Goal: Task Accomplishment & Management: Use online tool/utility

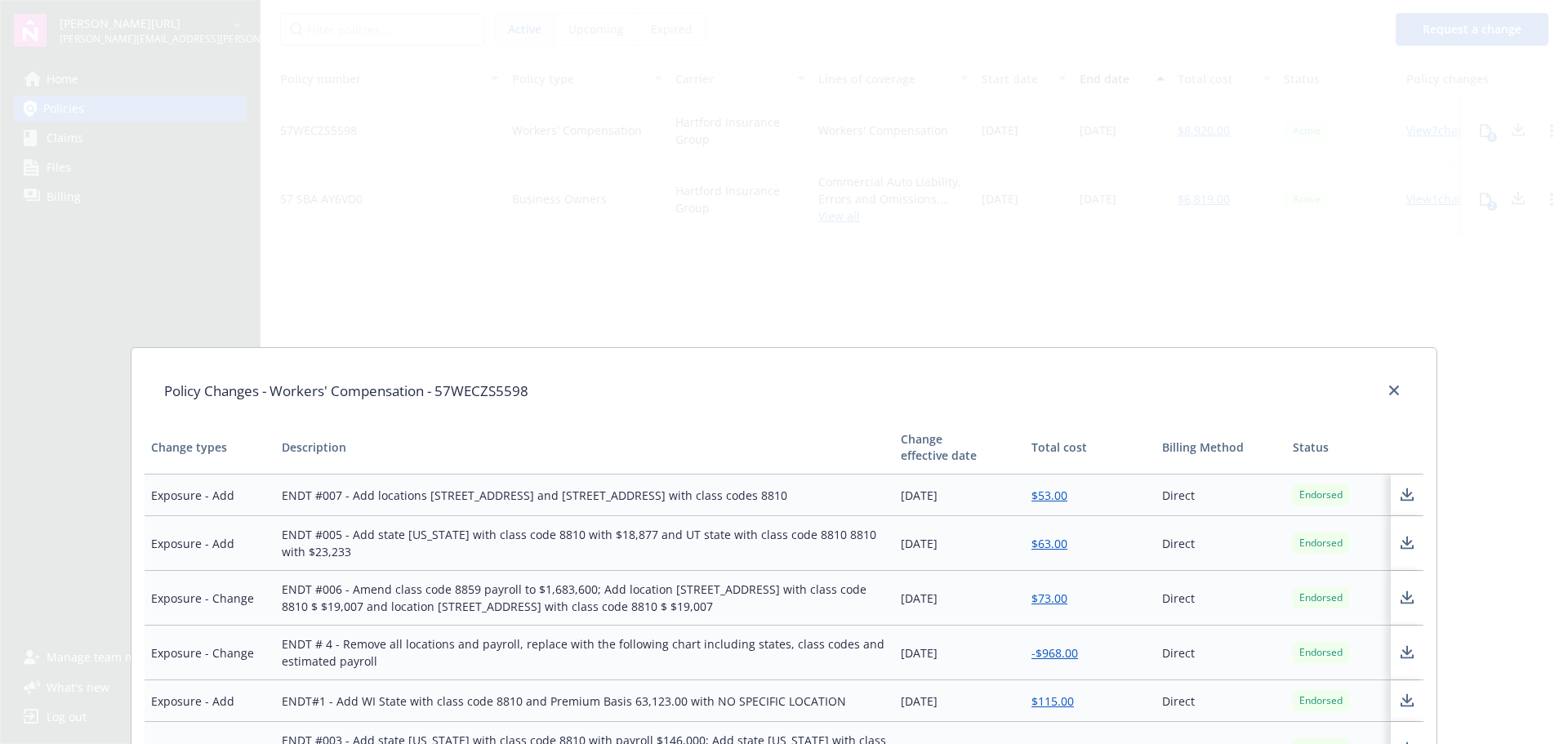
drag, startPoint x: 1092, startPoint y: 201, endPoint x: 1028, endPoint y: 219, distance: 66.5
click at [1092, 201] on div "Policy Changes - Workers' Compensation - 57WECZS5598 Change types Description C…" at bounding box center [784, 372] width 1568 height 744
click at [1389, 387] on icon "close" at bounding box center [1394, 390] width 10 height 10
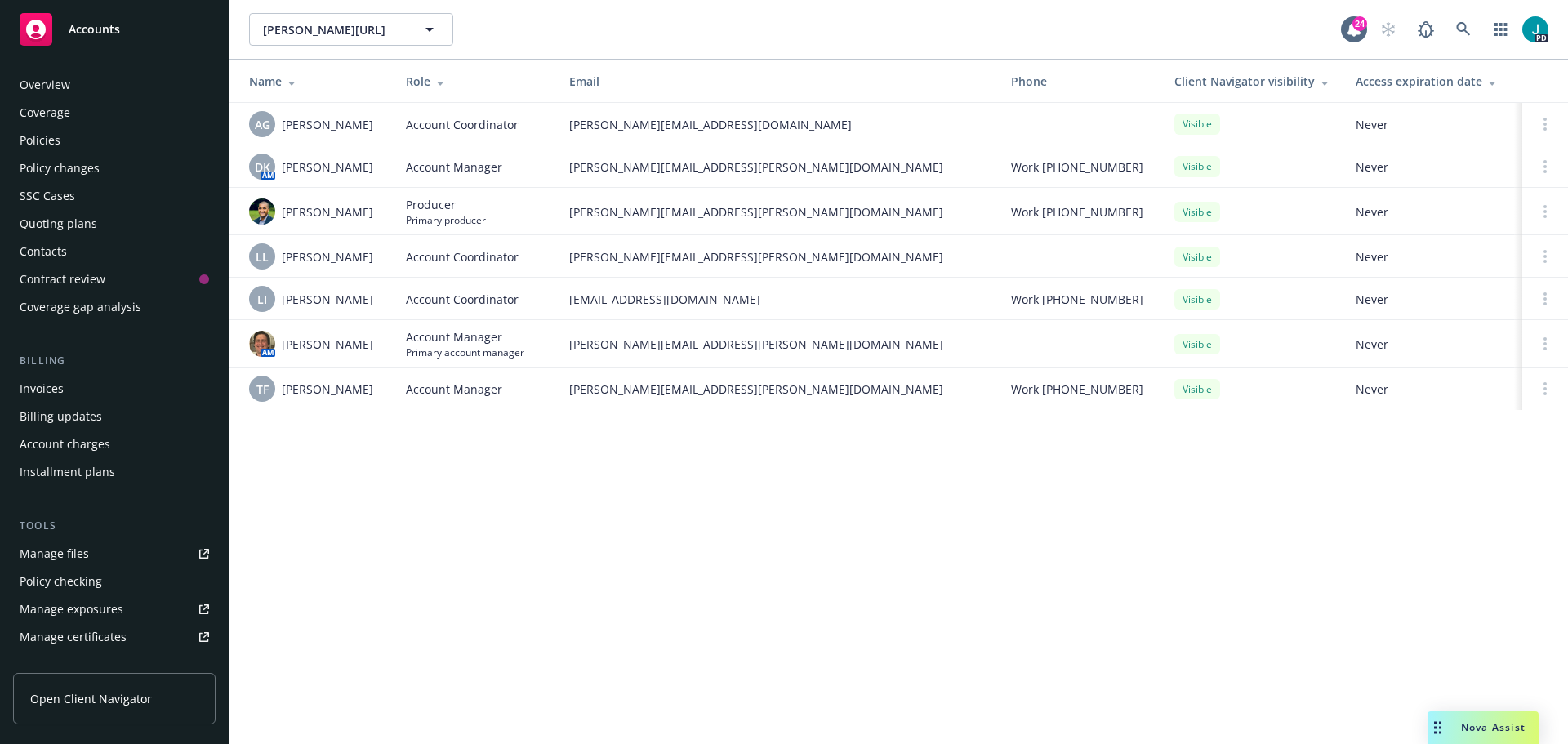
scroll to position [320, 0]
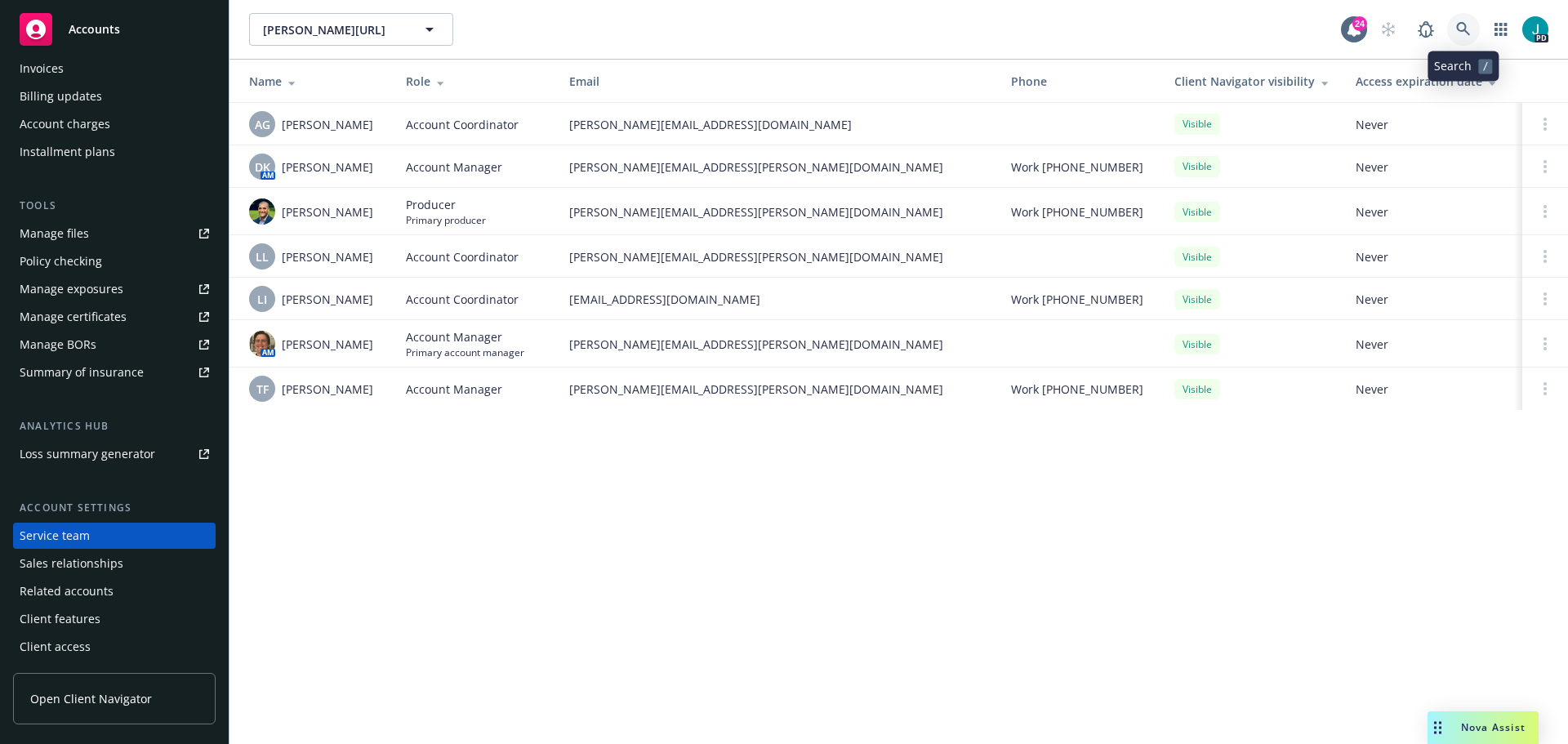
click at [1463, 25] on icon at bounding box center [1463, 29] width 15 height 15
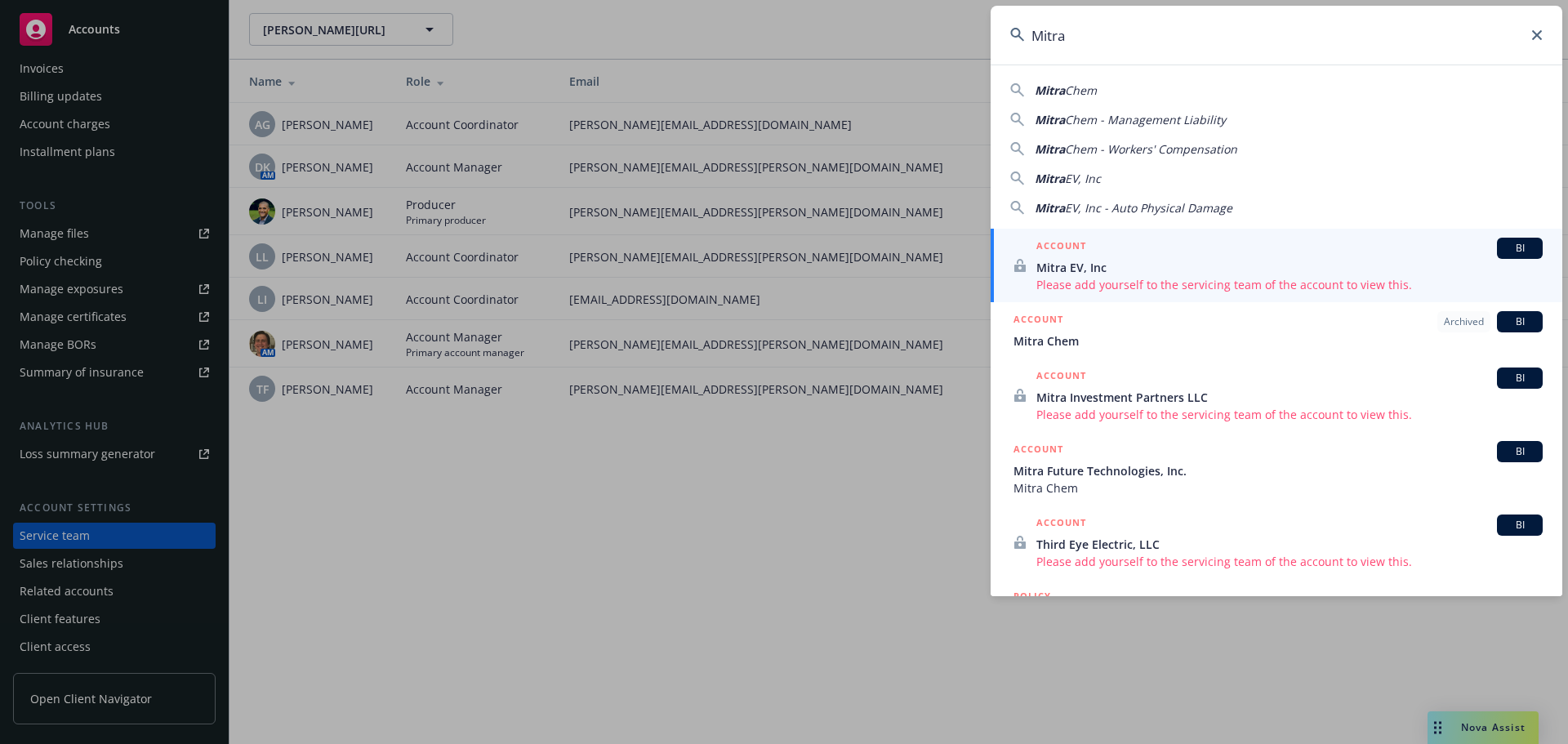
click at [1136, 89] on div "Mitra Chem" at bounding box center [1276, 90] width 532 height 18
type input "Mitra Chem"
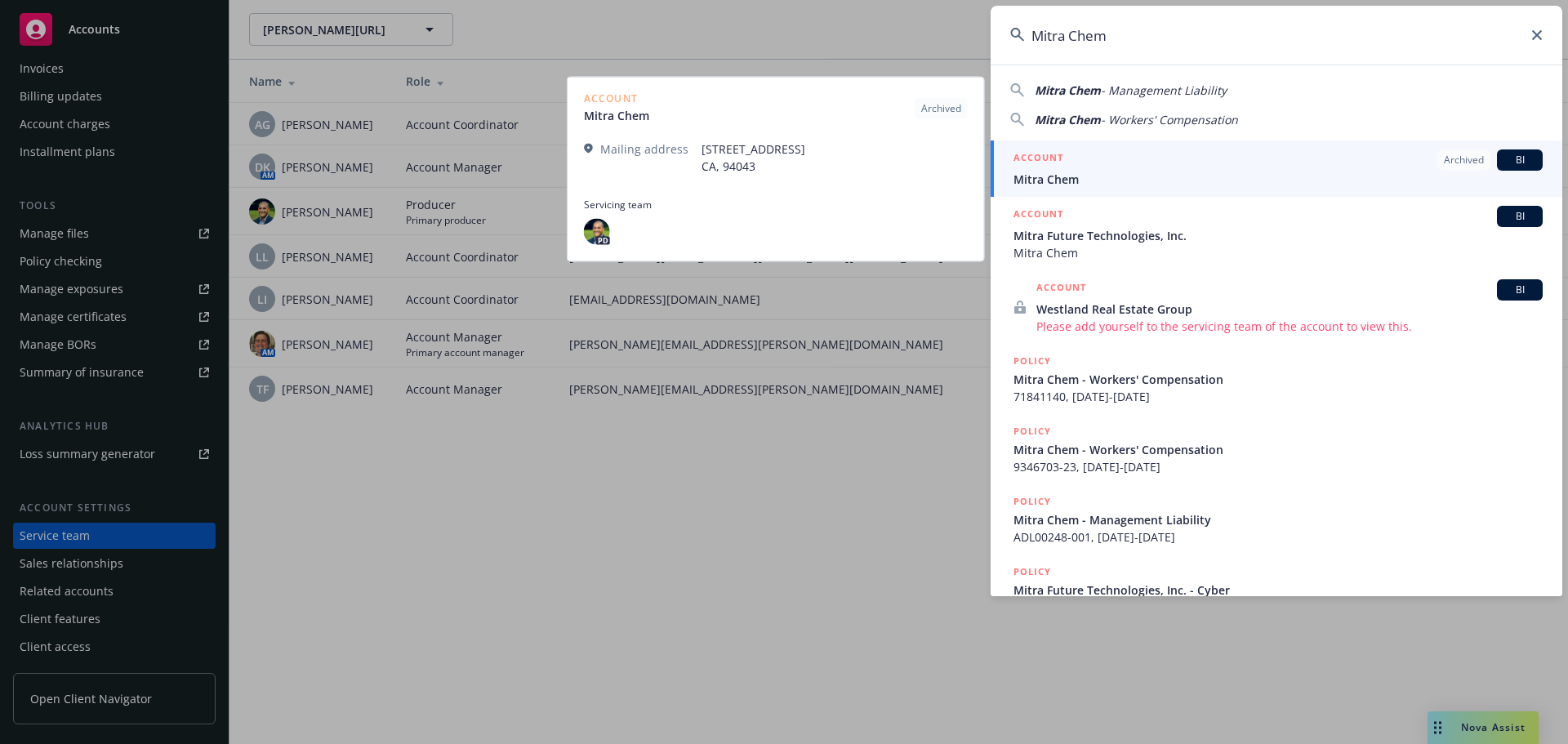
click at [1065, 175] on span "Mitra Chem" at bounding box center [1278, 179] width 529 height 18
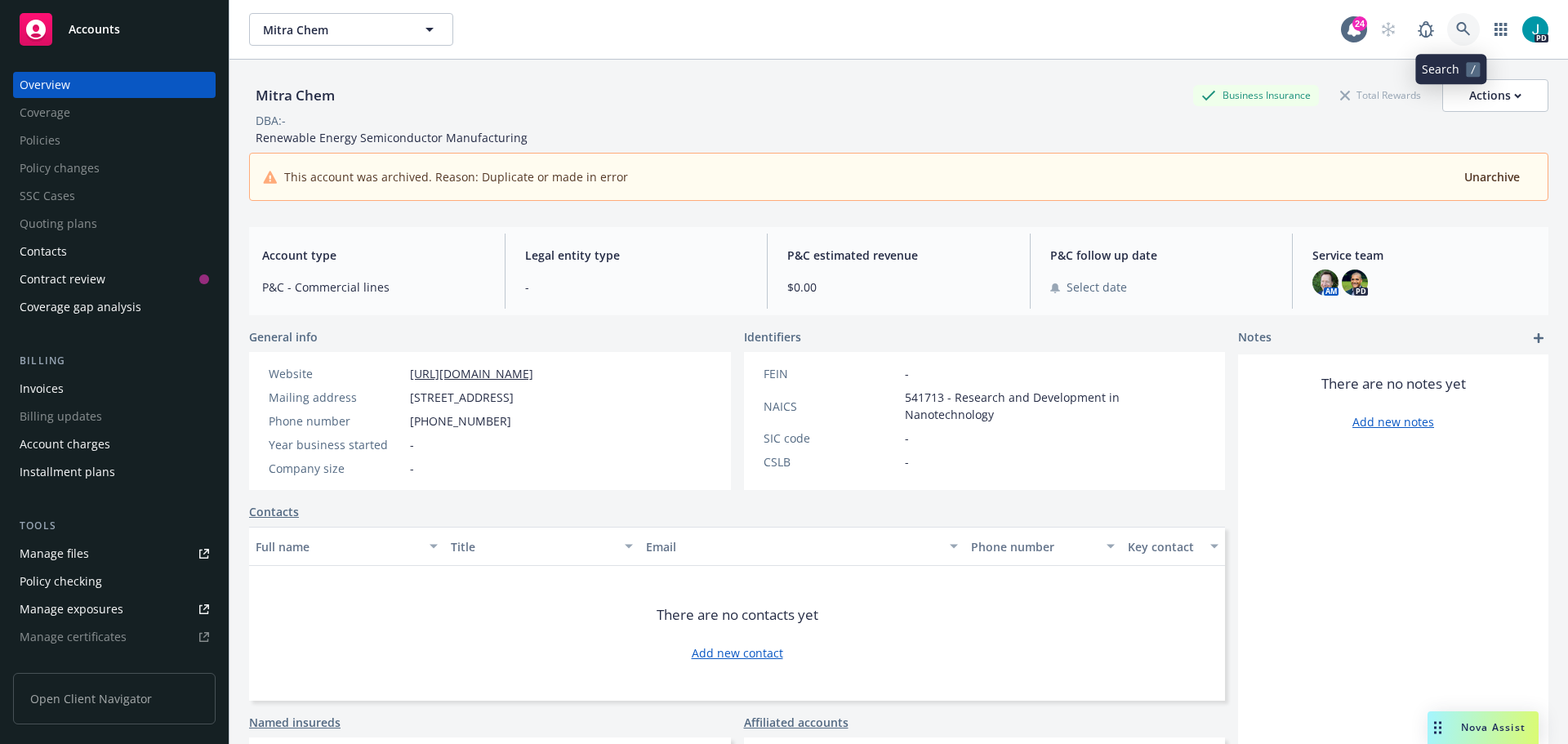
click at [1447, 19] on link at bounding box center [1463, 29] width 32 height 32
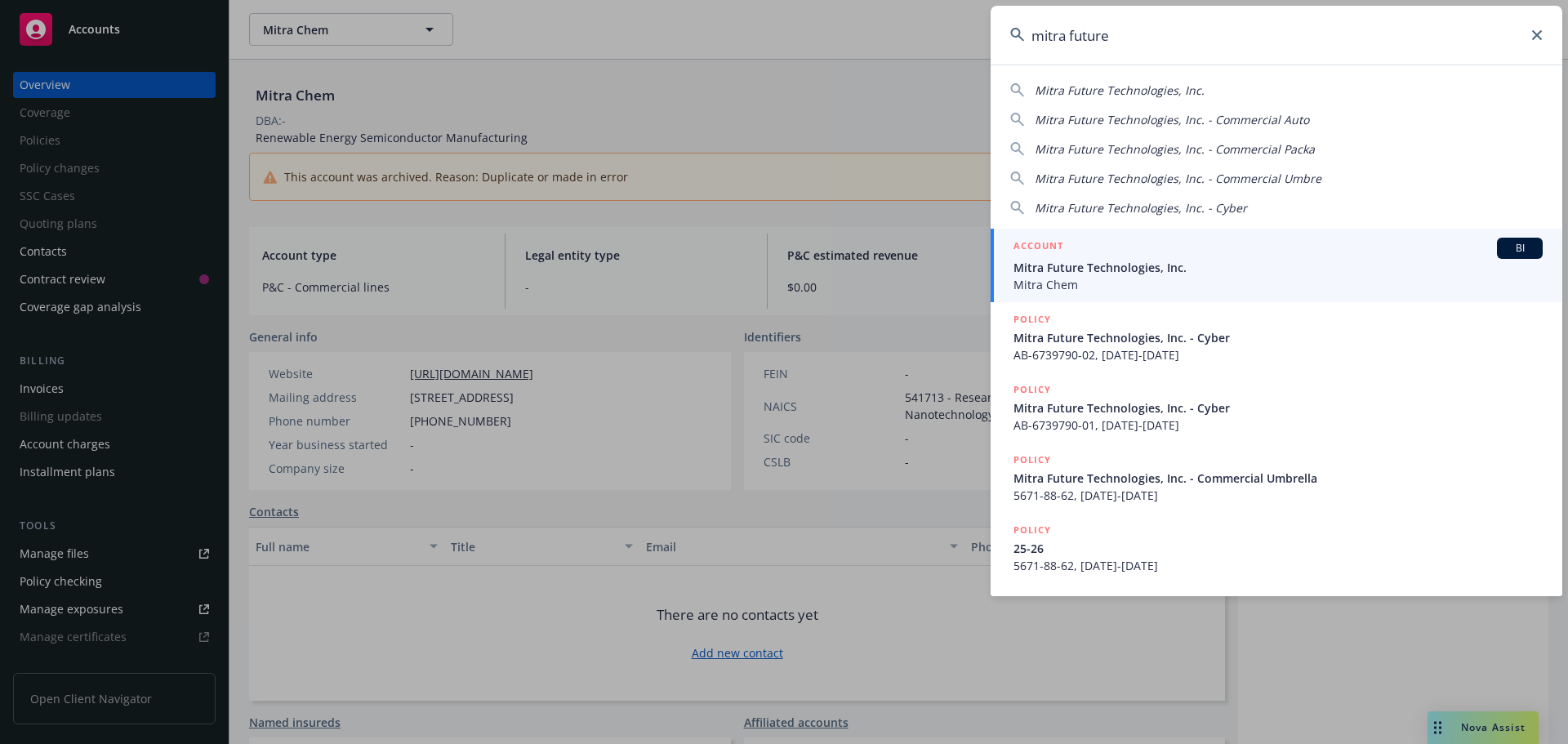
click at [1152, 98] on div "Mitra Future Technologies, Inc." at bounding box center [1120, 90] width 170 height 18
type input "Mitra Future Technologies, Inc."
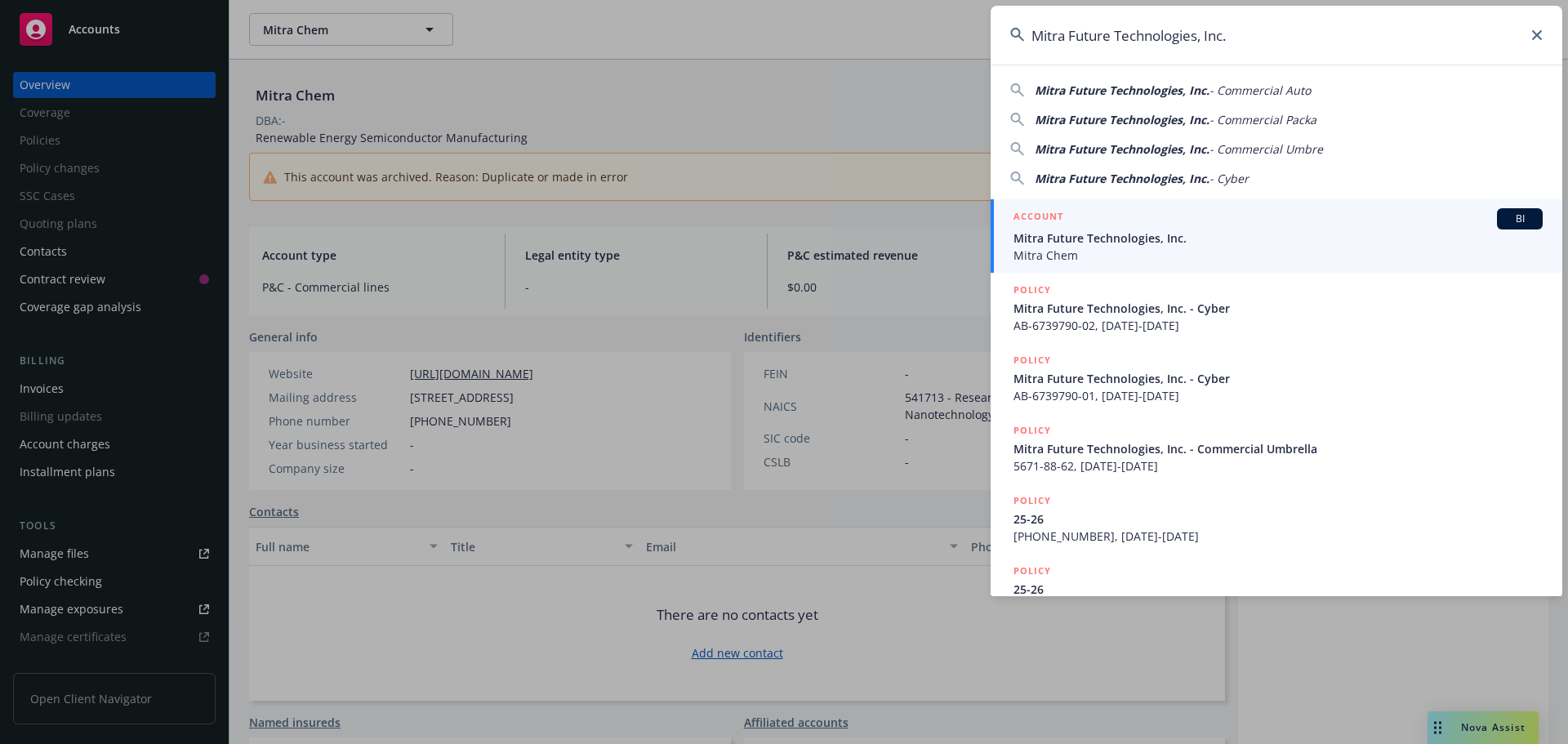
click at [1077, 243] on span "Mitra Future Technologies, Inc." at bounding box center [1278, 238] width 529 height 18
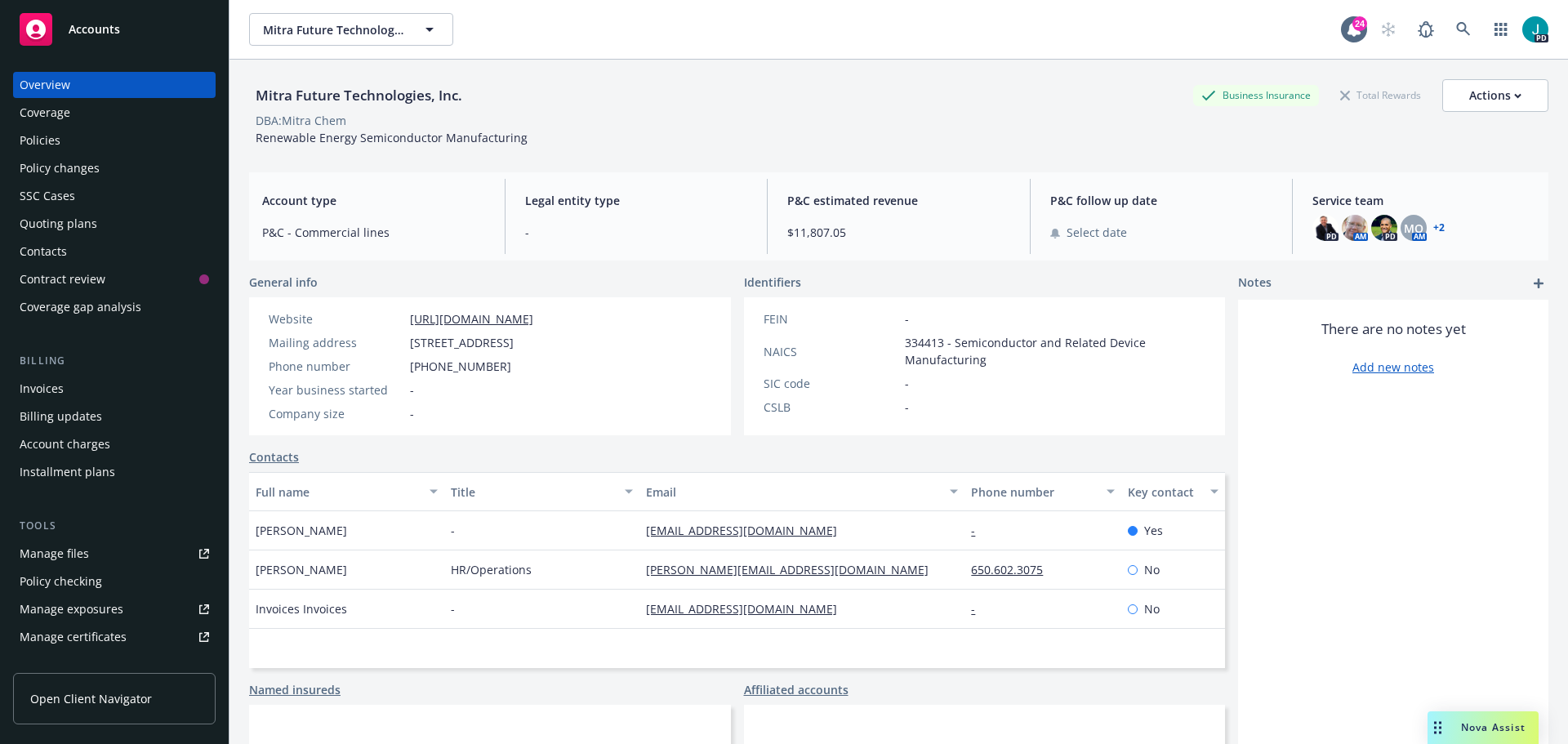
click at [102, 144] on div "Policies" at bounding box center [114, 141] width 189 height 26
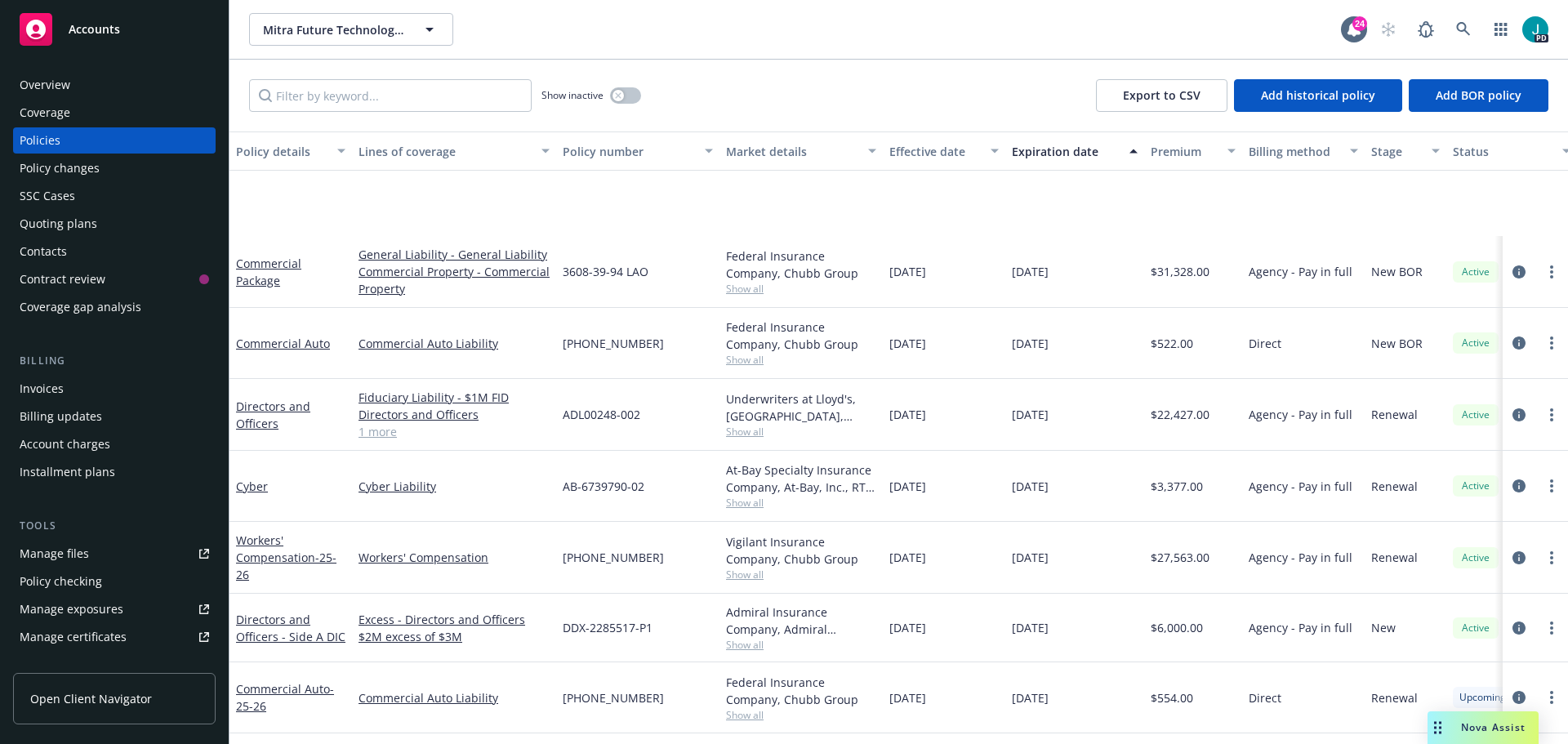
scroll to position [162, 0]
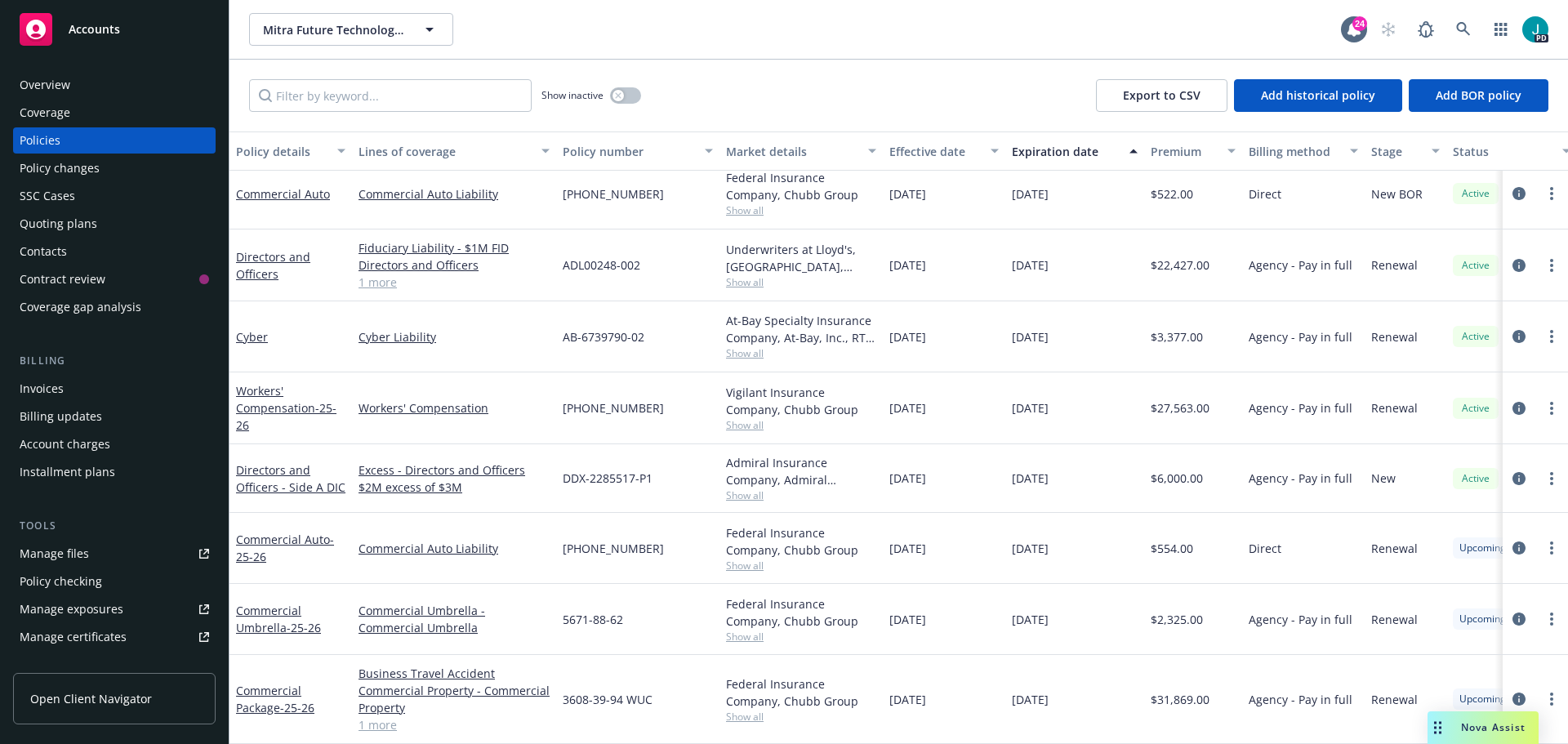
click at [1497, 725] on span "Nova Assist" at bounding box center [1494, 727] width 65 height 14
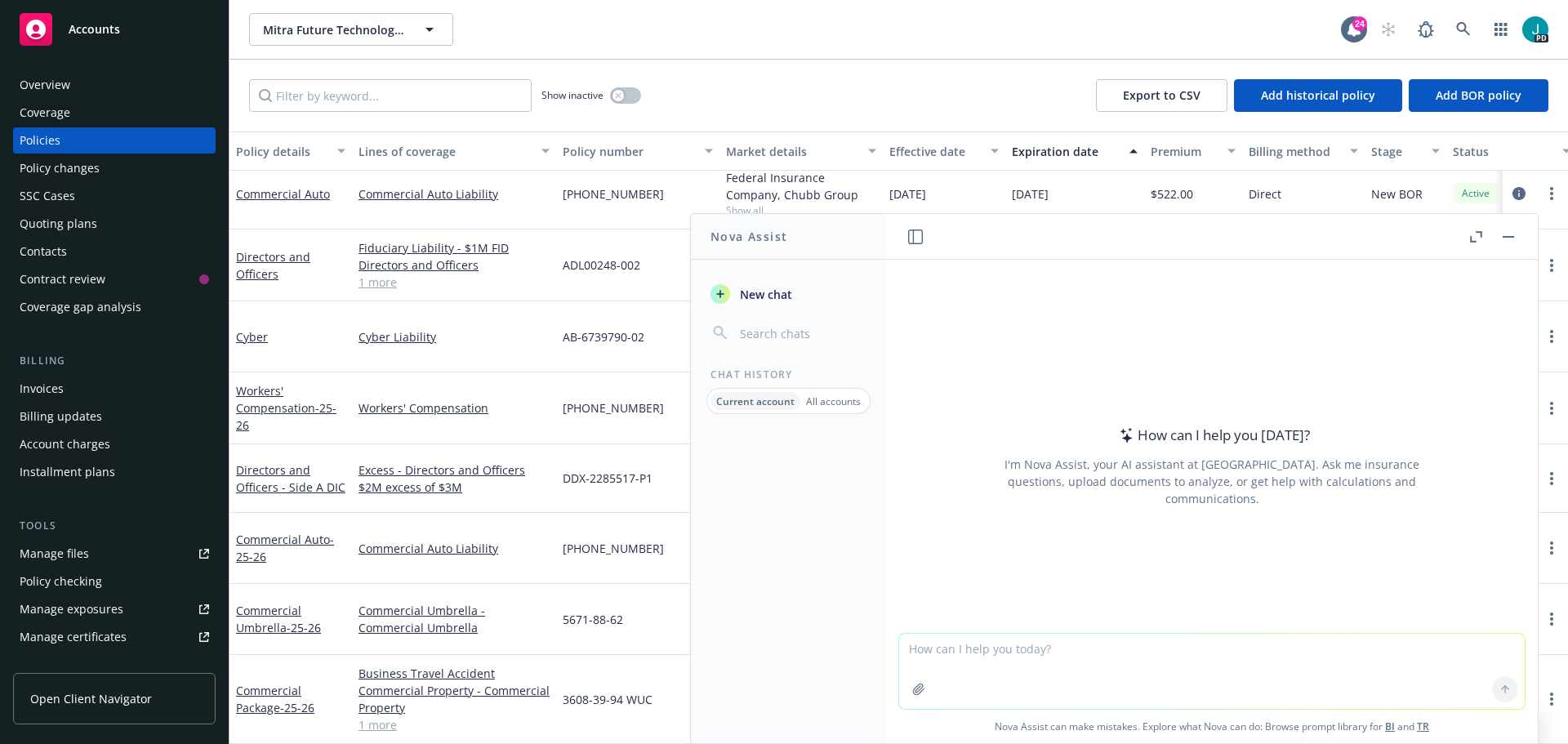
click at [1130, 643] on textarea at bounding box center [1212, 671] width 626 height 75
click at [1020, 655] on textarea at bounding box center [1212, 671] width 626 height 75
click at [1027, 650] on textarea at bounding box center [1212, 671] width 626 height 75
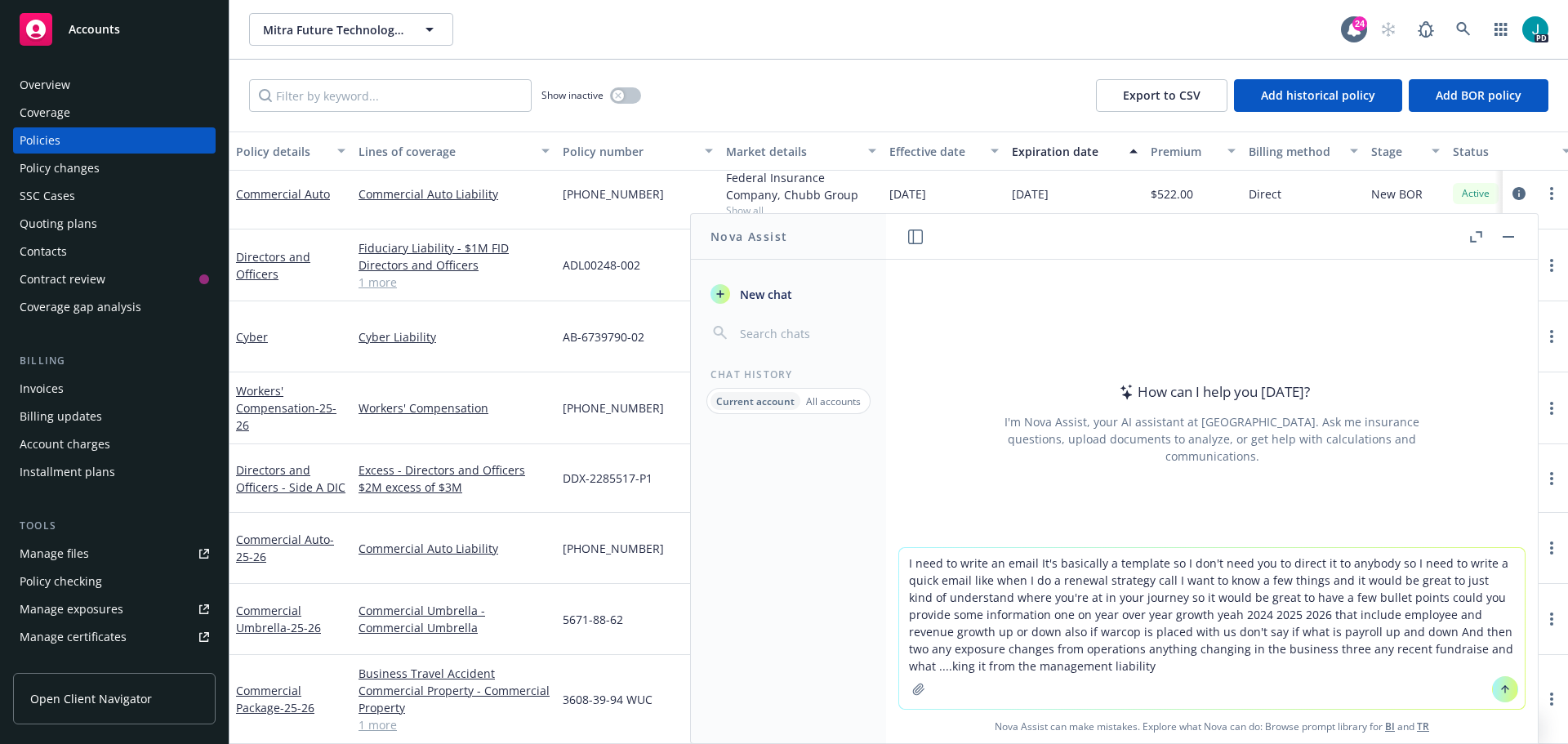
type textarea "I need to write an email It's basically a template so I don't need you to direc…"
click at [1501, 688] on icon at bounding box center [1505, 689] width 11 height 11
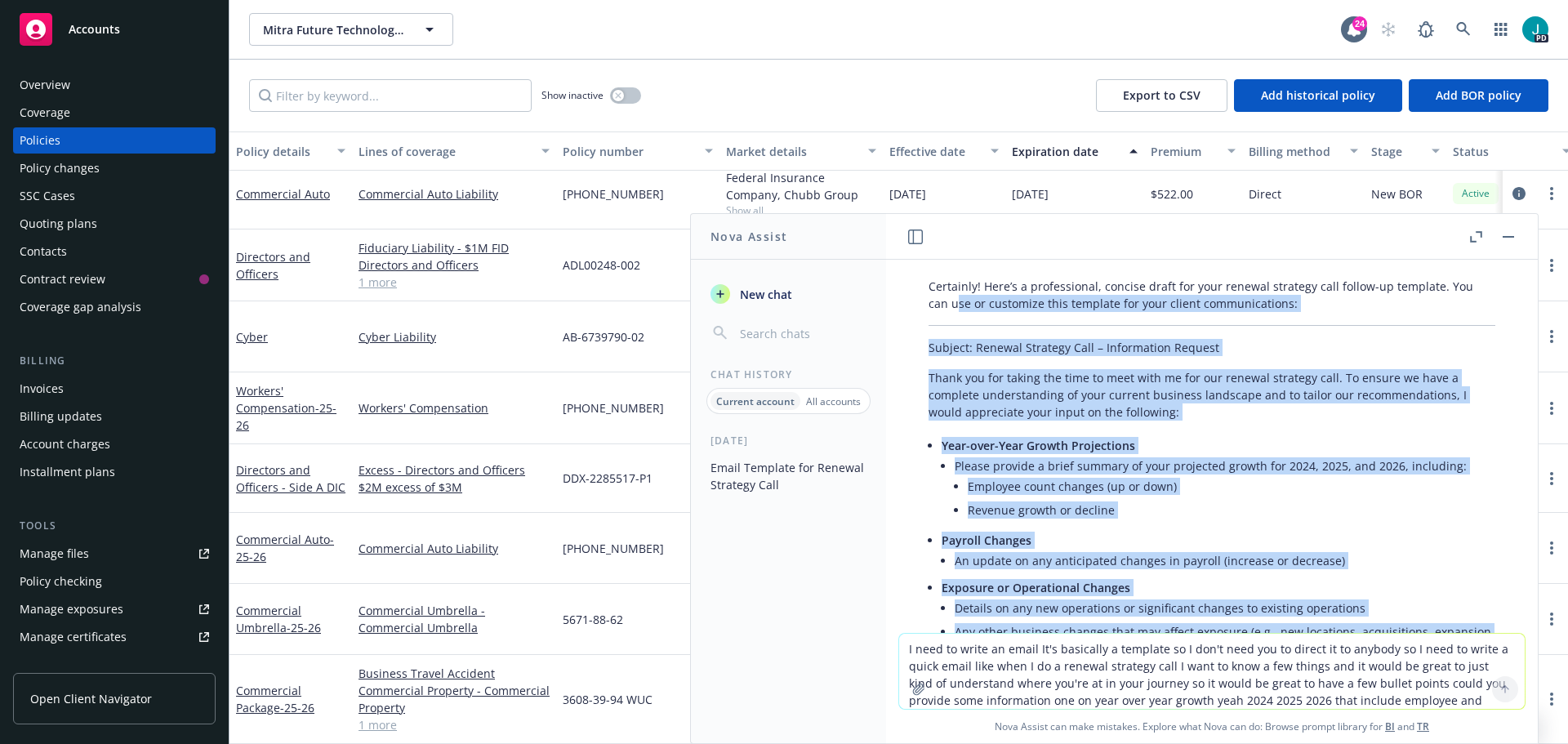
scroll to position [138, 0]
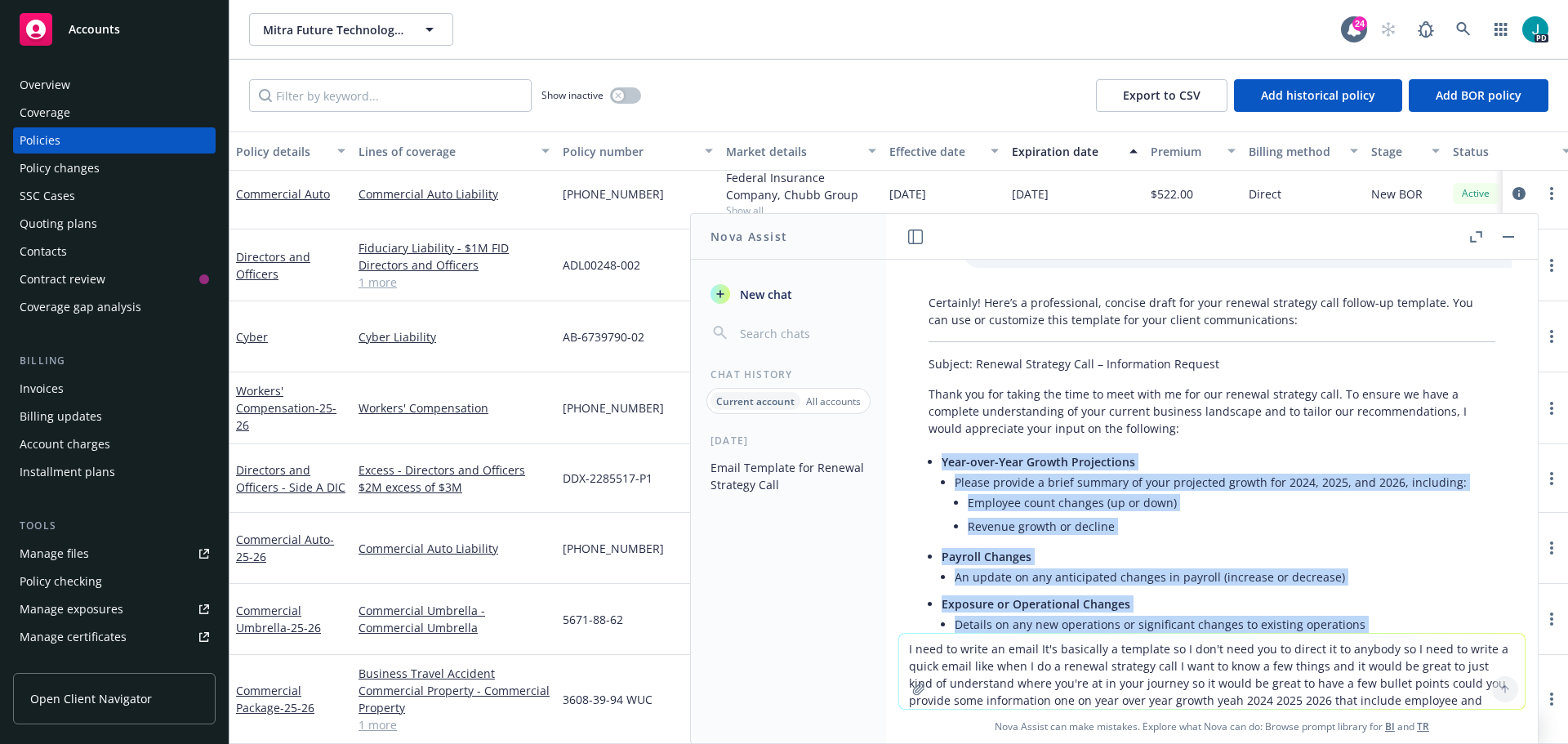
drag, startPoint x: 1292, startPoint y: 459, endPoint x: 923, endPoint y: 455, distance: 369.0
click at [923, 455] on div "Certainly! Here’s a professional, concise draft for your renewal strategy call …" at bounding box center [1212, 556] width 600 height 538
copy div "Year-over-Year Growth Projections Please provide a brief summary of your projec…"
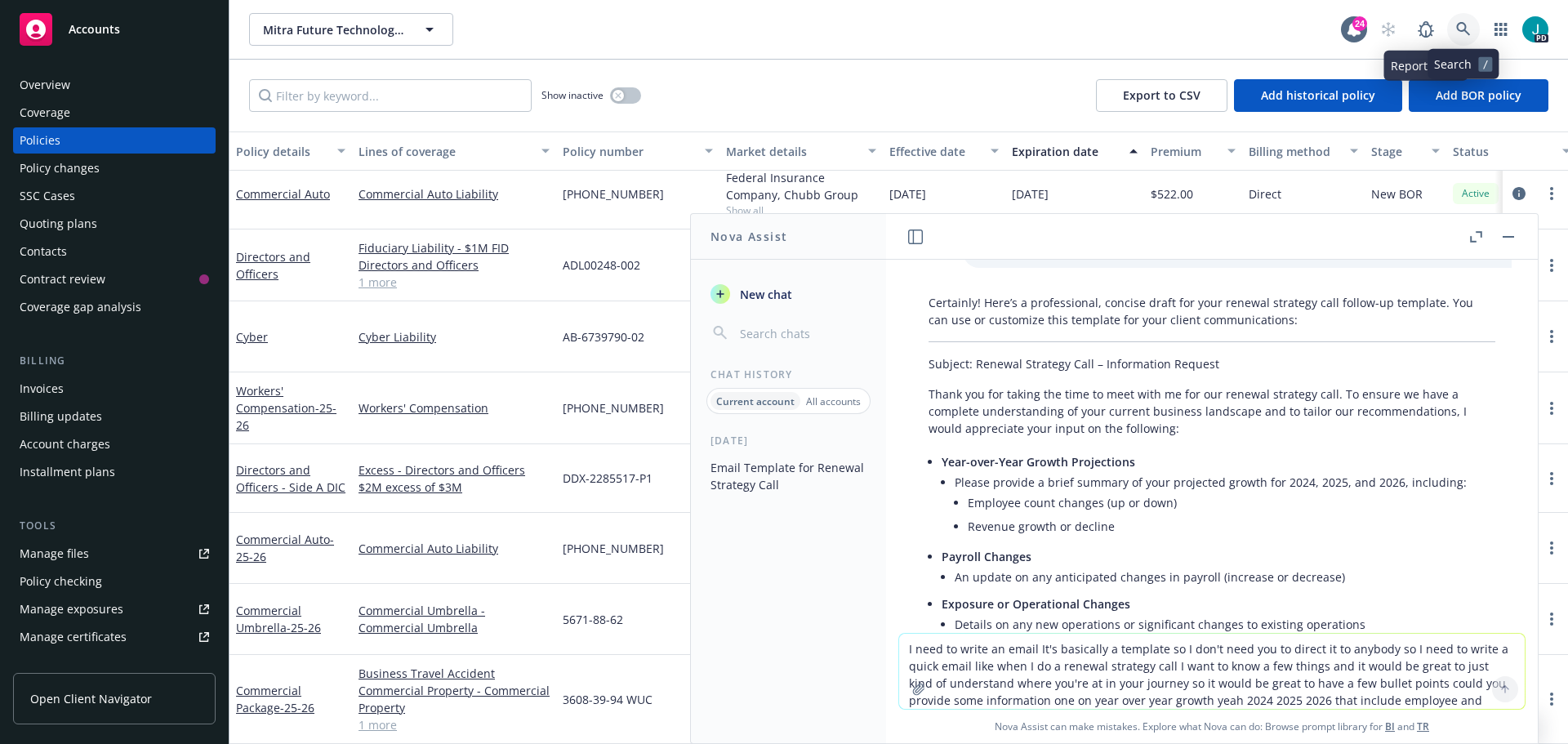
click at [1473, 27] on link at bounding box center [1463, 29] width 32 height 32
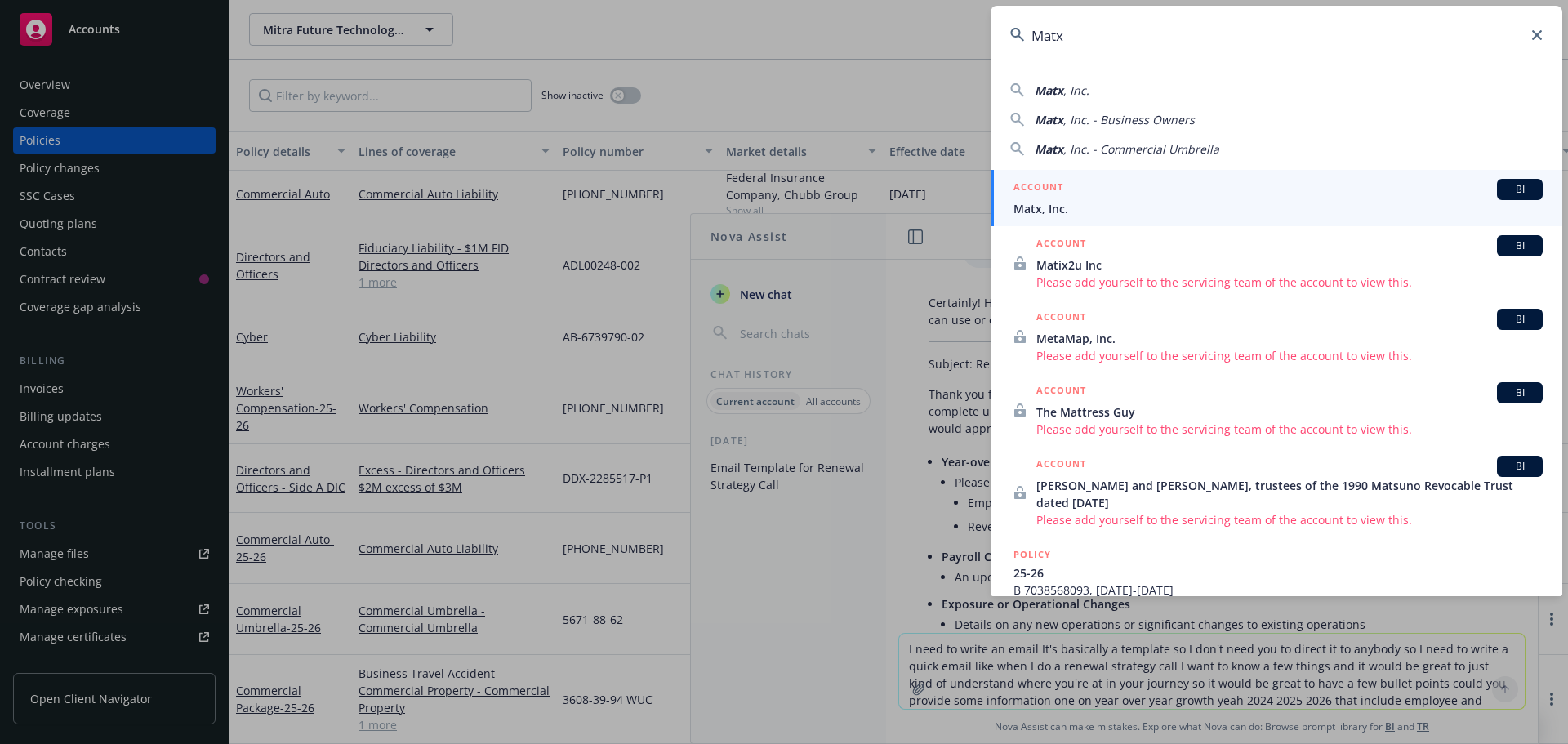
type input "Matx"
click at [1080, 211] on span "Matx, Inc." at bounding box center [1278, 209] width 529 height 18
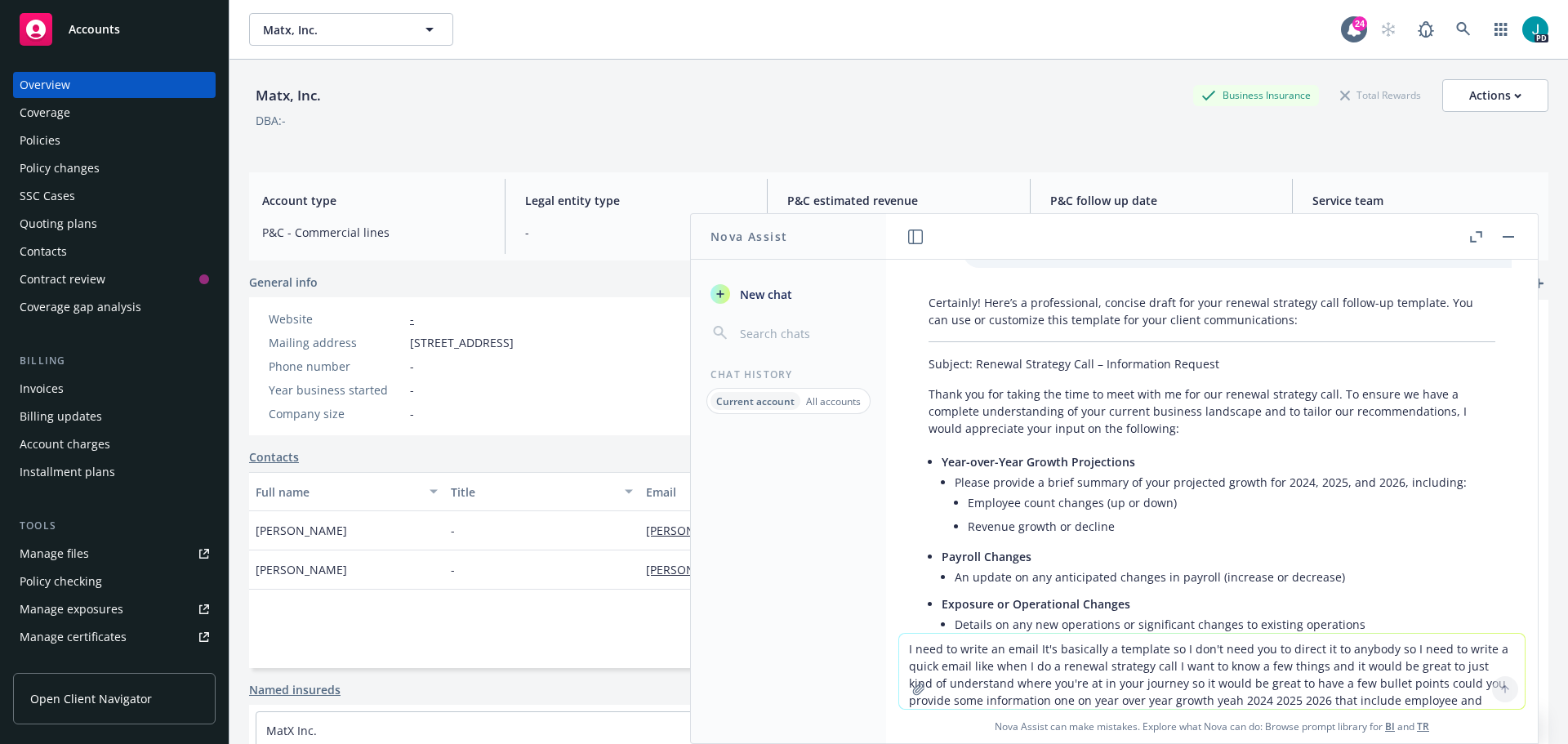
click at [64, 136] on div "Policies" at bounding box center [114, 141] width 189 height 26
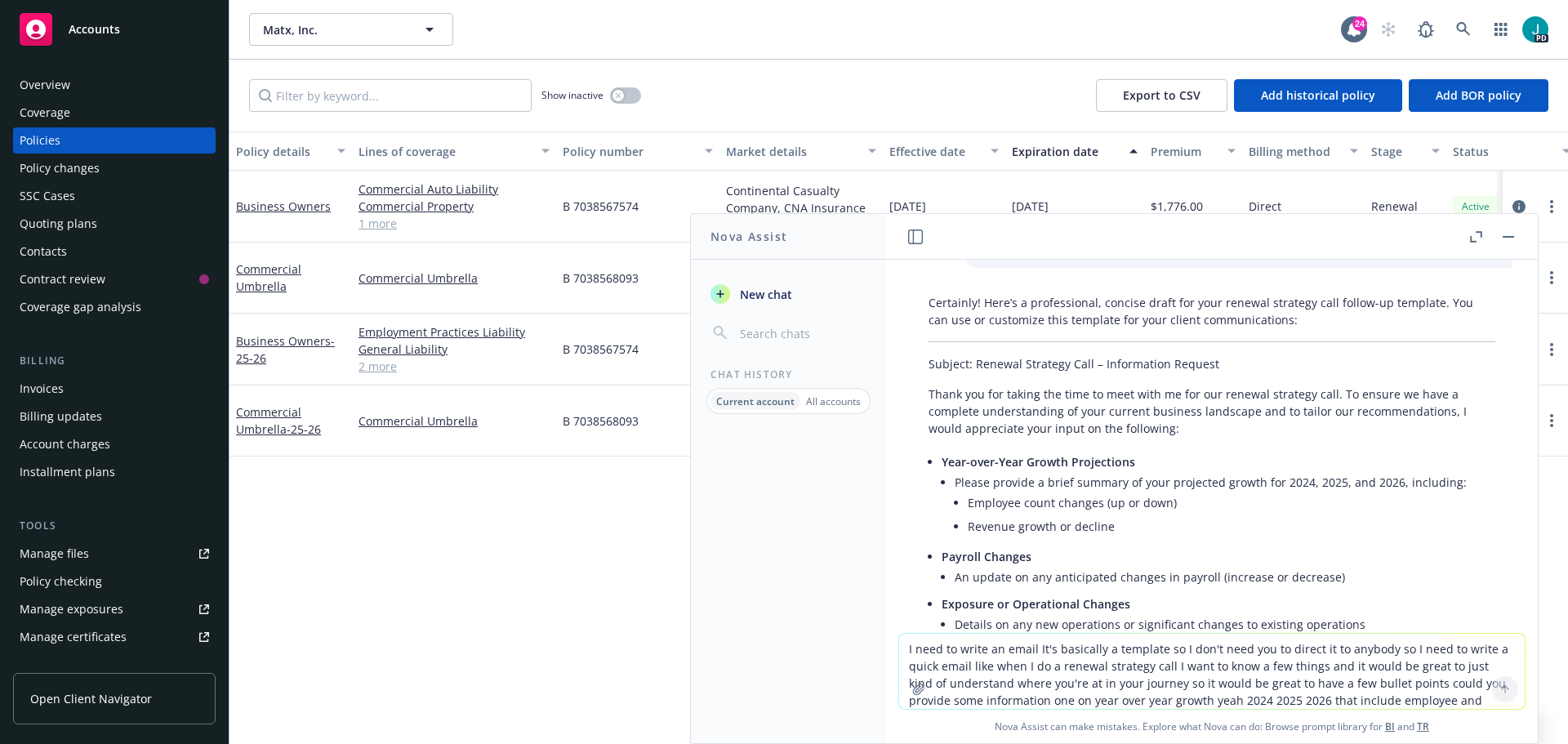
click at [1514, 235] on button "button" at bounding box center [1508, 236] width 19 height 19
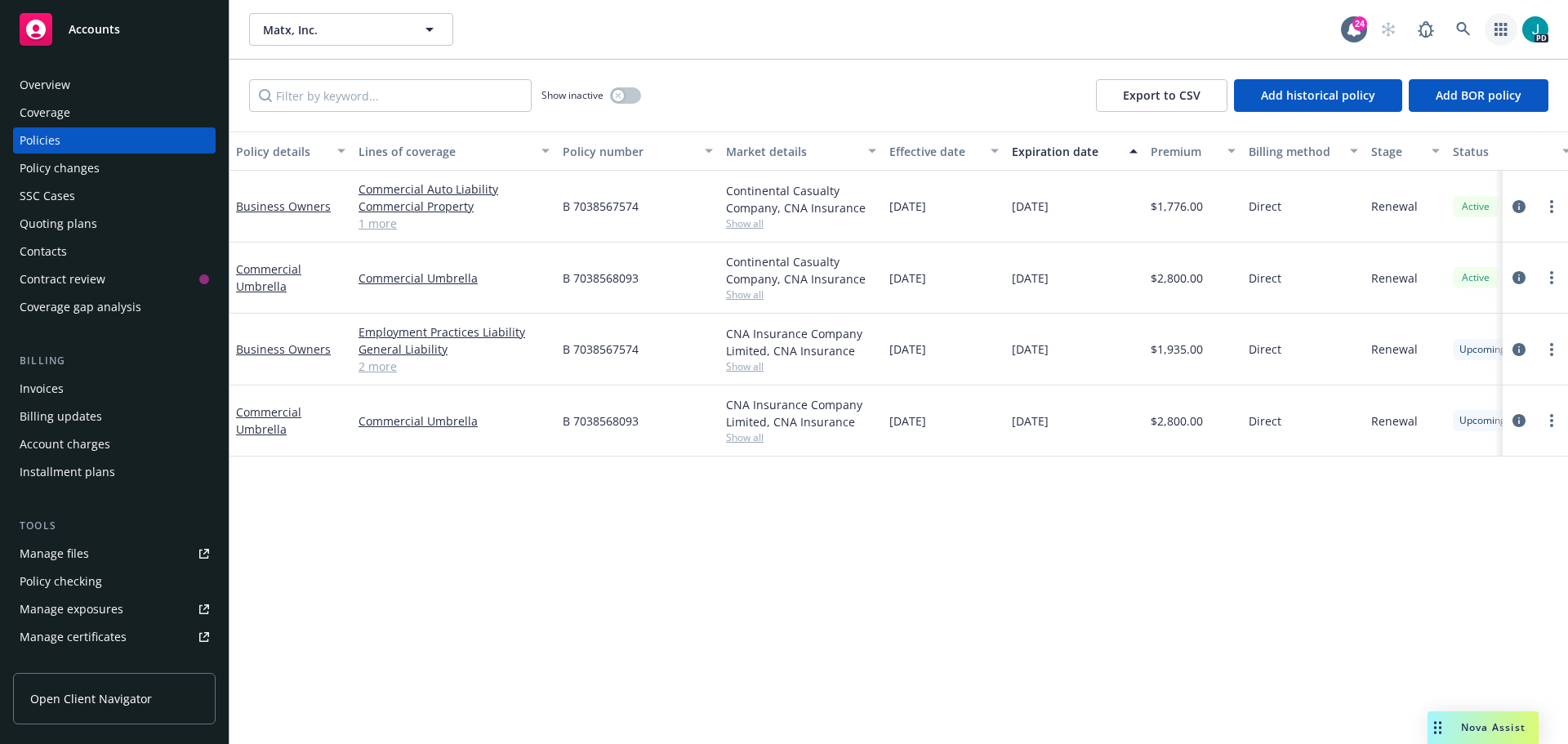
click at [1501, 34] on icon "button" at bounding box center [1501, 29] width 12 height 13
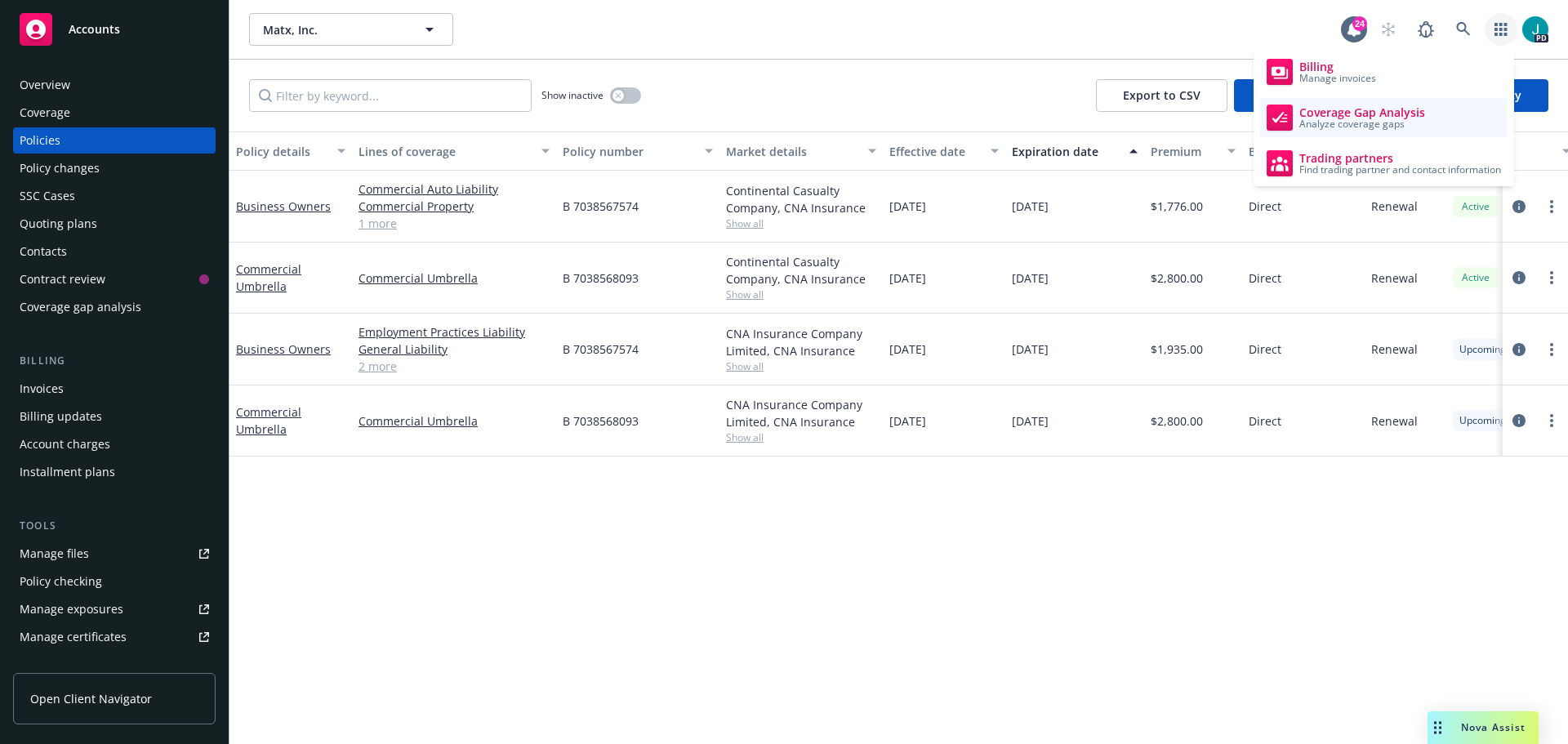
click at [1363, 119] on span "Analyze coverage gaps" at bounding box center [1362, 123] width 126 height 10
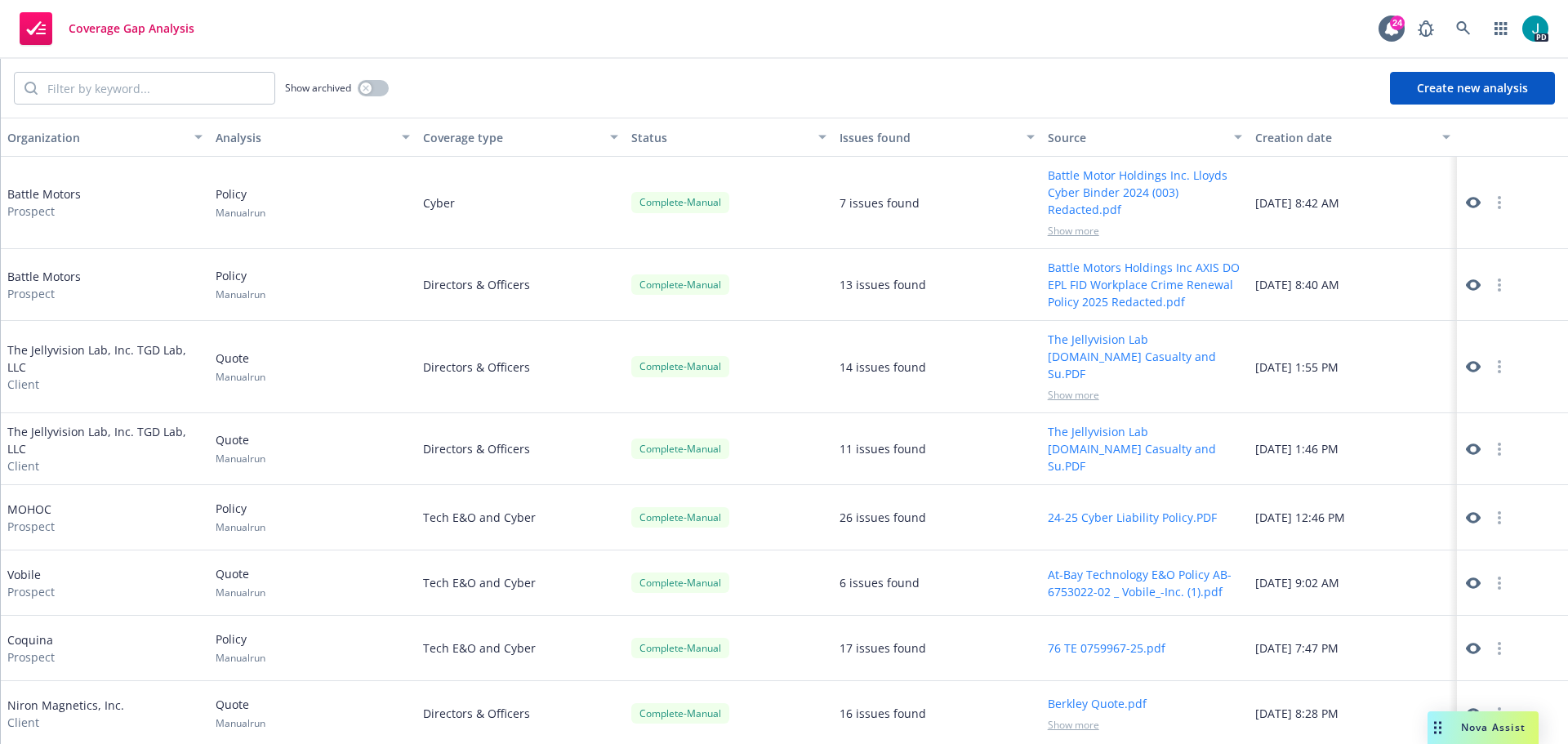
click at [1419, 92] on button "Create new analysis" at bounding box center [1473, 88] width 165 height 32
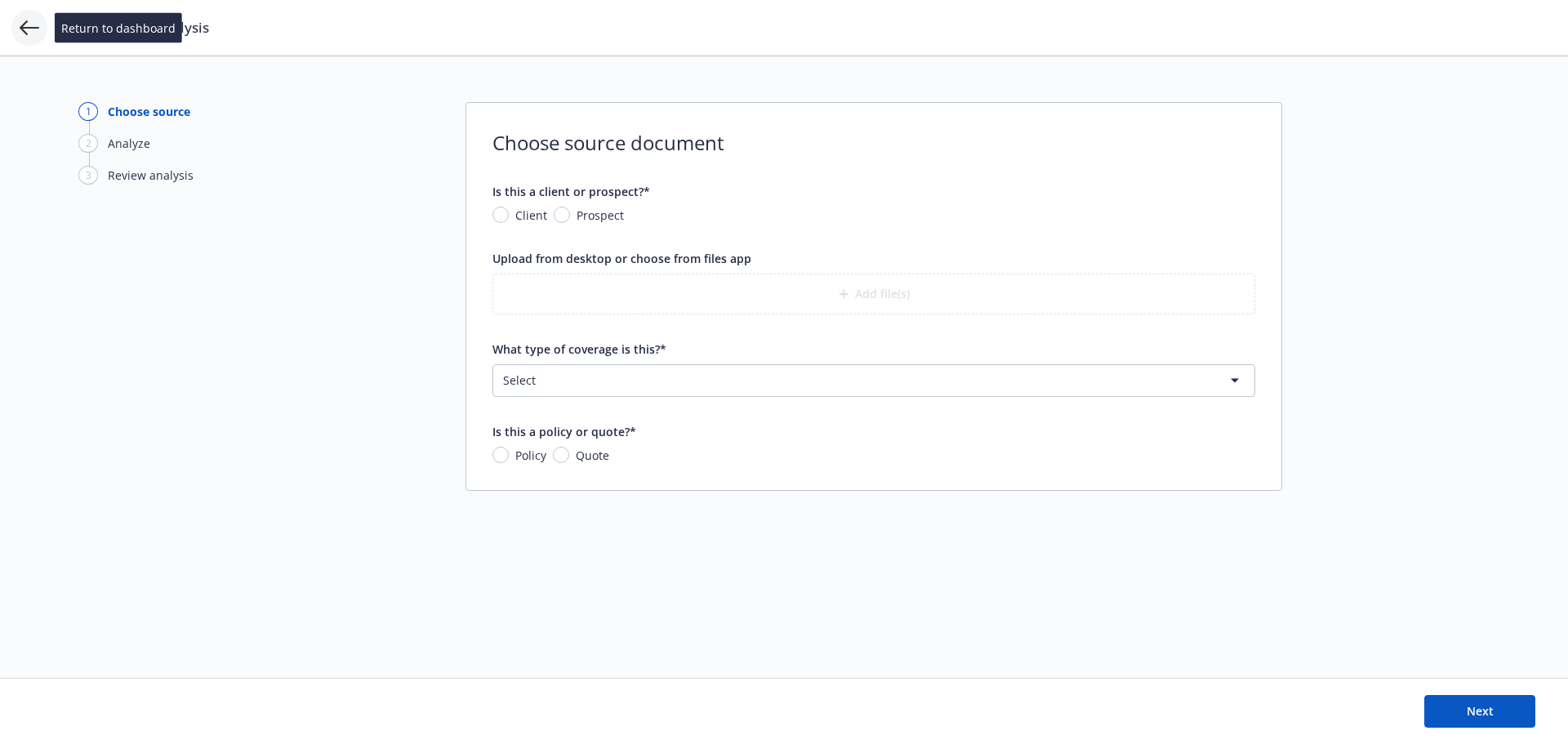
click at [24, 25] on icon at bounding box center [29, 27] width 19 height 15
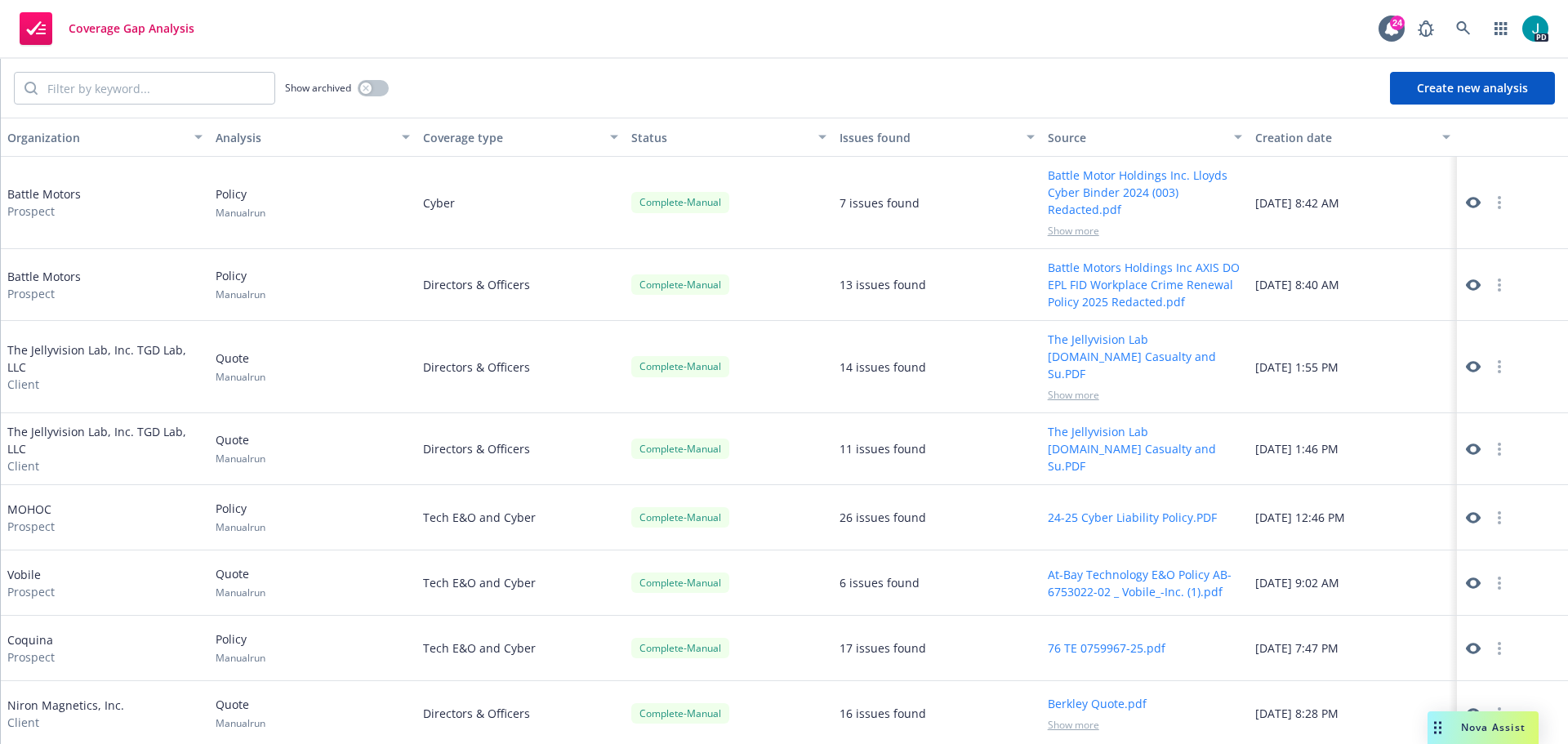
click at [1468, 285] on icon at bounding box center [1473, 284] width 15 height 11
click at [1500, 732] on span "Nova Assist" at bounding box center [1494, 727] width 65 height 14
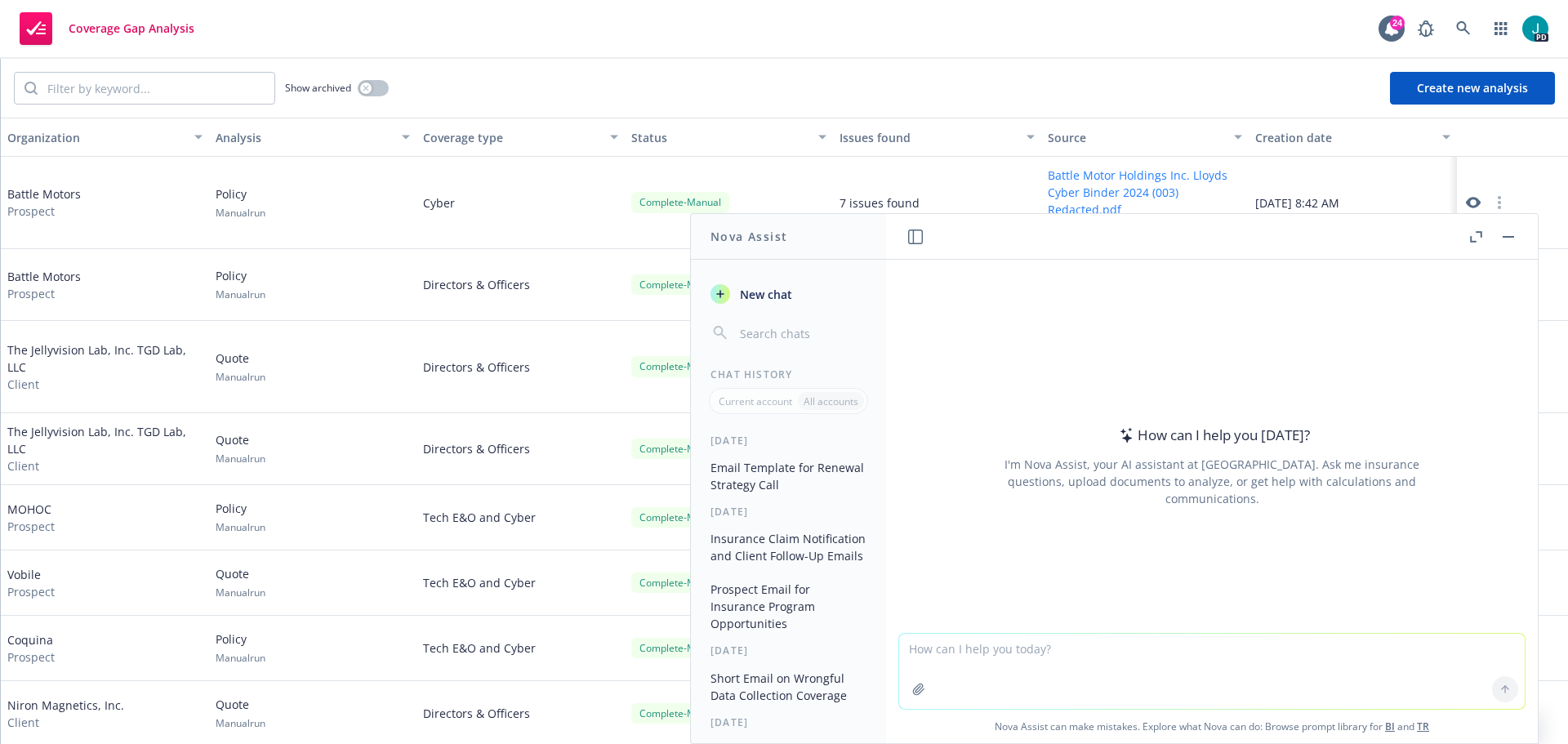
click at [1473, 239] on icon "button" at bounding box center [1476, 236] width 12 height 11
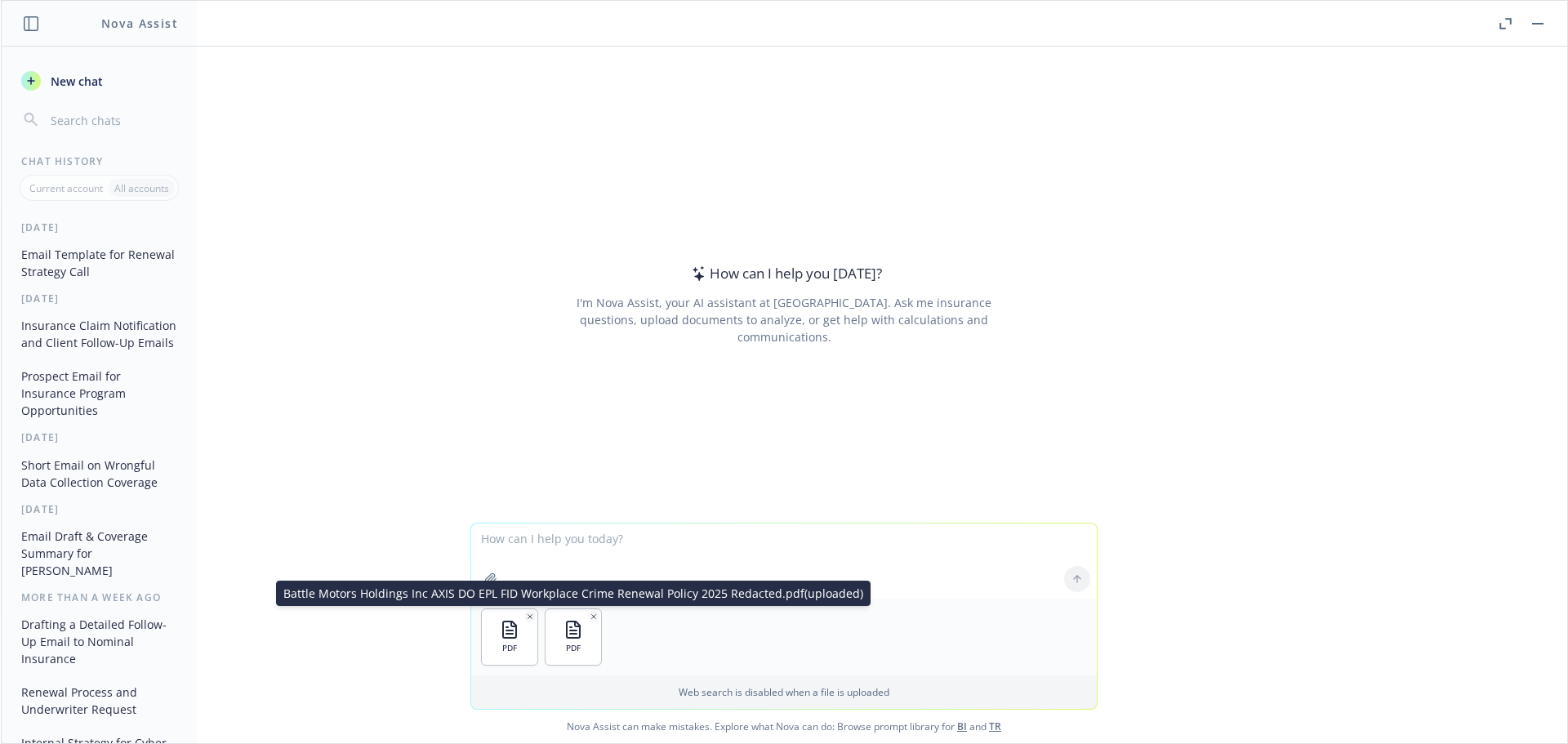
click at [589, 615] on icon "button" at bounding box center [593, 616] width 8 height 8
click at [526, 613] on icon "button" at bounding box center [530, 616] width 8 height 8
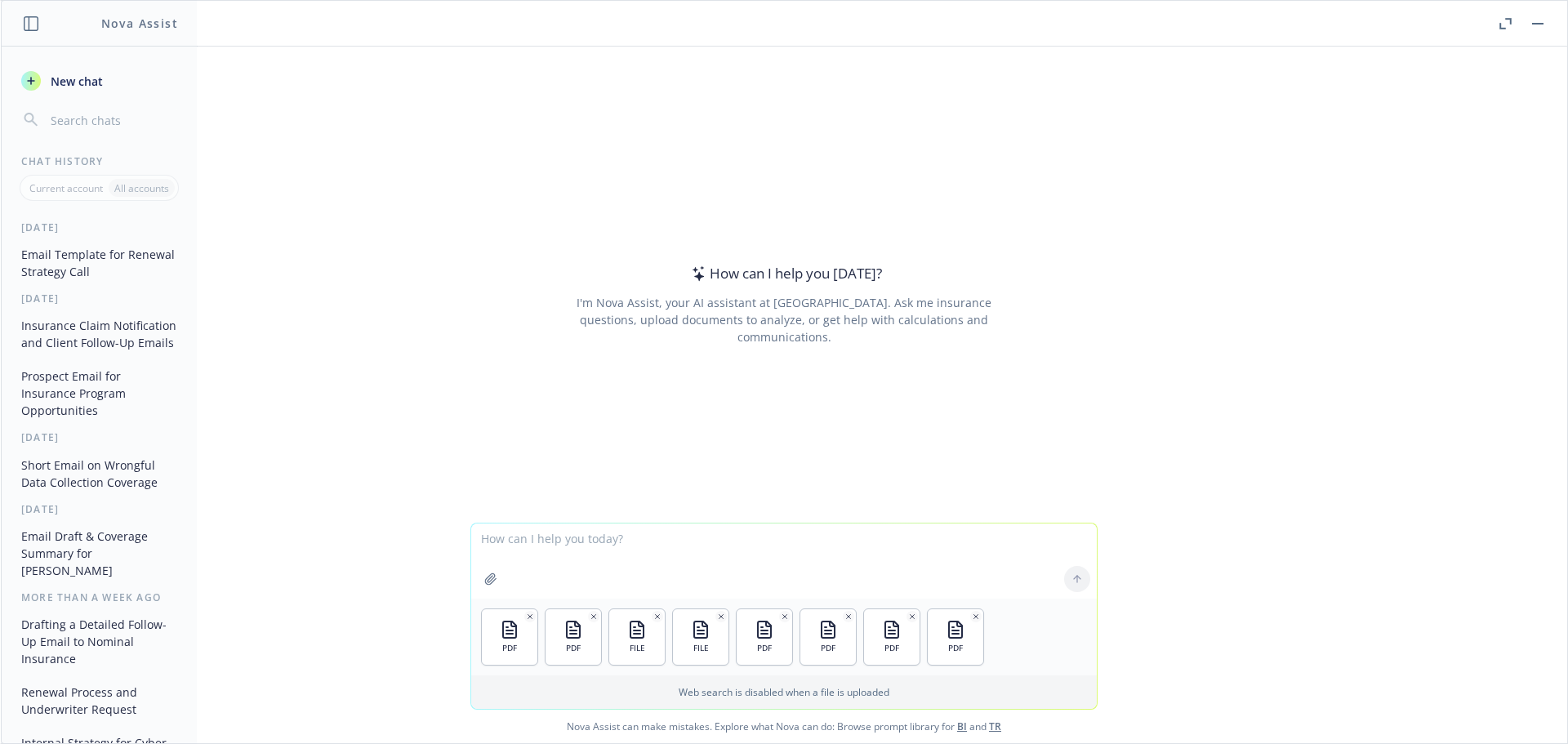
click at [700, 540] on textarea at bounding box center [784, 561] width 626 height 75
type textarea "Can you extract a grid and put in Row - Coverages Column - Carrier/Premium/date…"
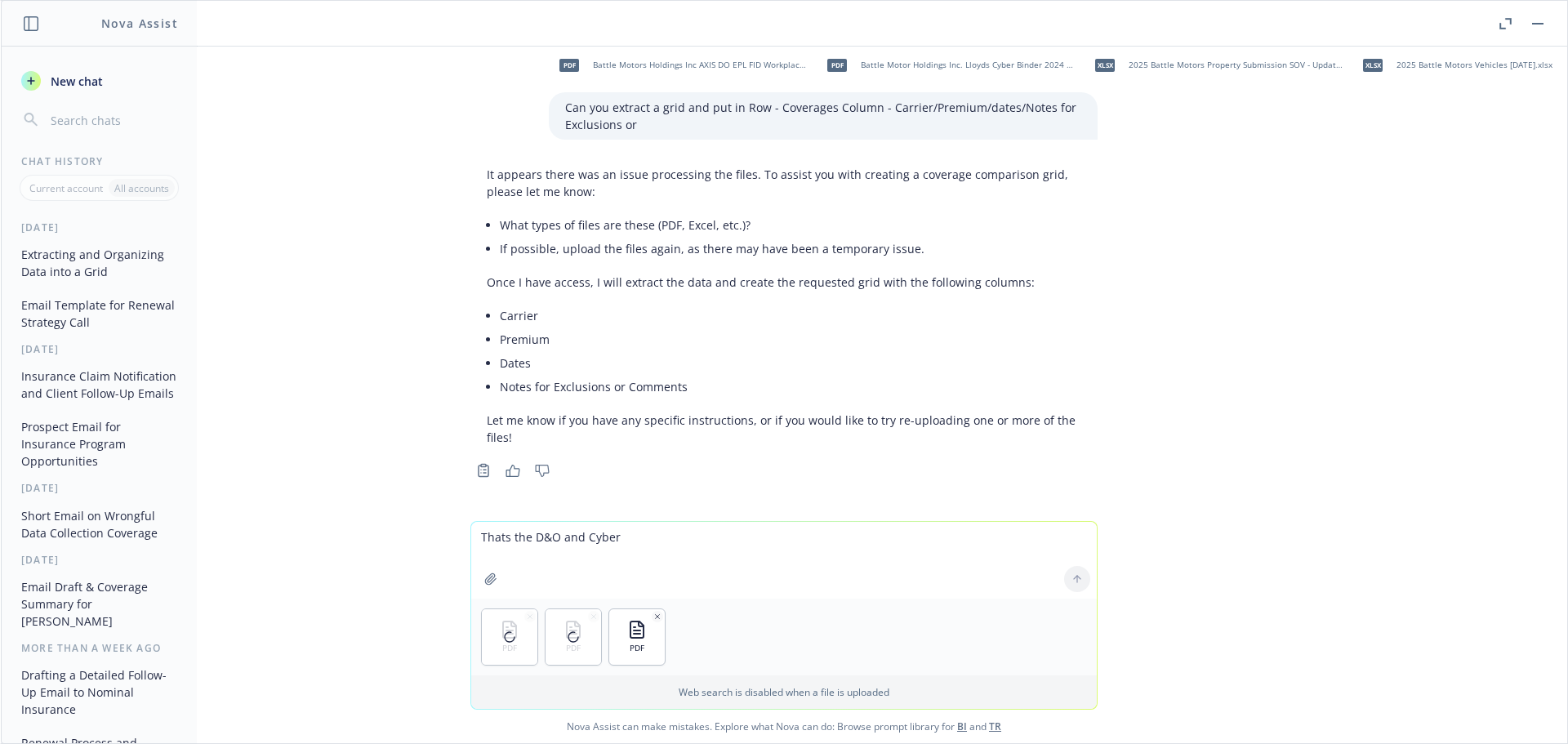
scroll to position [27, 0]
click at [771, 598] on textarea "Thats the D&O and Cyber" at bounding box center [784, 560] width 626 height 77
click at [635, 540] on textarea "Thats the D&O and Cyber" at bounding box center [784, 560] width 626 height 77
click at [500, 533] on textarea "Thats the D&O and Cyber" at bounding box center [784, 560] width 626 height 77
type textarea "That's the D&O and Cyber"
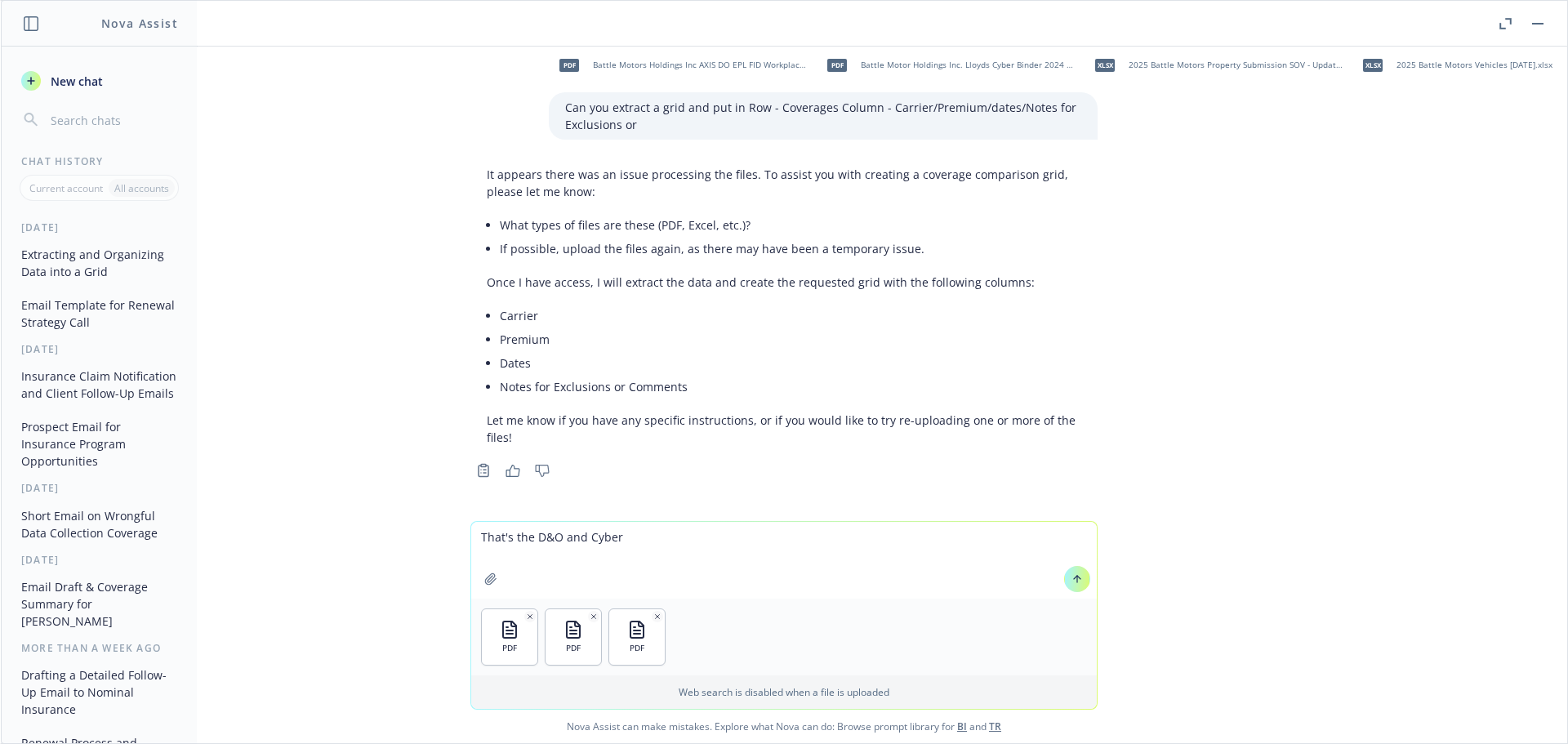
click at [1066, 585] on button at bounding box center [1077, 579] width 26 height 26
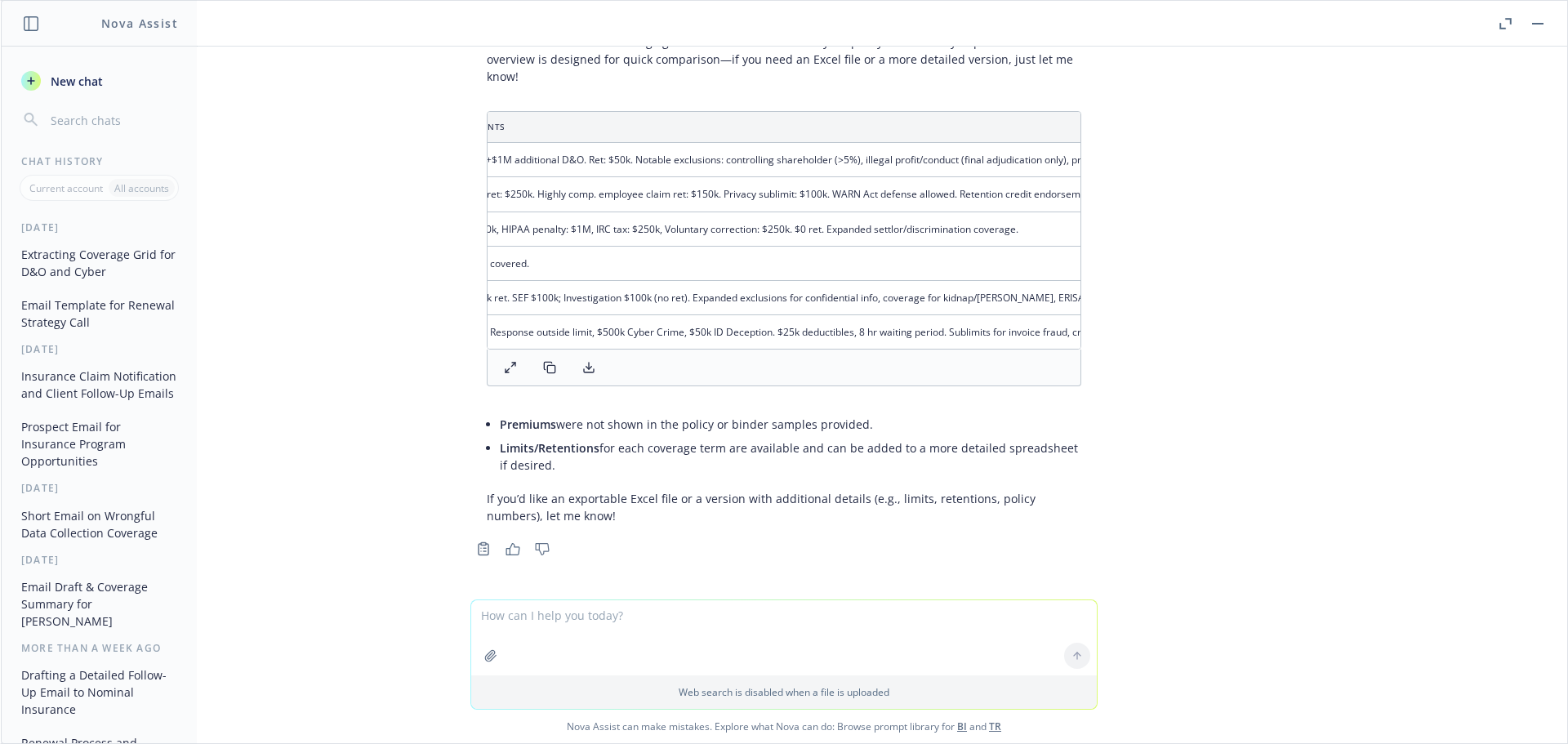
scroll to position [0, 56]
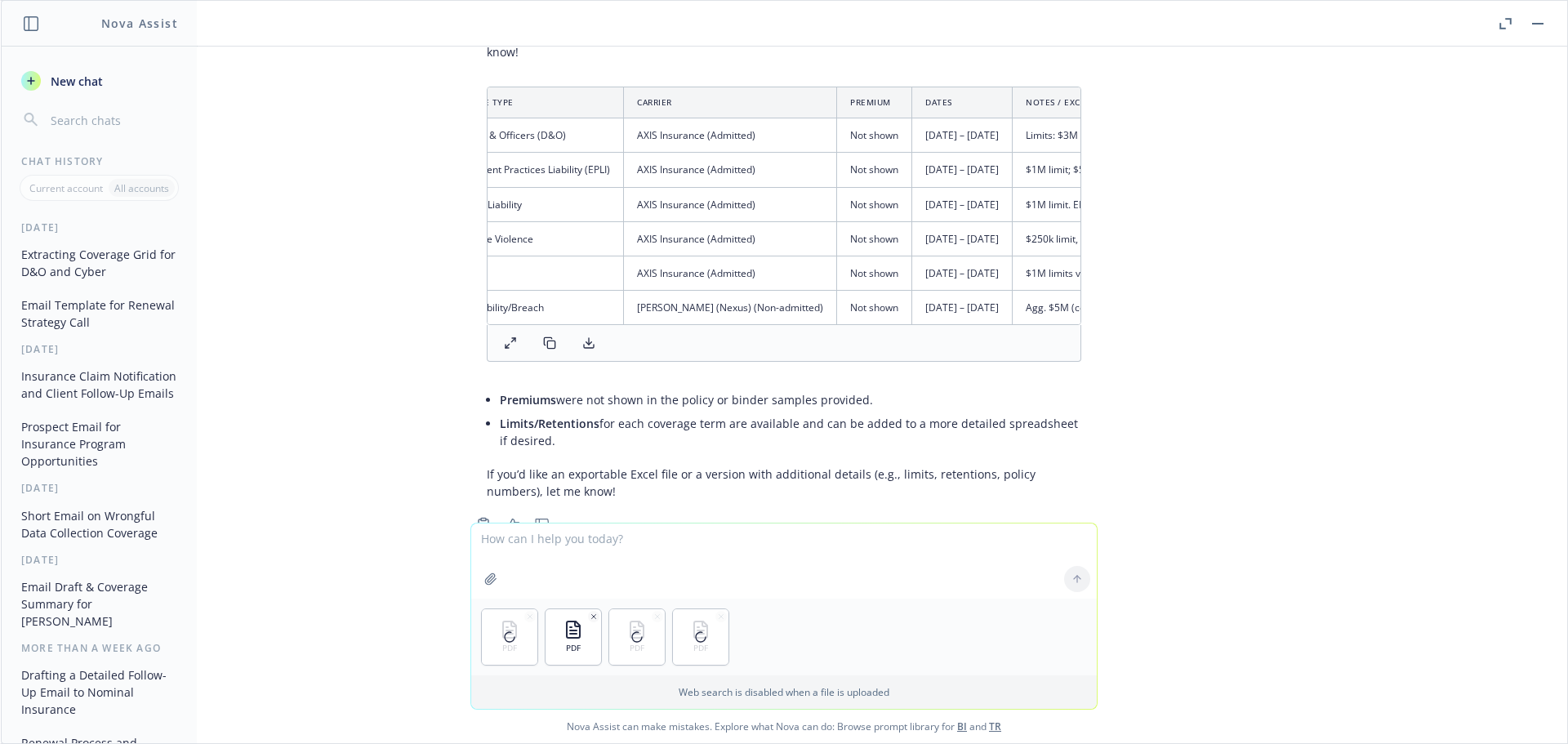
click at [650, 531] on textarea at bounding box center [784, 561] width 626 height 75
type textarea "Four more. Add to that graph"
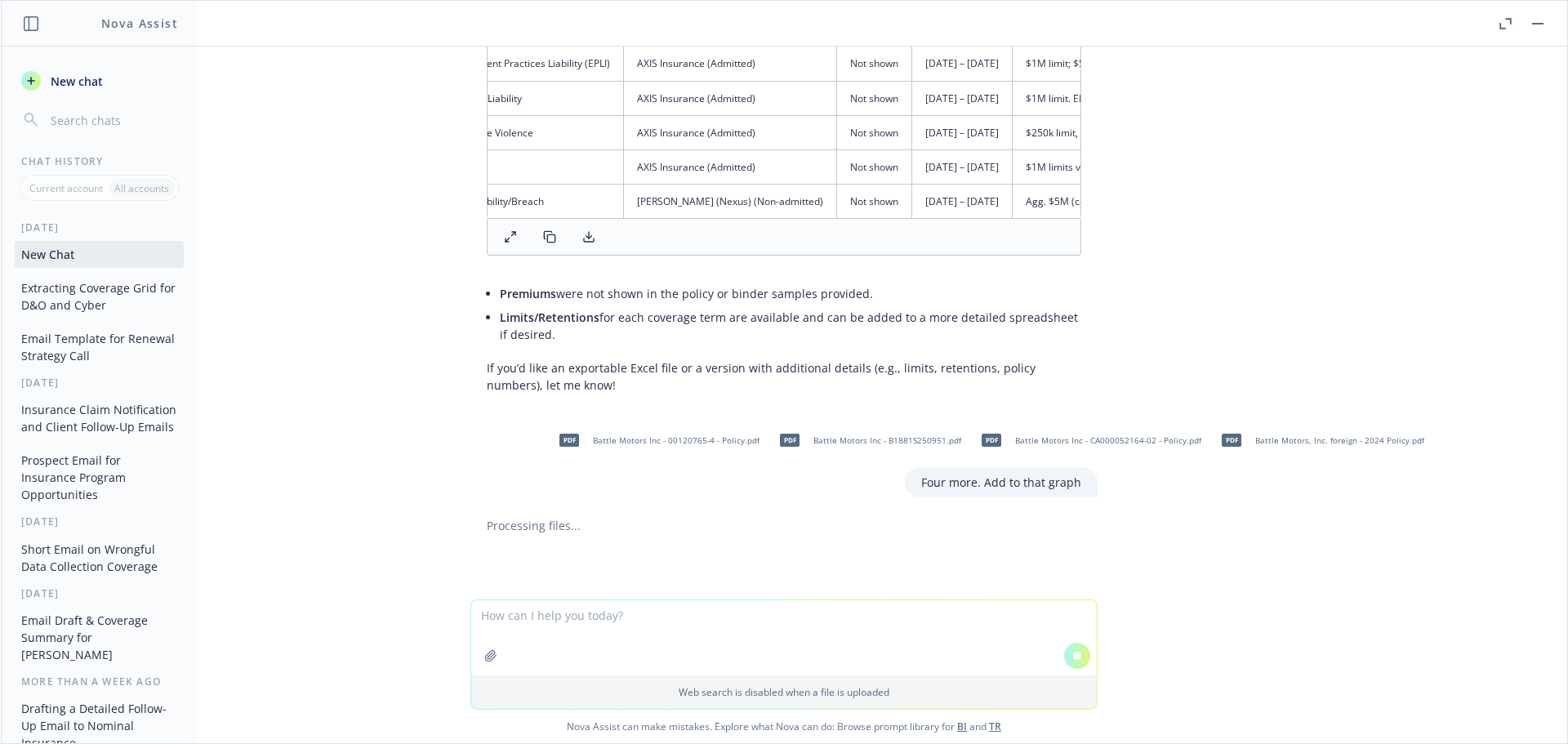
scroll to position [705, 0]
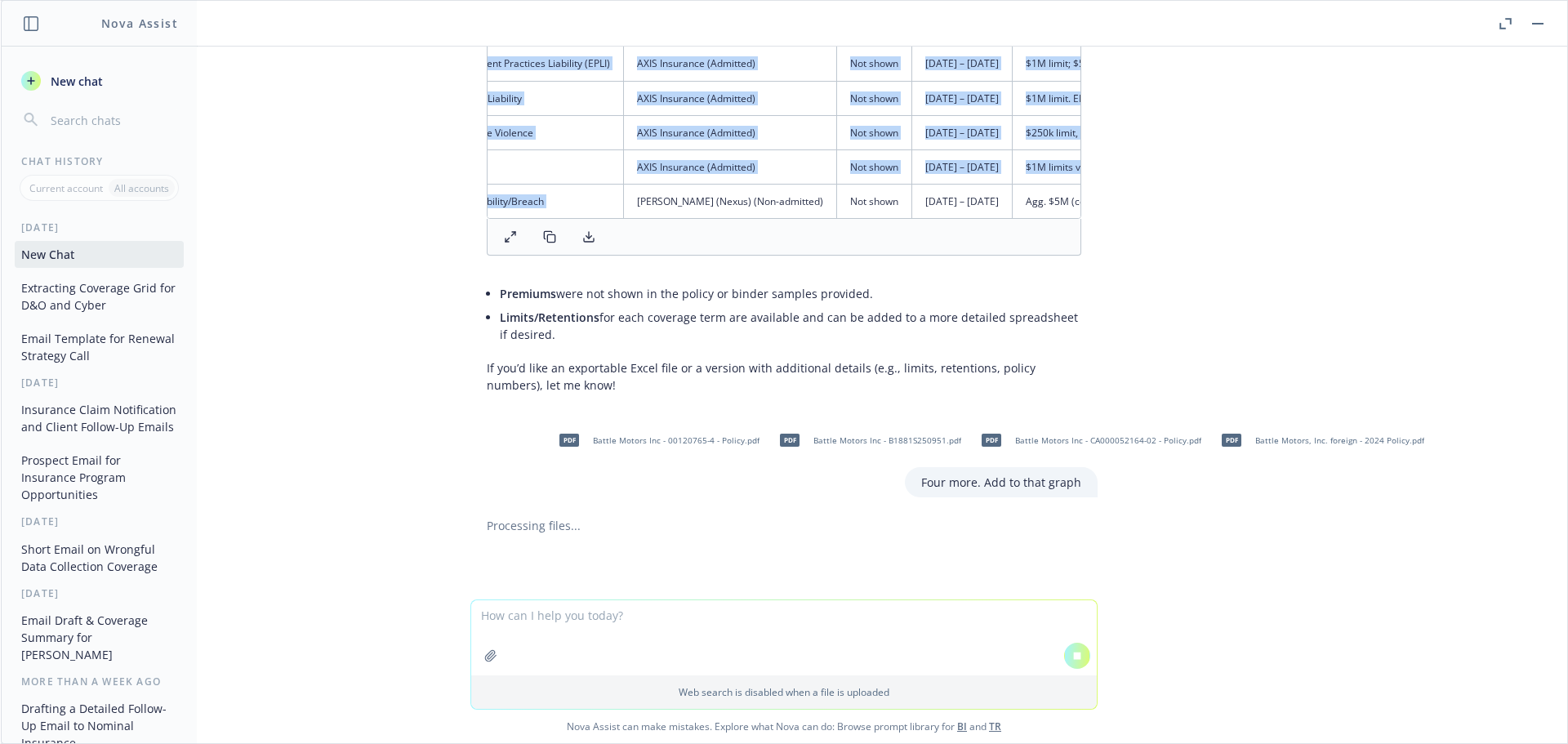
drag, startPoint x: 622, startPoint y: 200, endPoint x: 572, endPoint y: 201, distance: 50.0
click at [572, 201] on div "Coverage Type Carrier Premium Dates Notes / Exclusions / Comments Directors & O…" at bounding box center [784, 100] width 594 height 238
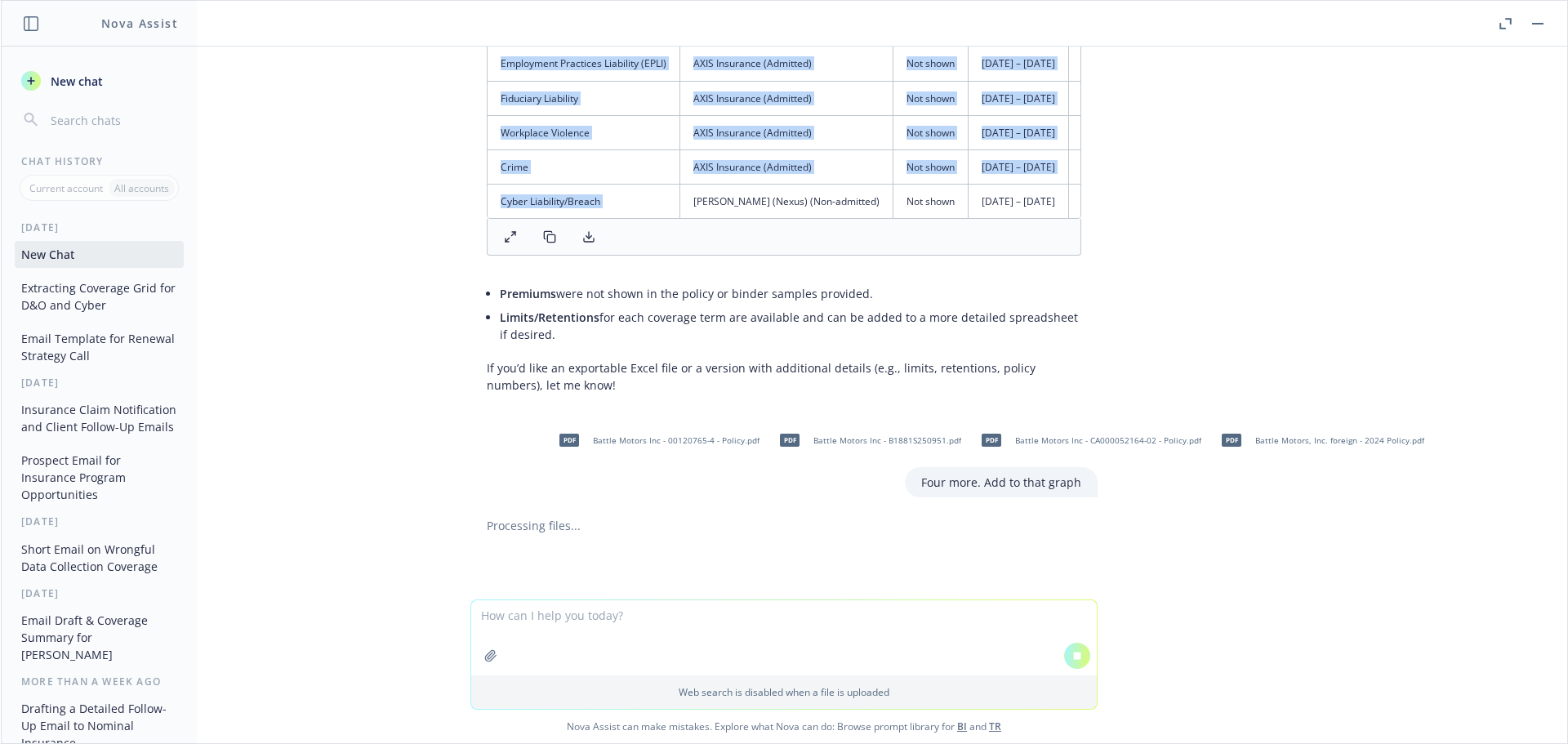
scroll to position [669, 0]
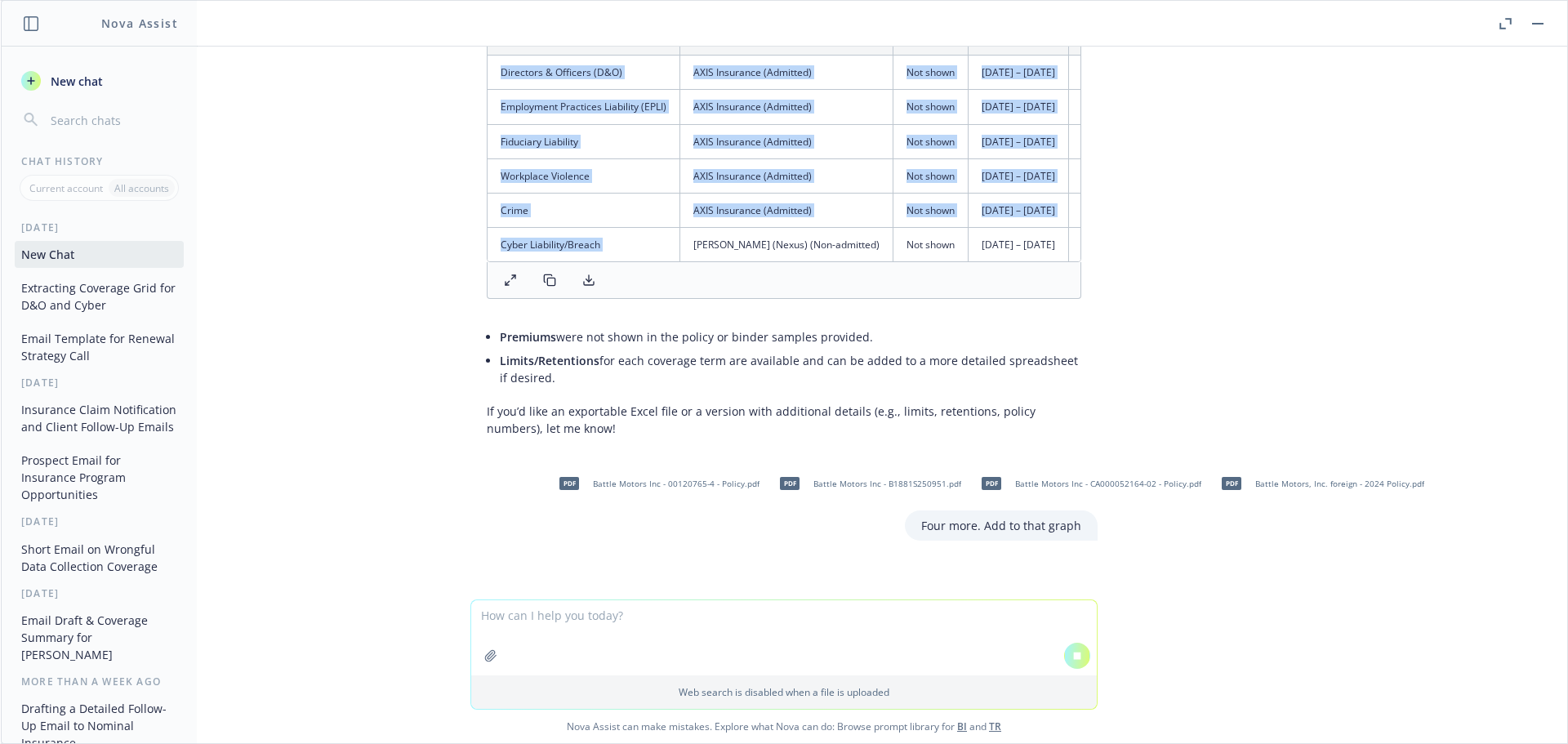
click at [1236, 157] on div "pdf Battle Motors Holdings Inc AXIS DO EPL FID Workplace Crime Renewal Policy 2…" at bounding box center [784, 322] width 1566 height 552
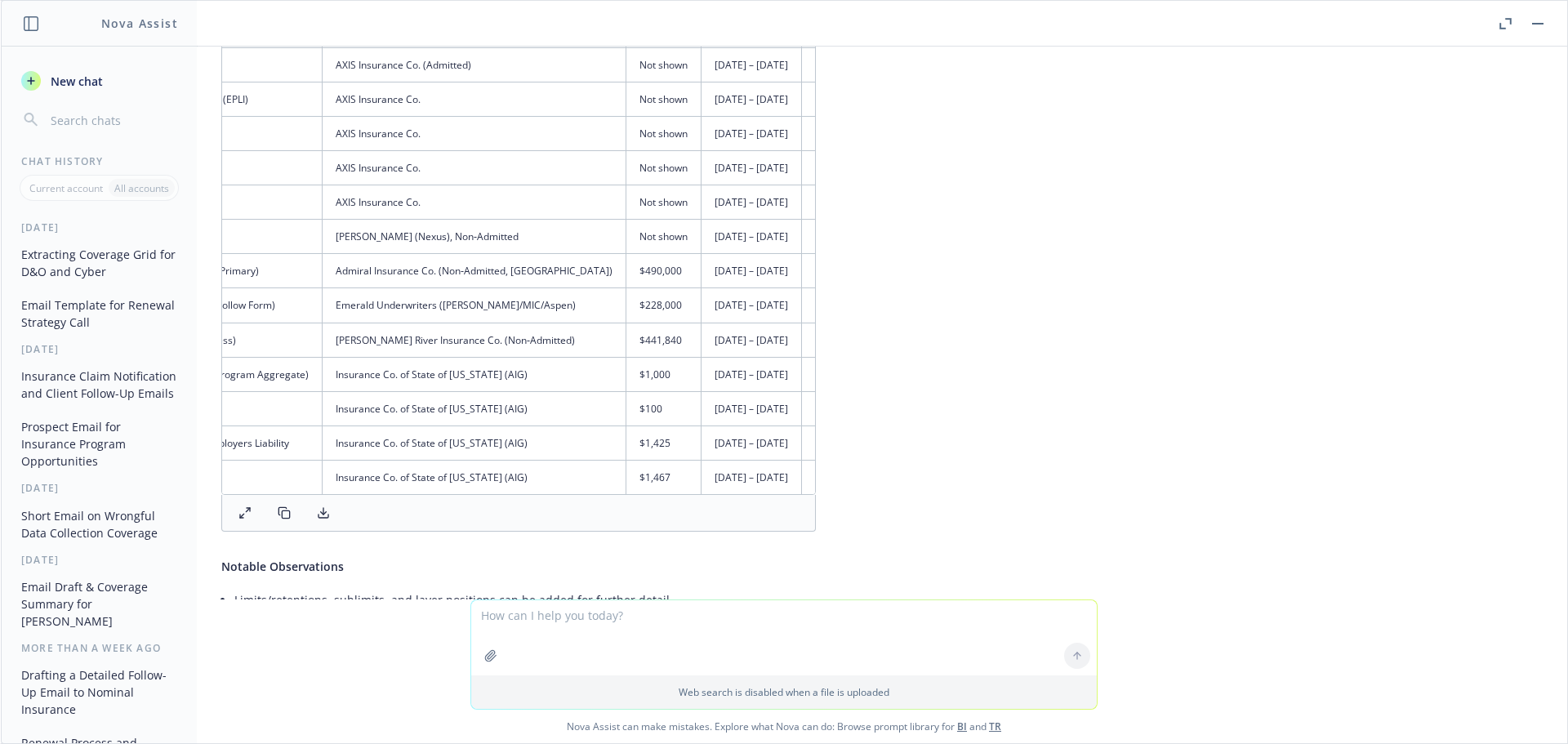
scroll to position [1331, 347]
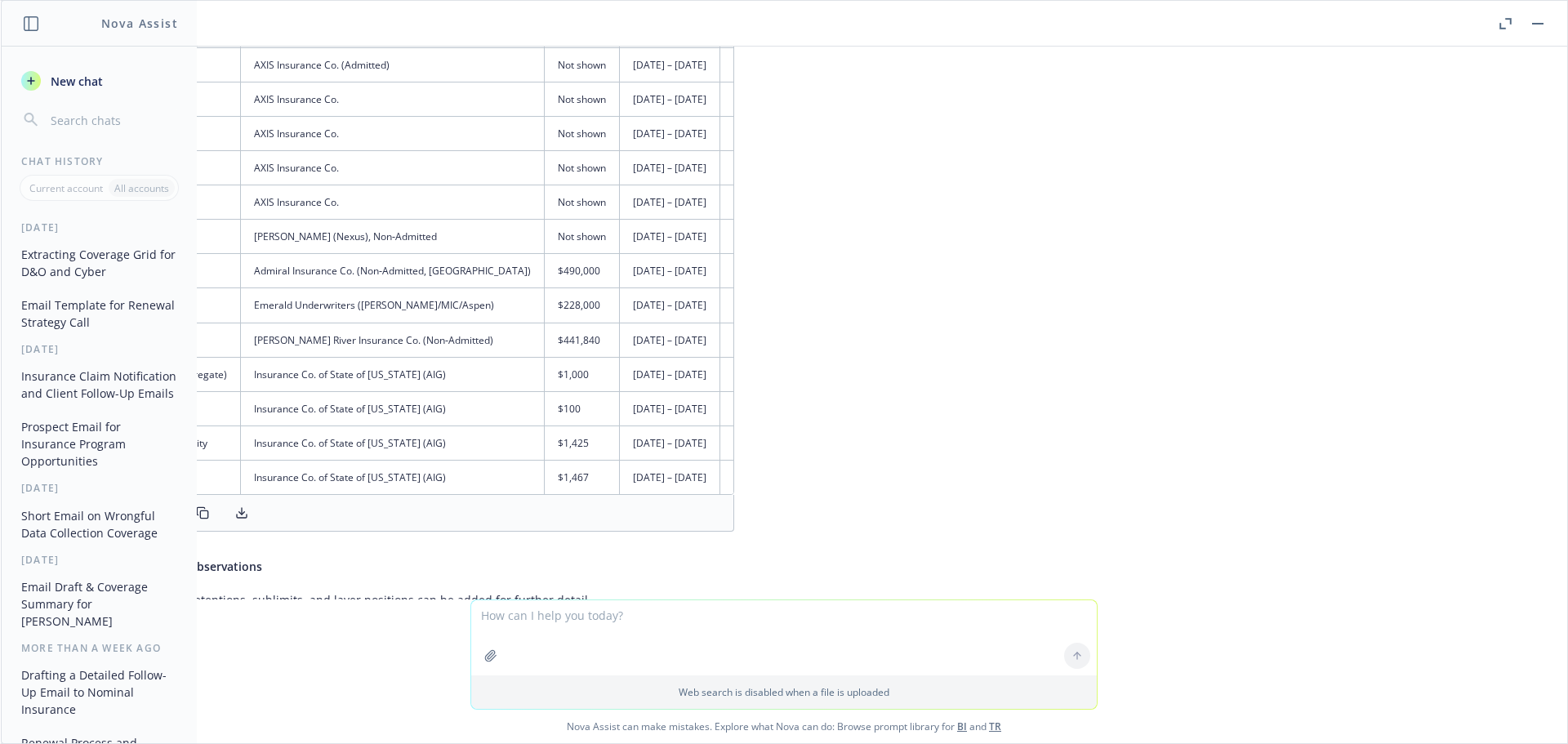
click at [600, 626] on textarea at bounding box center [784, 638] width 626 height 75
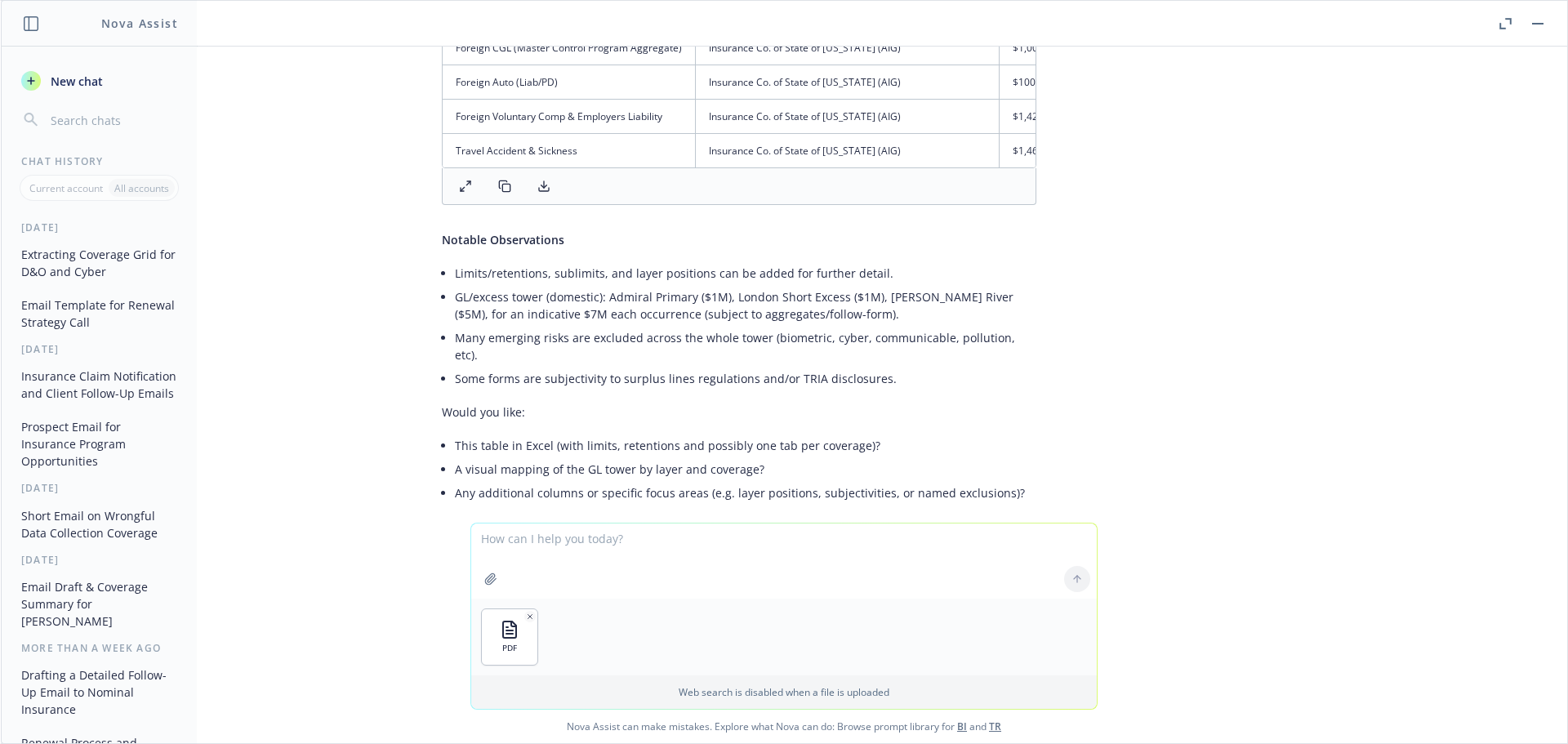
scroll to position [1735, 45]
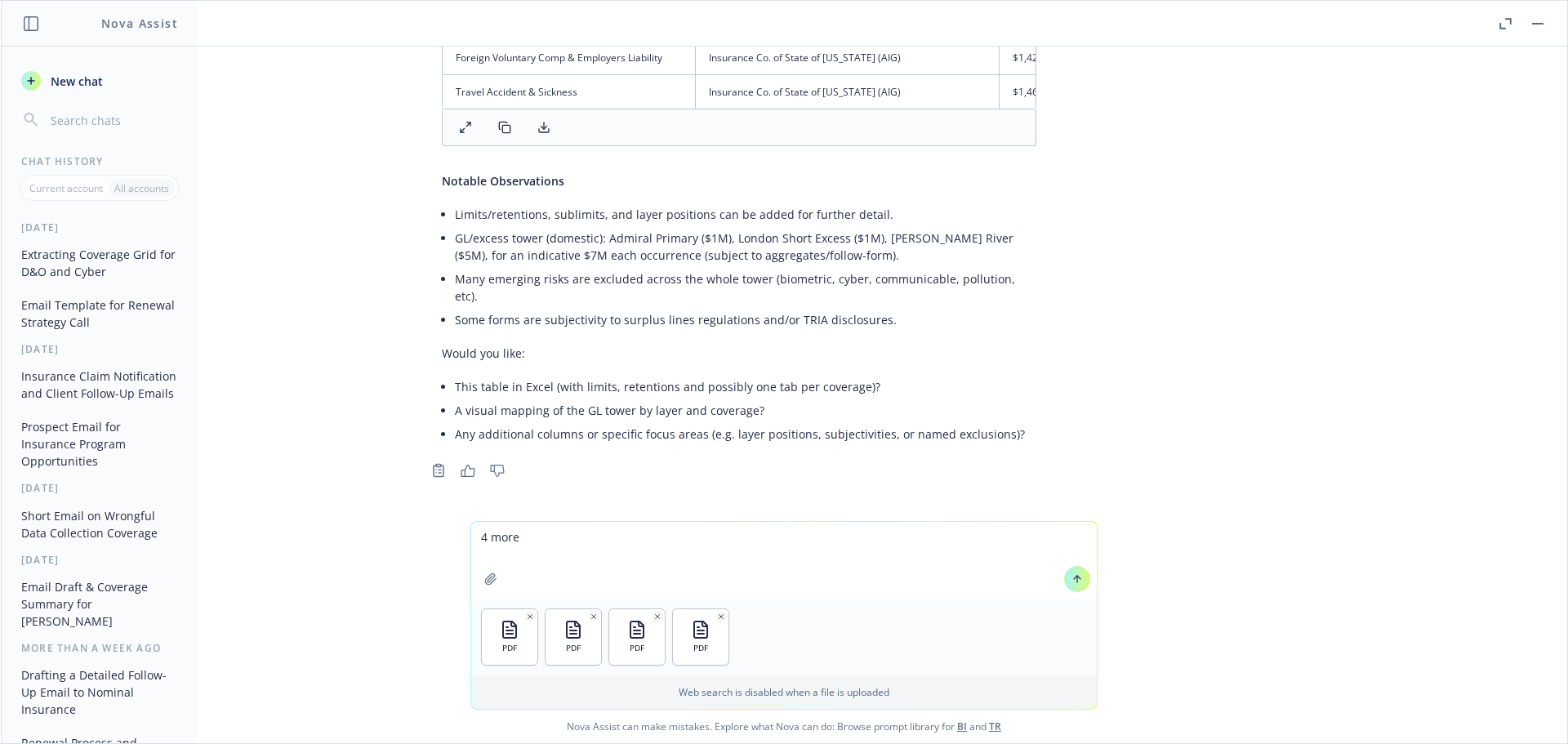
type textarea "4 more"
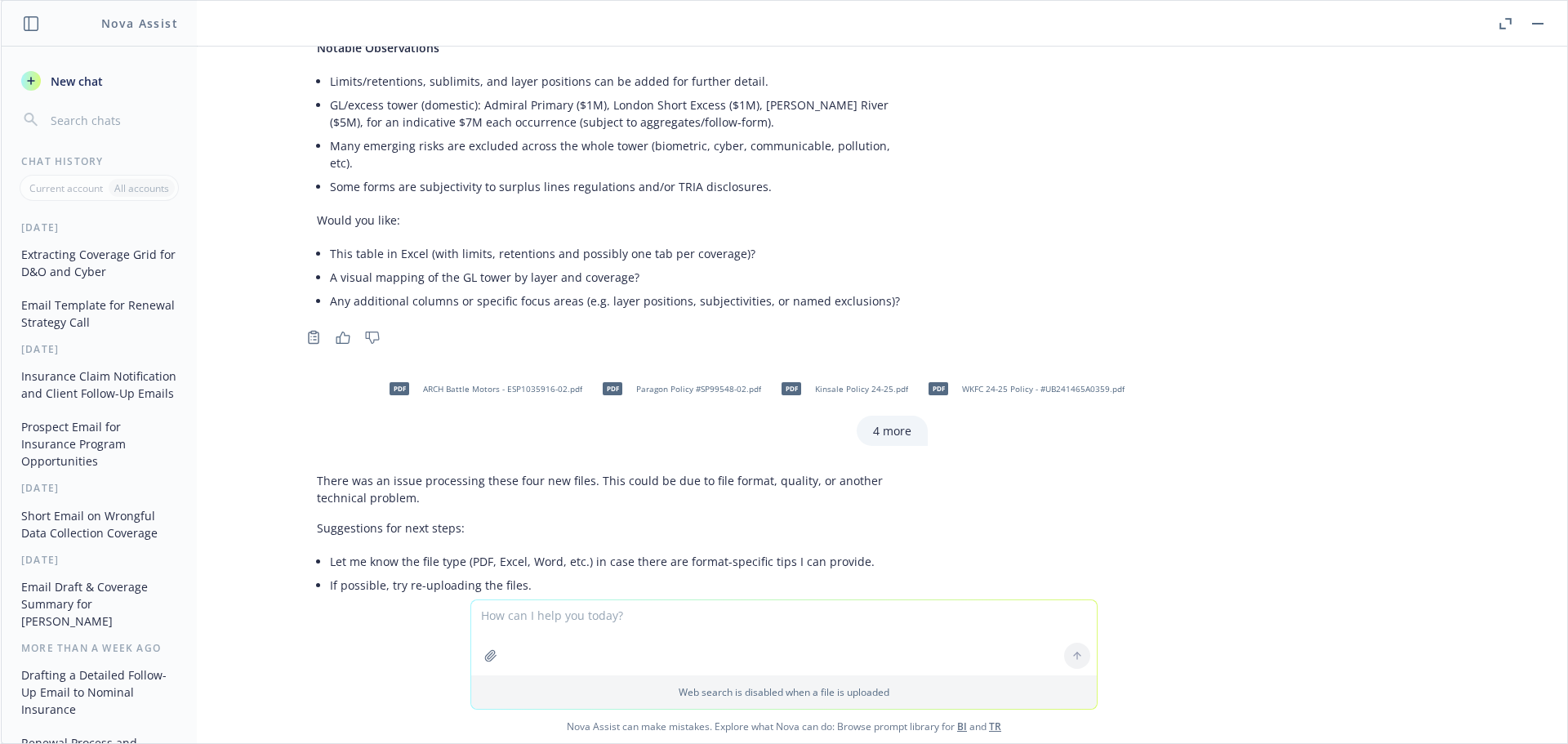
scroll to position [2013, 170]
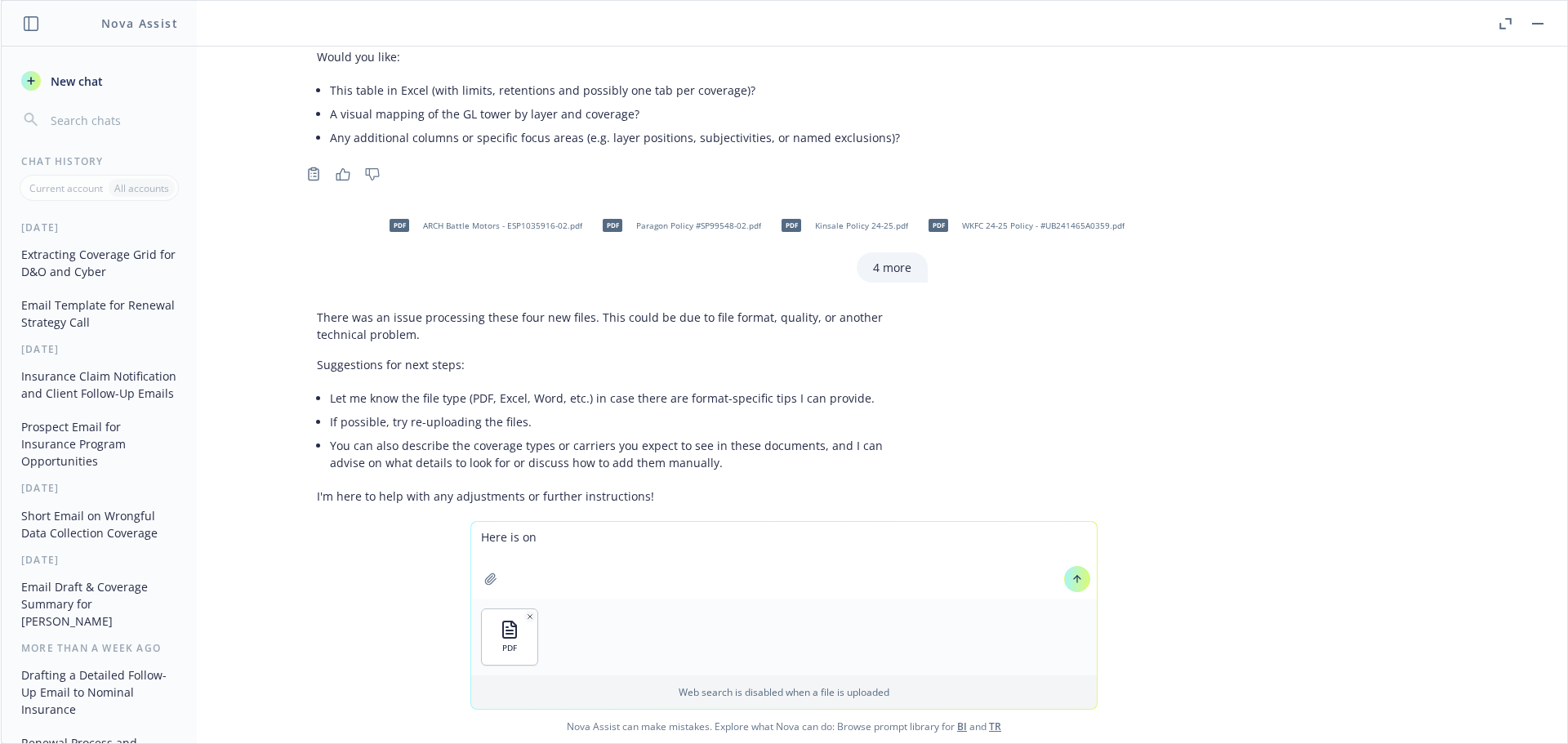
type textarea "Here is one"
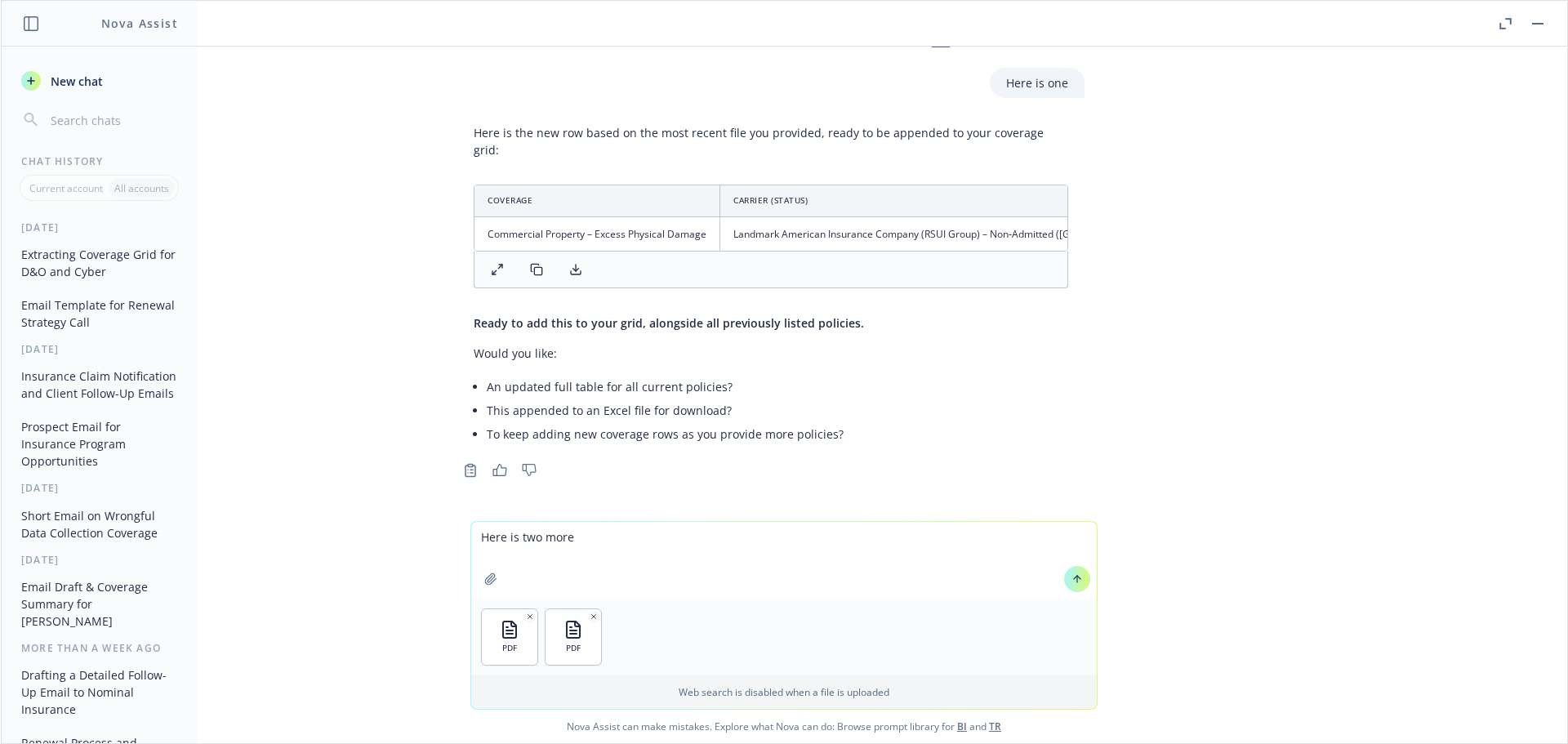
scroll to position [2568, 13]
drag, startPoint x: 580, startPoint y: 240, endPoint x: 763, endPoint y: 250, distance: 183.3
click at [763, 251] on div at bounding box center [770, 270] width 594 height 37
click at [607, 552] on textarea "Here is two more" at bounding box center [784, 560] width 626 height 77
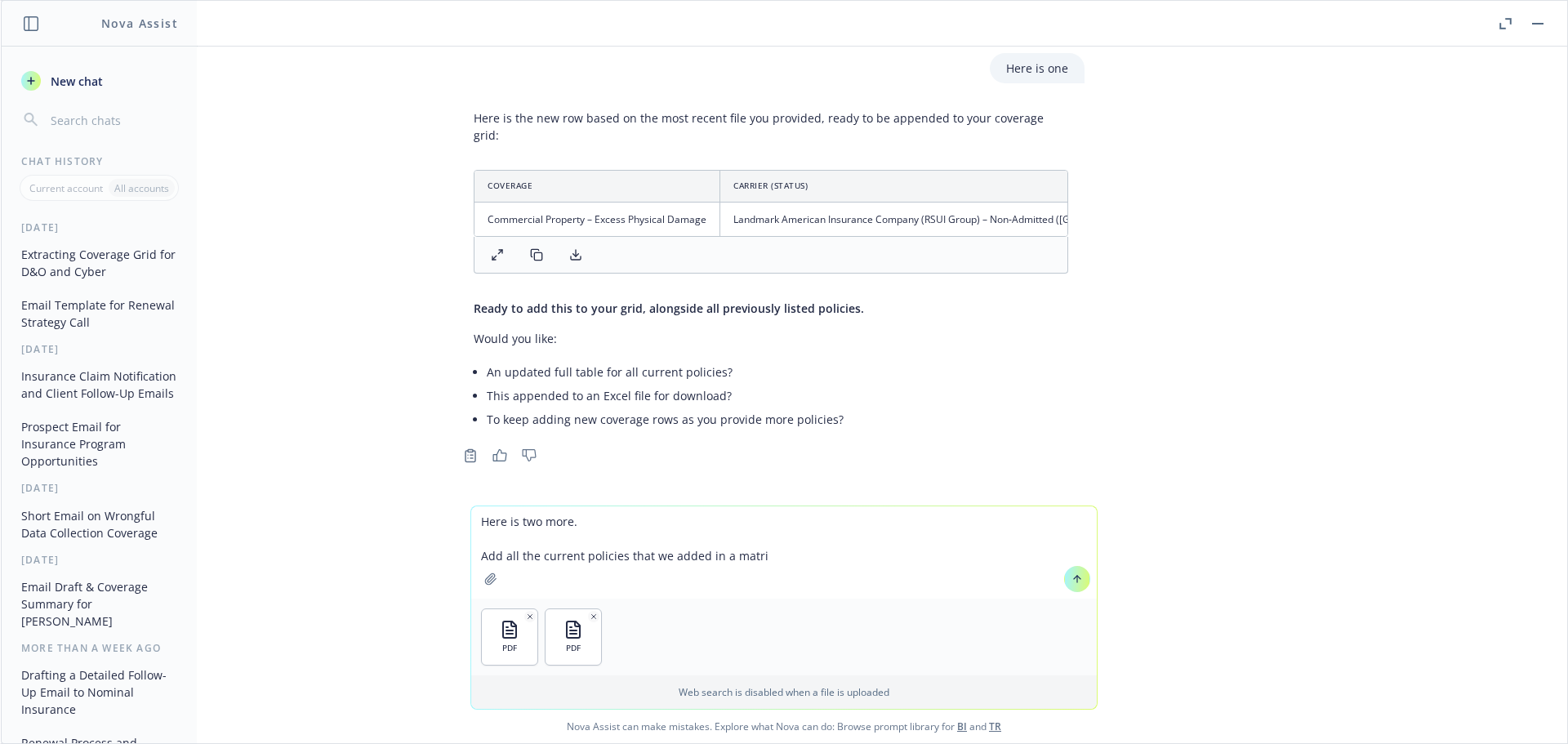
type textarea "Here is two more. Add all the current policies that we added in a matrix"
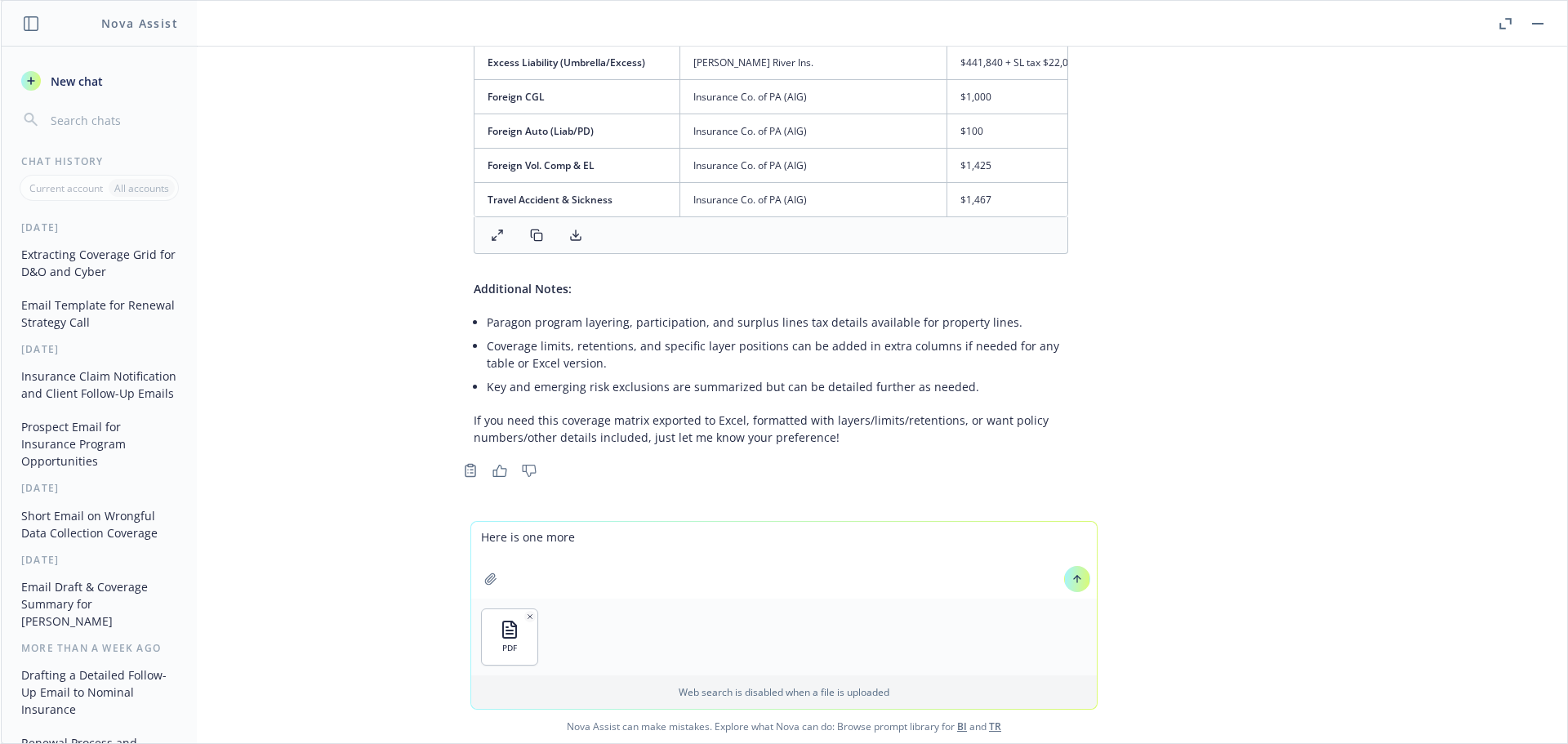
scroll to position [3640, 13]
type textarea "Here is one more"
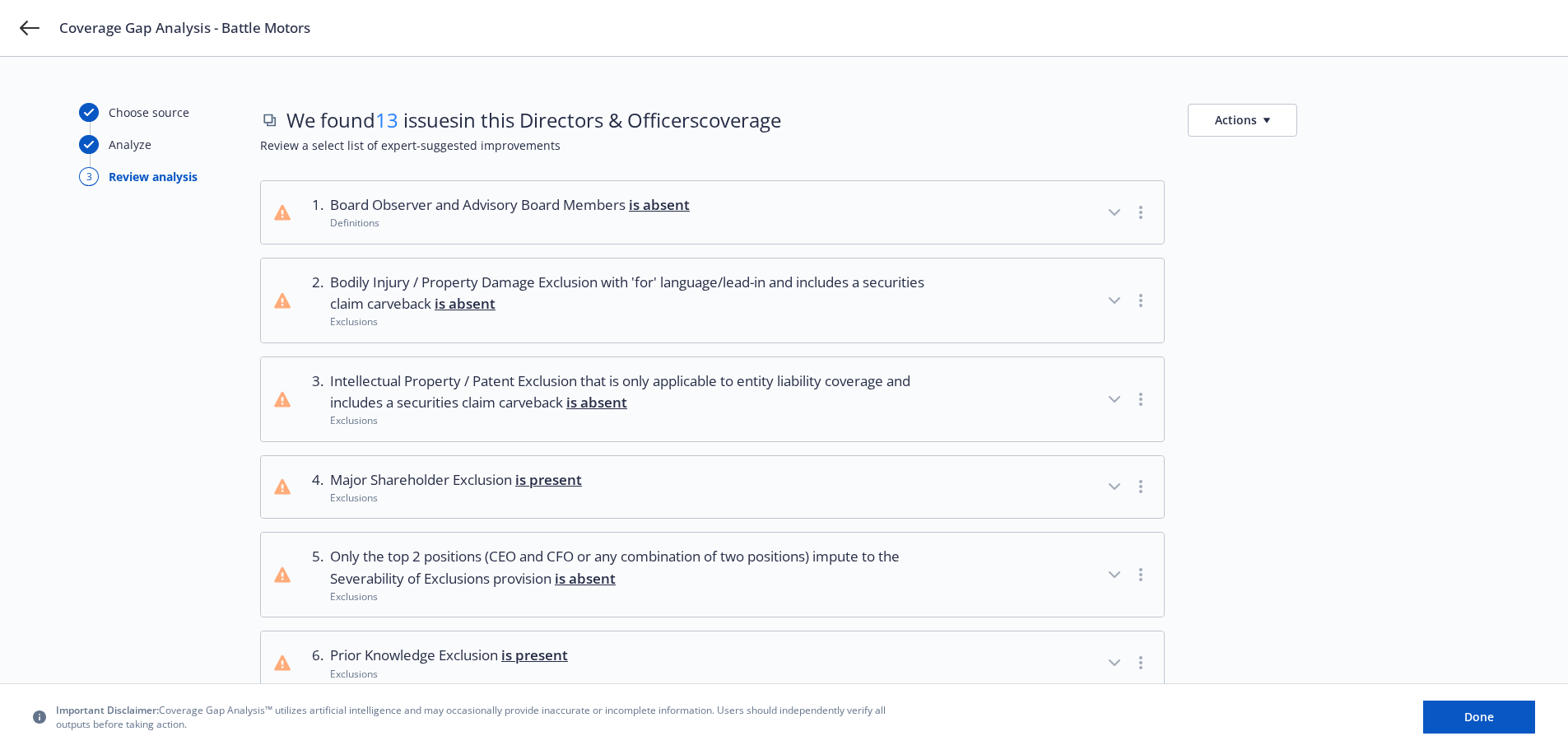
click at [1243, 132] on button "Actions" at bounding box center [1242, 120] width 109 height 33
click at [1244, 161] on link "Copy list of issues" at bounding box center [1321, 157] width 266 height 33
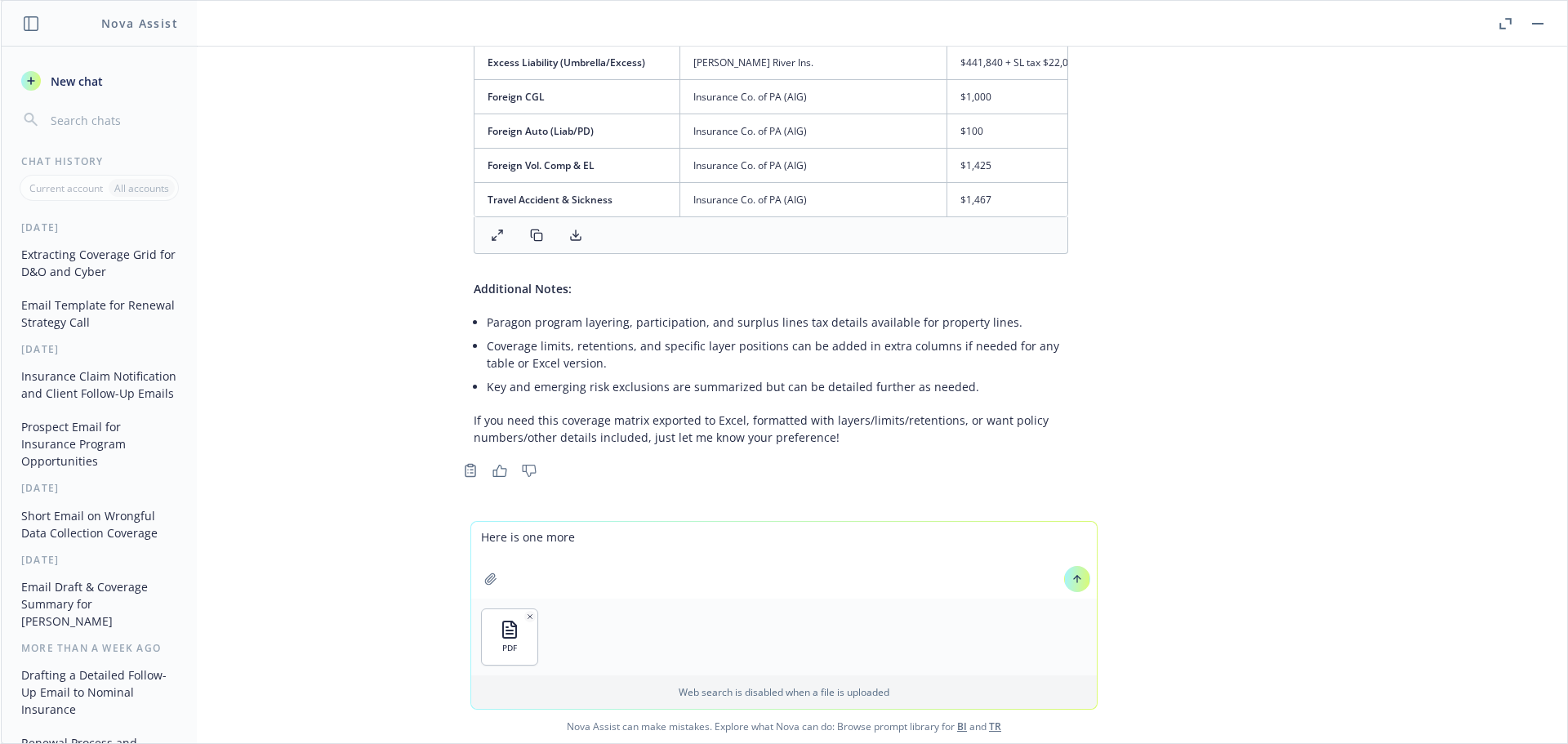
scroll to position [3640, 13]
type textarea "Here is one more and add to the list"
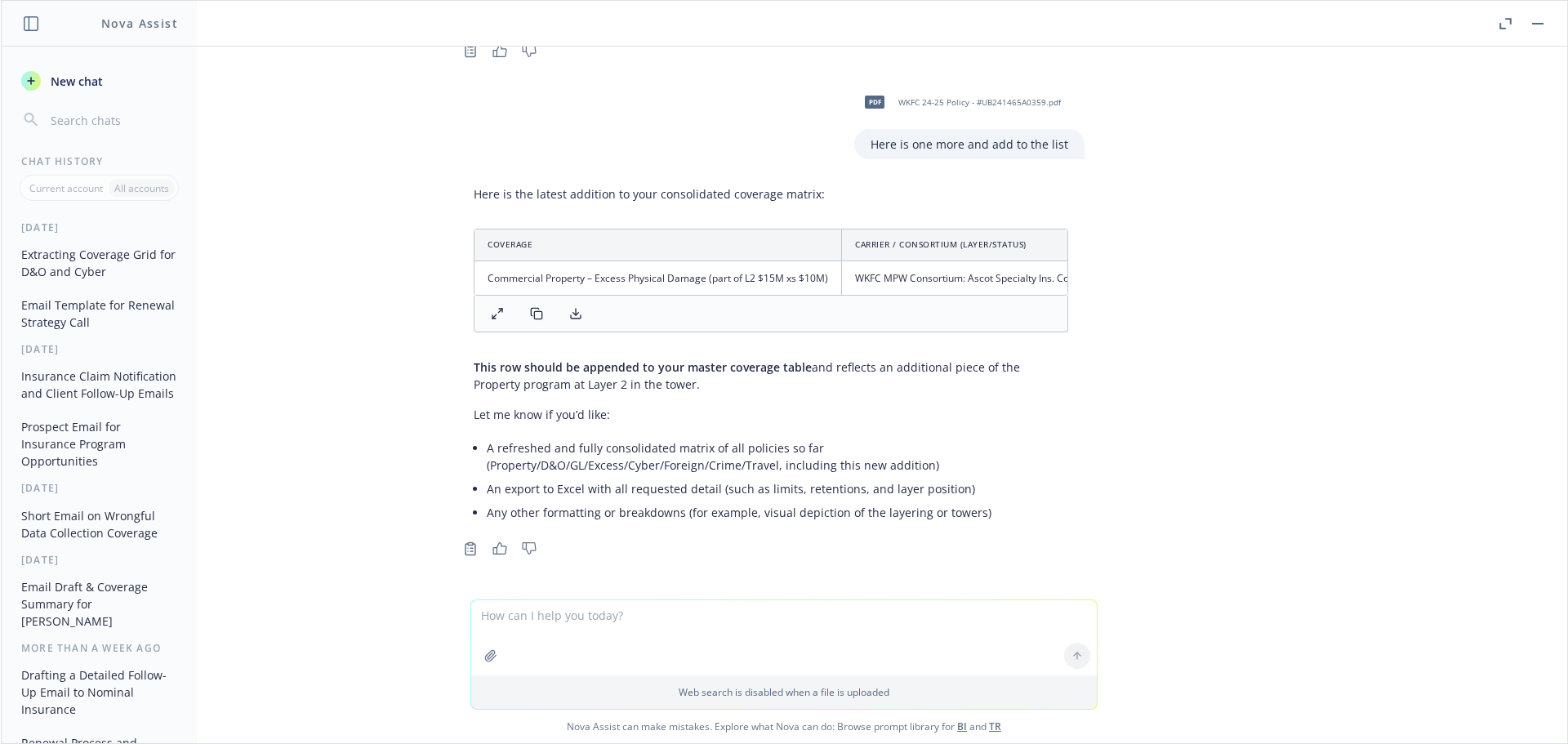
scroll to position [4073, 13]
type textarea "Put it all together for the matrix with all lines"
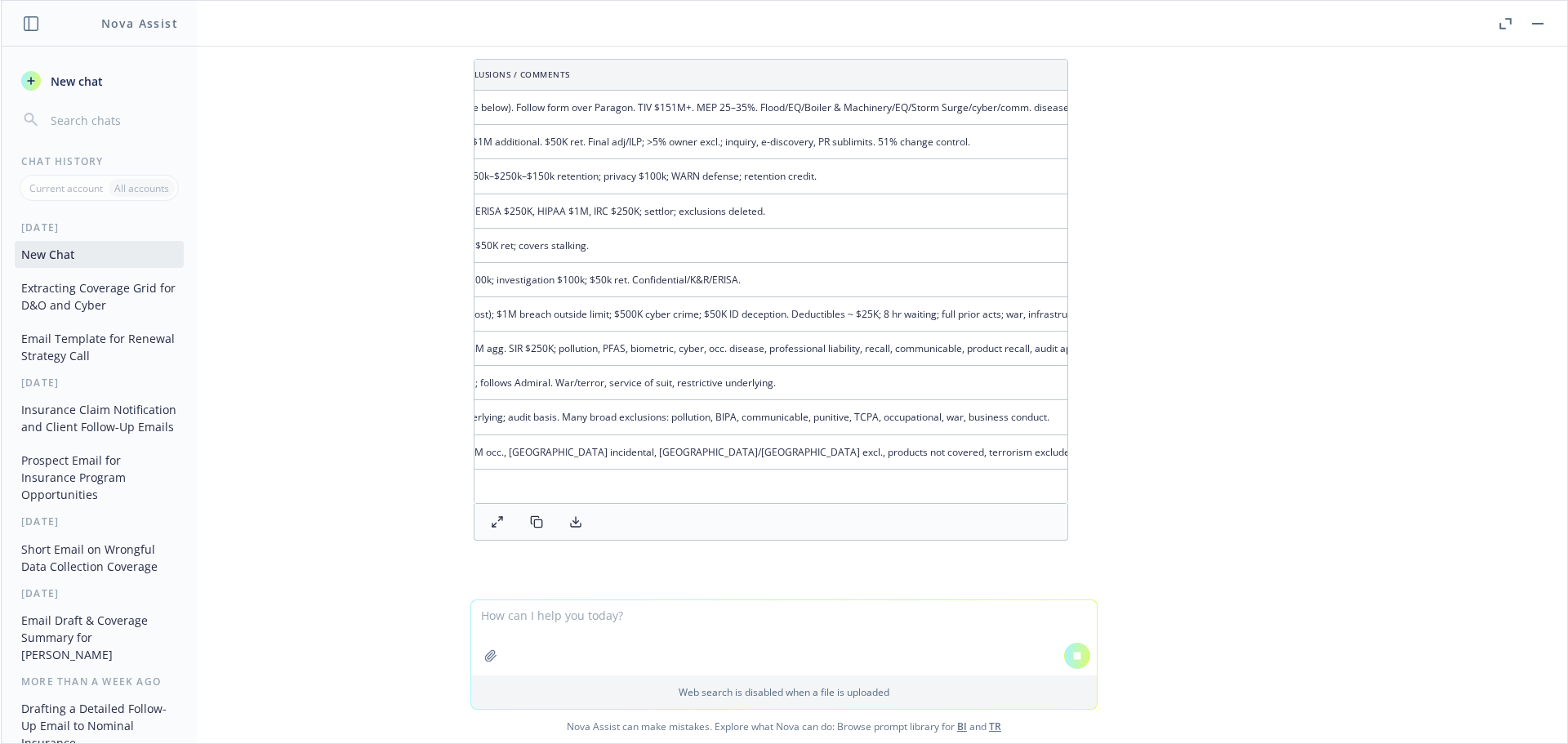
scroll to position [0, 1731]
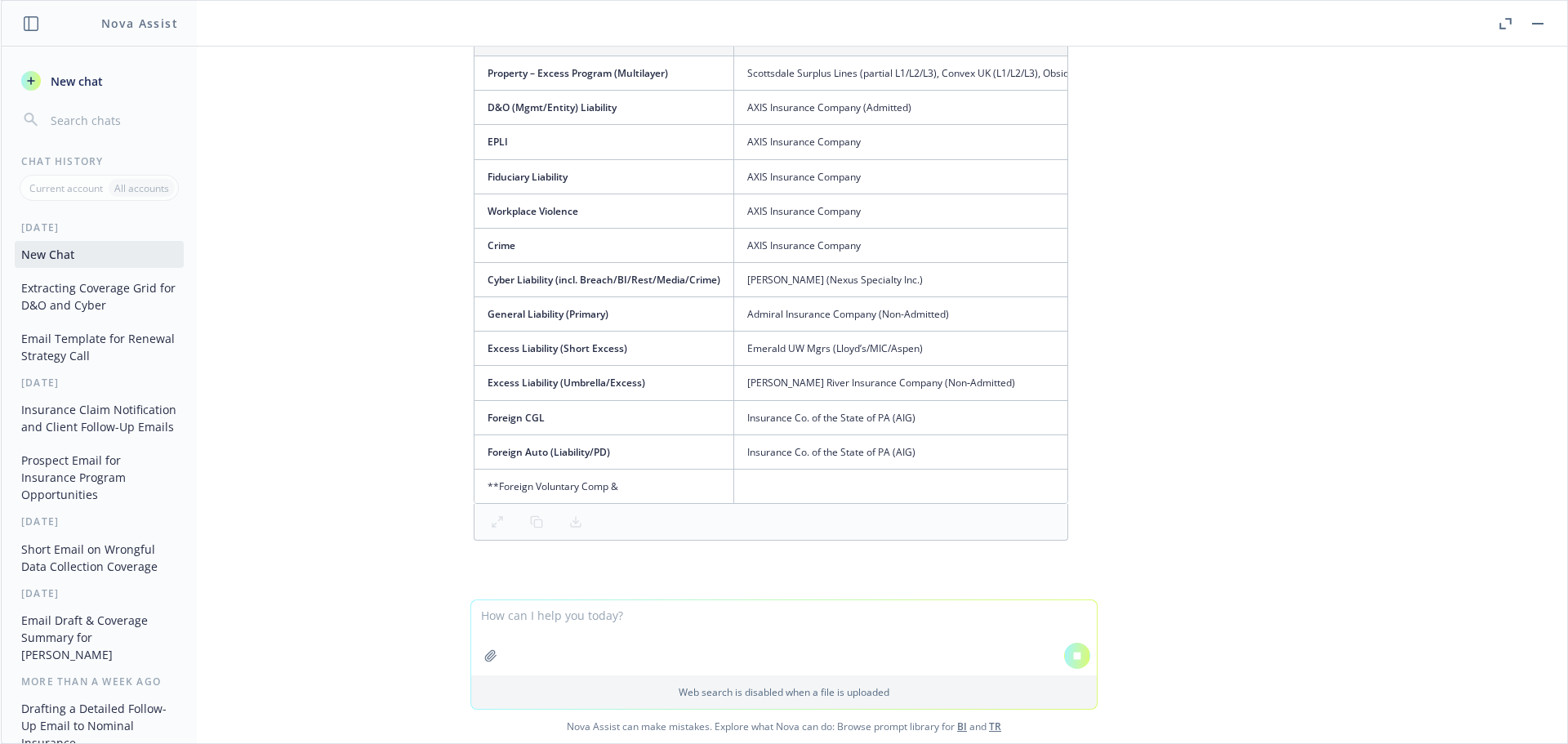
drag, startPoint x: 541, startPoint y: 481, endPoint x: 536, endPoint y: 489, distance: 9.4
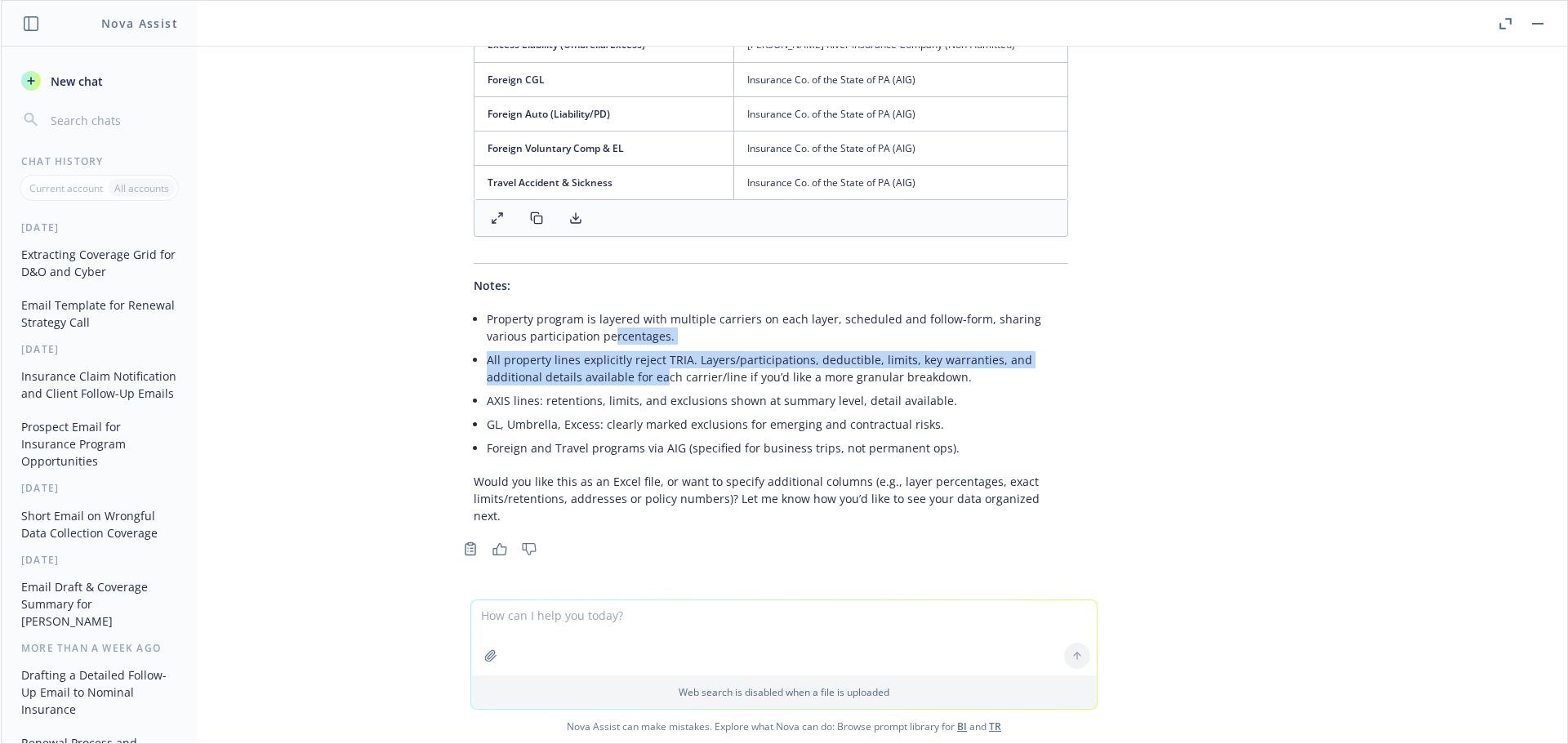
scroll to position [5092, 13]
drag, startPoint x: 565, startPoint y: 395, endPoint x: 601, endPoint y: 391, distance: 36.2
click at [601, 391] on div "Below is your consolidated insurance matrix, summarizing all currently processe…" at bounding box center [770, 67] width 627 height 925
click at [601, 389] on li "All property lines explicitly reject TRIA. Layers/participations, deductible, l…" at bounding box center [777, 368] width 581 height 41
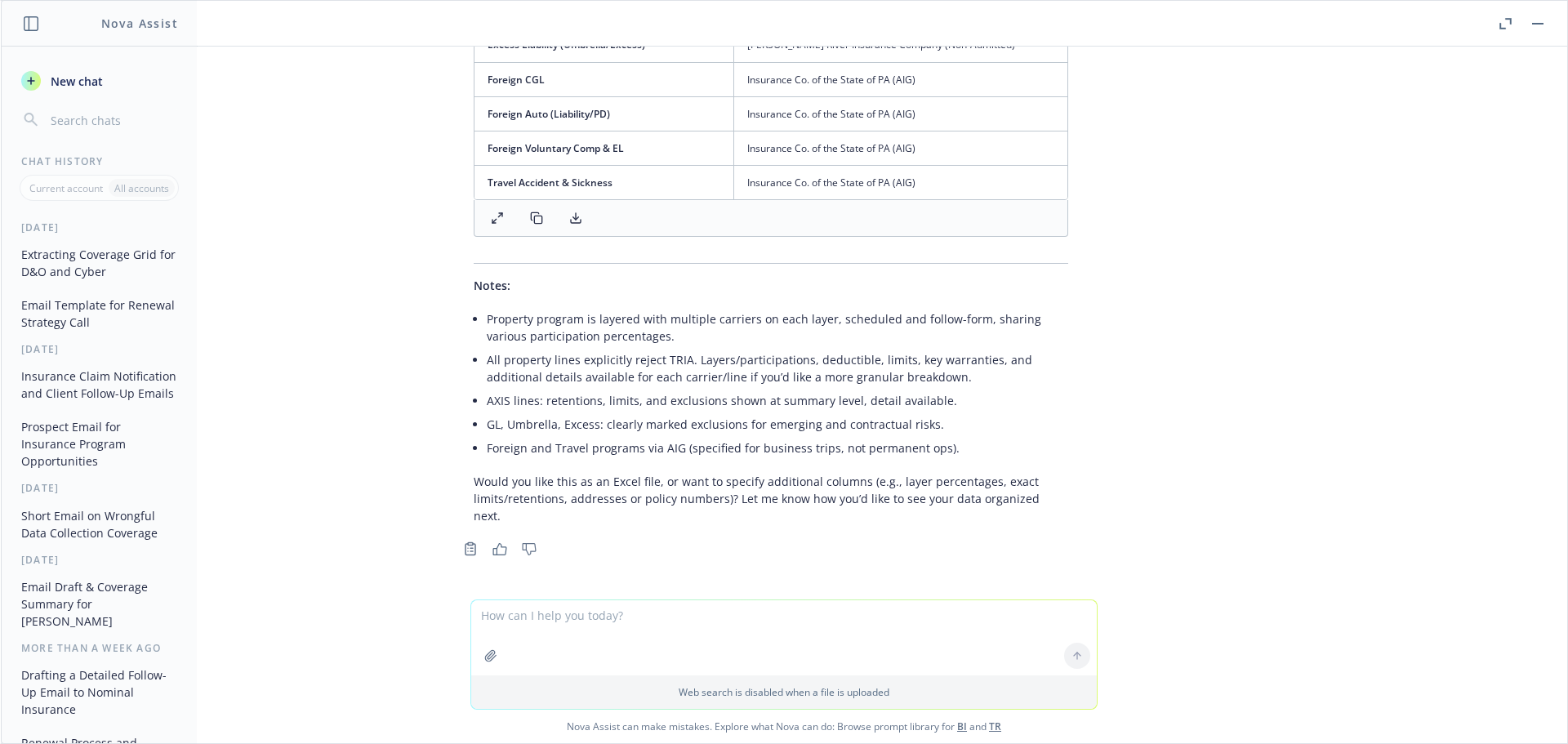
scroll to position [4765, 13]
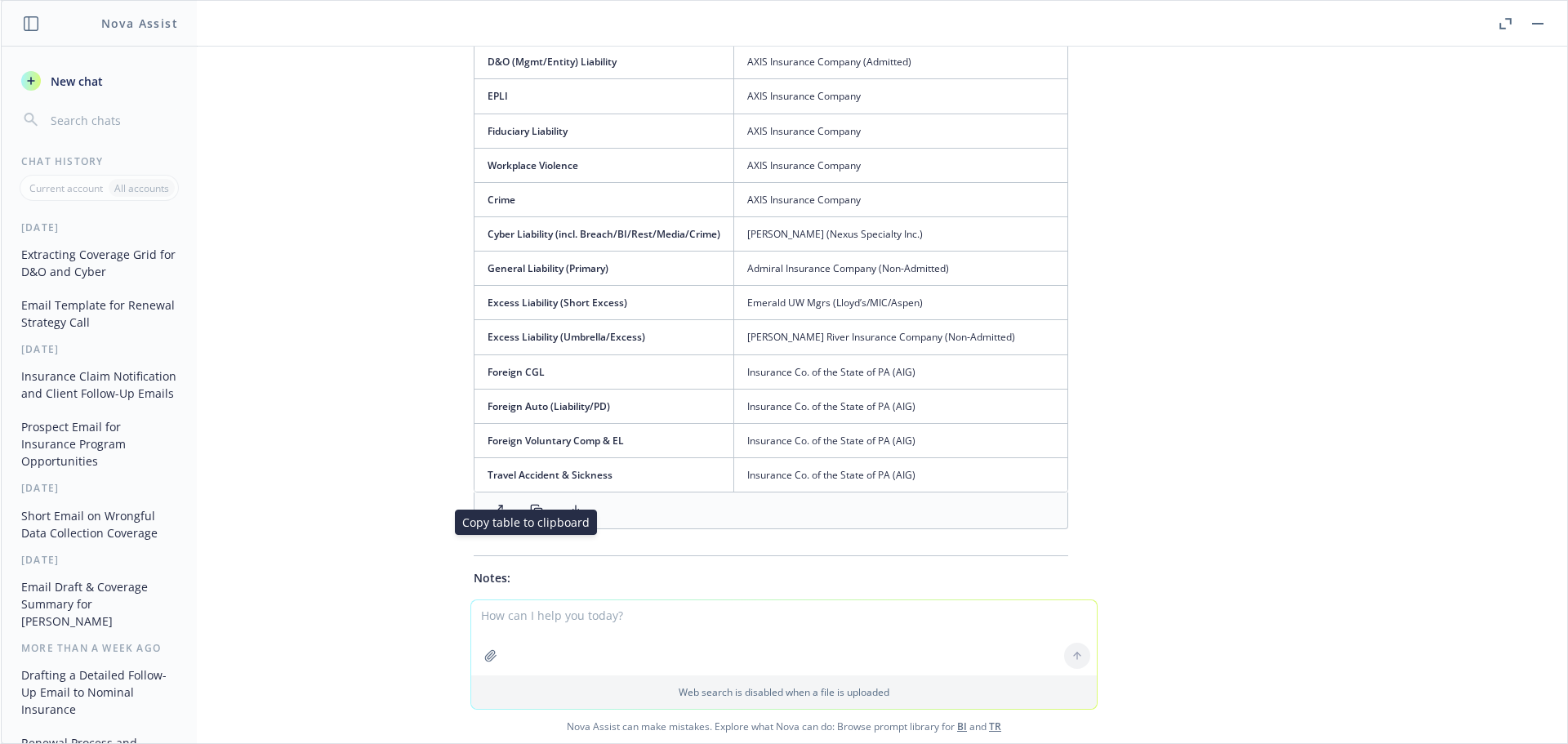
click at [530, 516] on icon at bounding box center [536, 510] width 13 height 13
click at [491, 516] on icon at bounding box center [497, 510] width 13 height 13
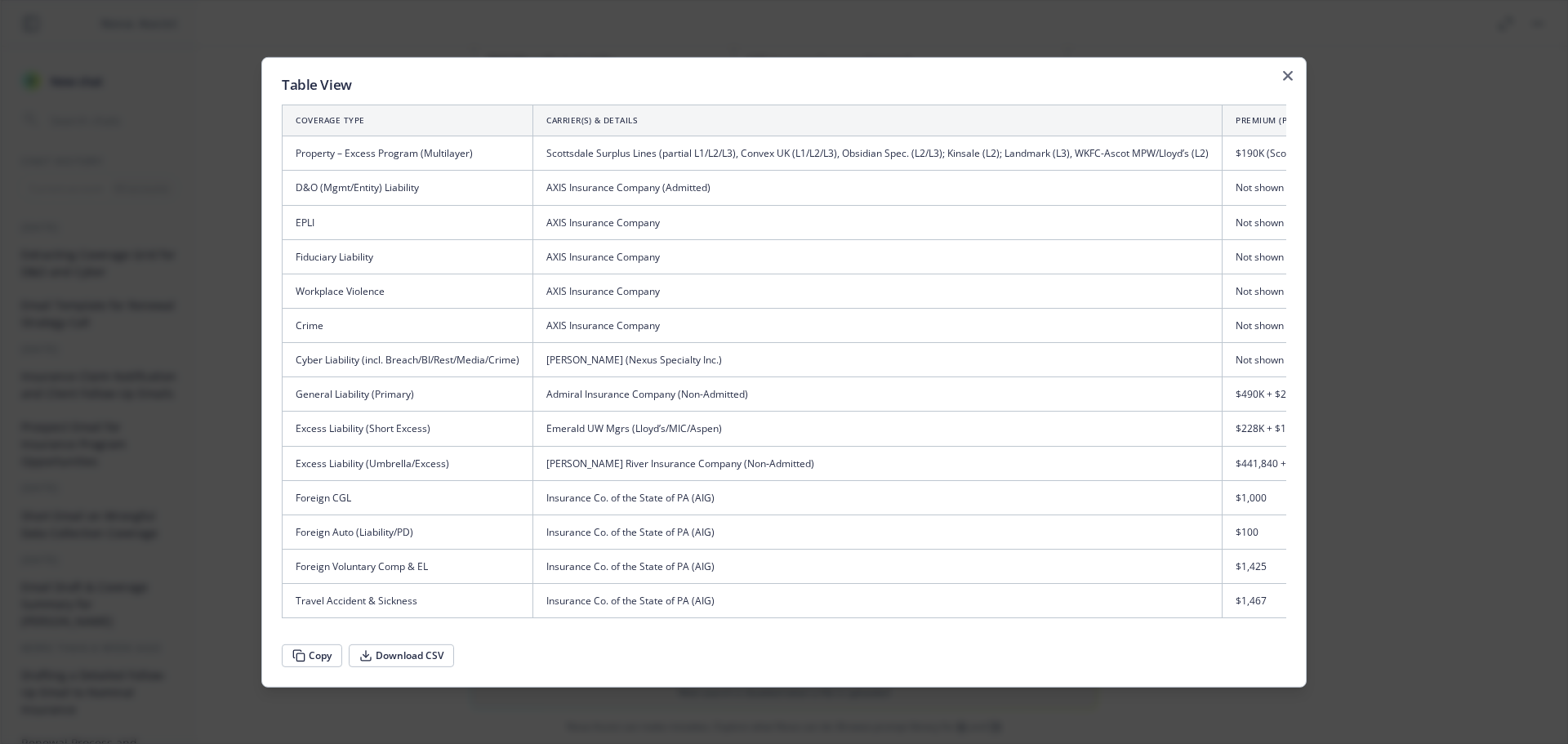
click at [331, 661] on button "Copy" at bounding box center [312, 656] width 60 height 23
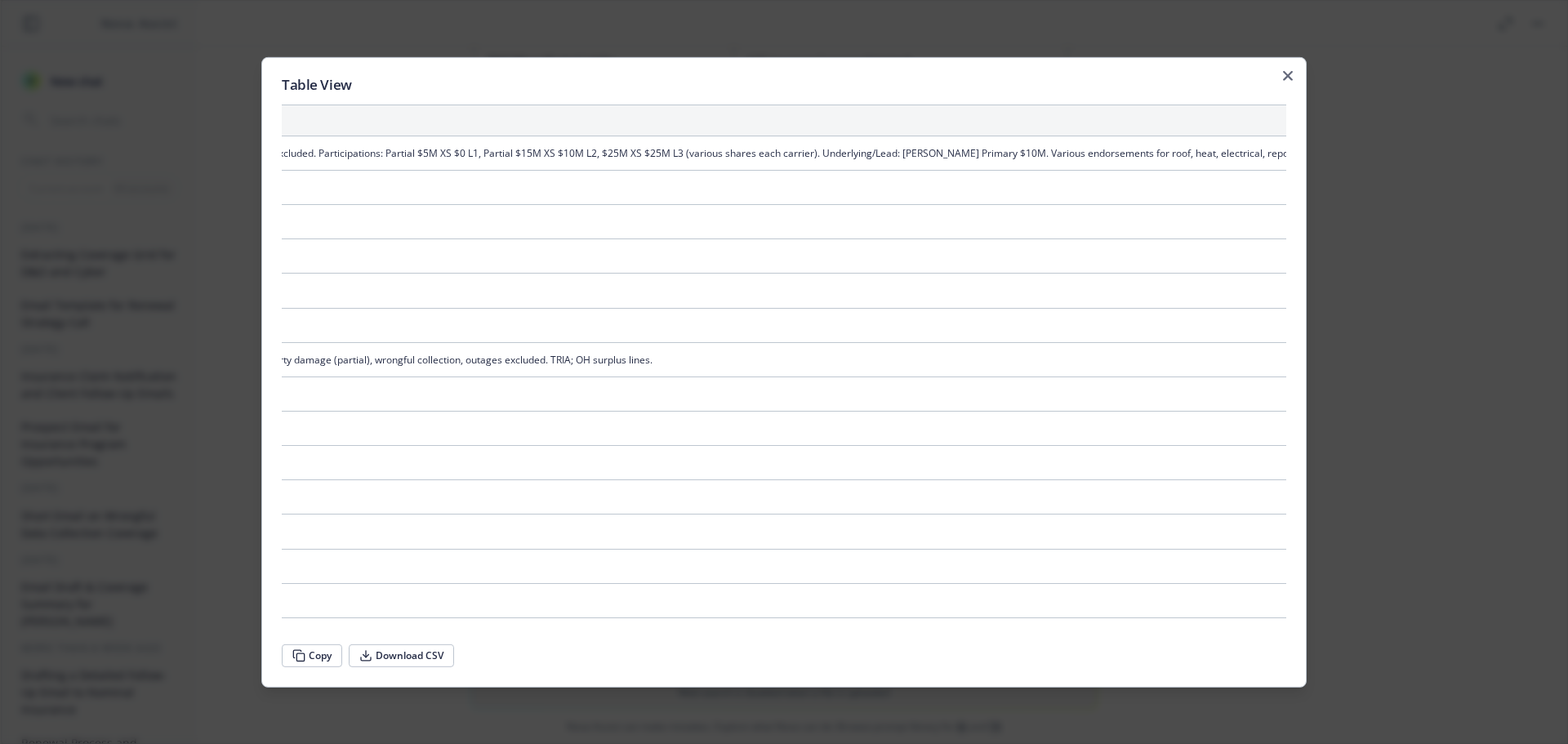
scroll to position [0, 2512]
drag, startPoint x: 311, startPoint y: 95, endPoint x: 1300, endPoint y: 636, distance: 1127.3
click at [1300, 636] on div "Table View Coverage Type Carrier(s) & Details Premium (plus taxes/fees unless n…" at bounding box center [784, 371] width 1045 height 630
click at [1296, 74] on div "Table View Coverage Type Carrier(s) & Details Premium (plus taxes/fees unless n…" at bounding box center [784, 371] width 1045 height 630
click at [1284, 63] on div "Table View Coverage Type Carrier(s) & Details Premium (plus taxes/fees unless n…" at bounding box center [784, 371] width 1045 height 630
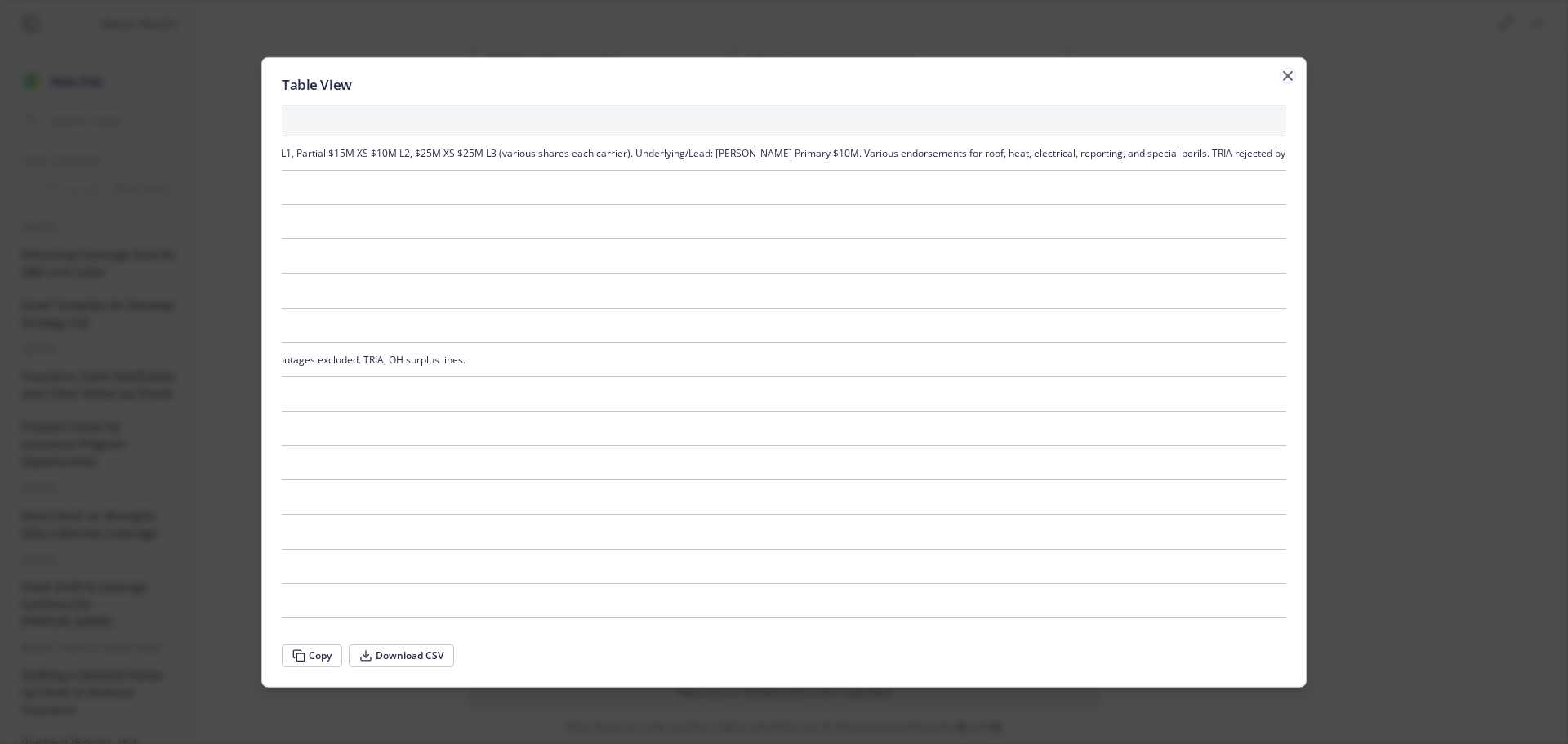
click at [1286, 70] on icon "button" at bounding box center [1287, 74] width 10 height 10
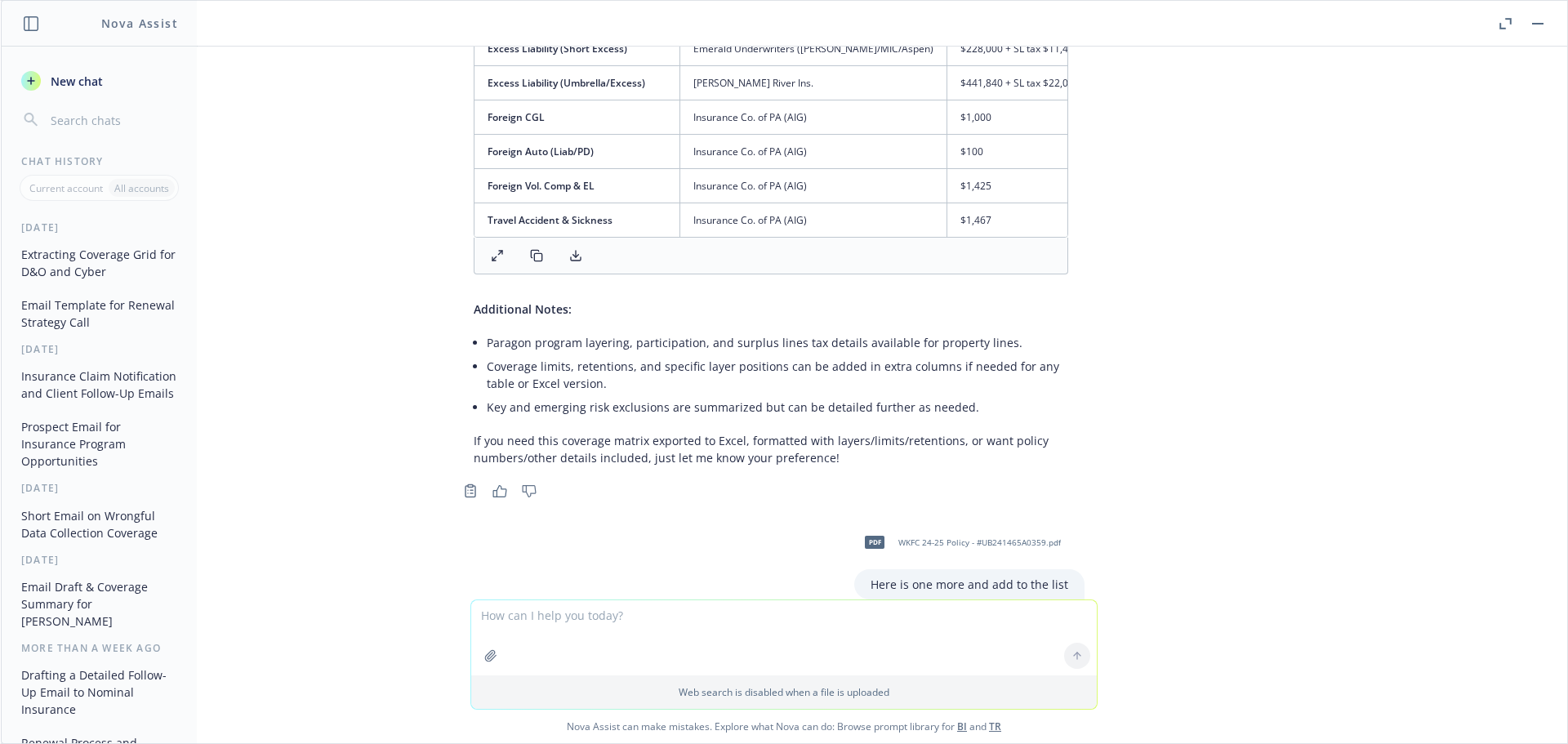
scroll to position [3622, 13]
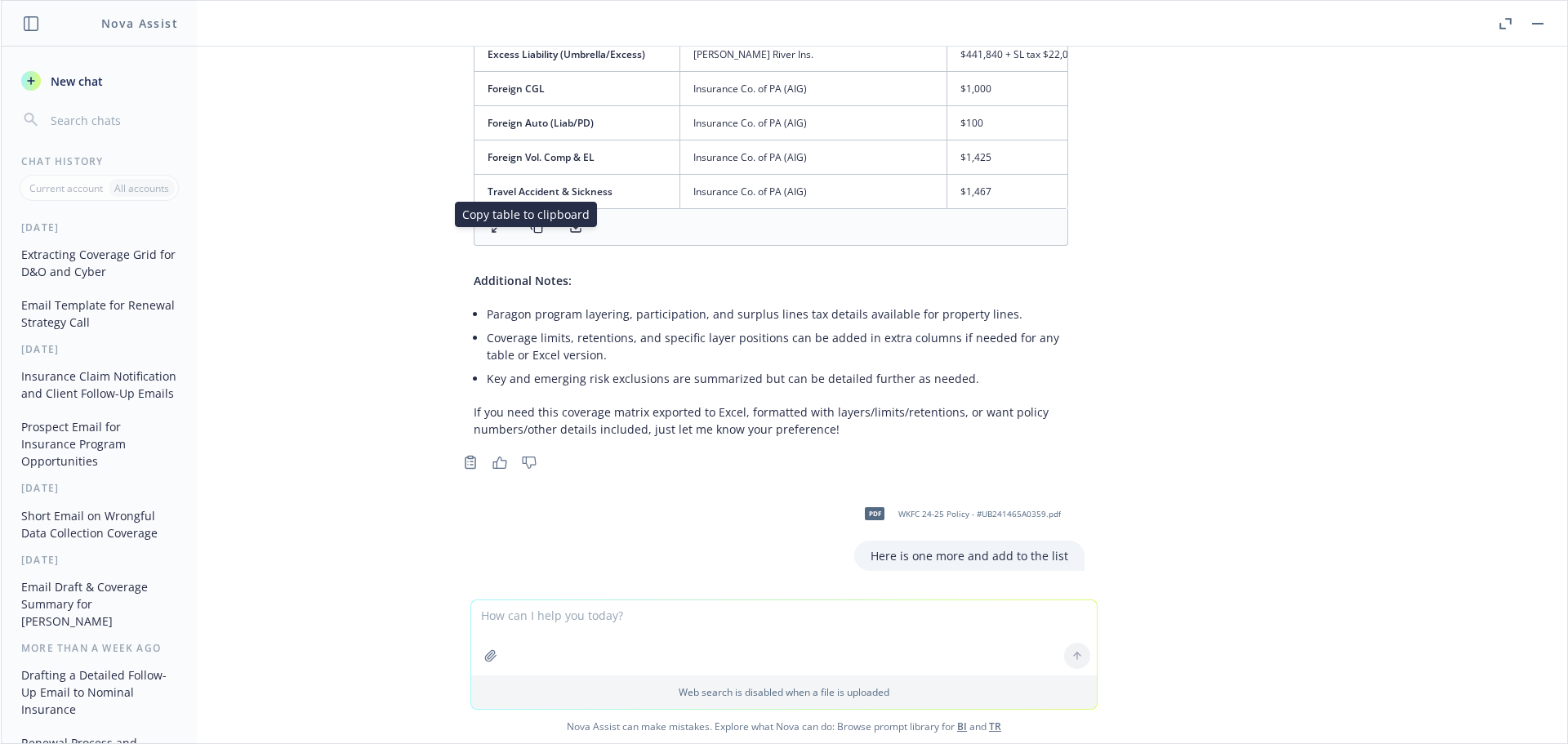
click at [534, 233] on rect at bounding box center [538, 228] width 7 height 7
click at [590, 616] on textarea at bounding box center [784, 638] width 626 height 75
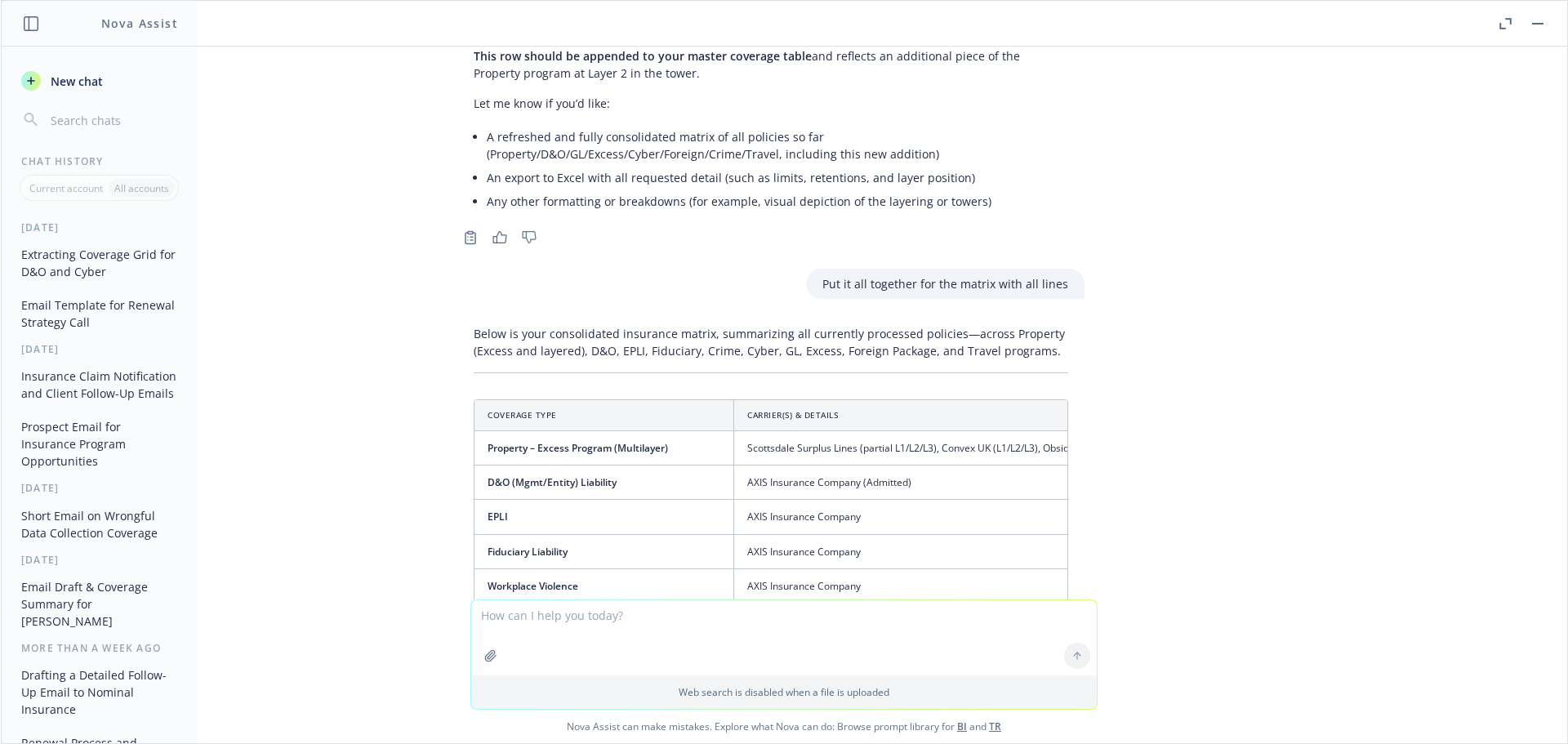
scroll to position [4030, 13]
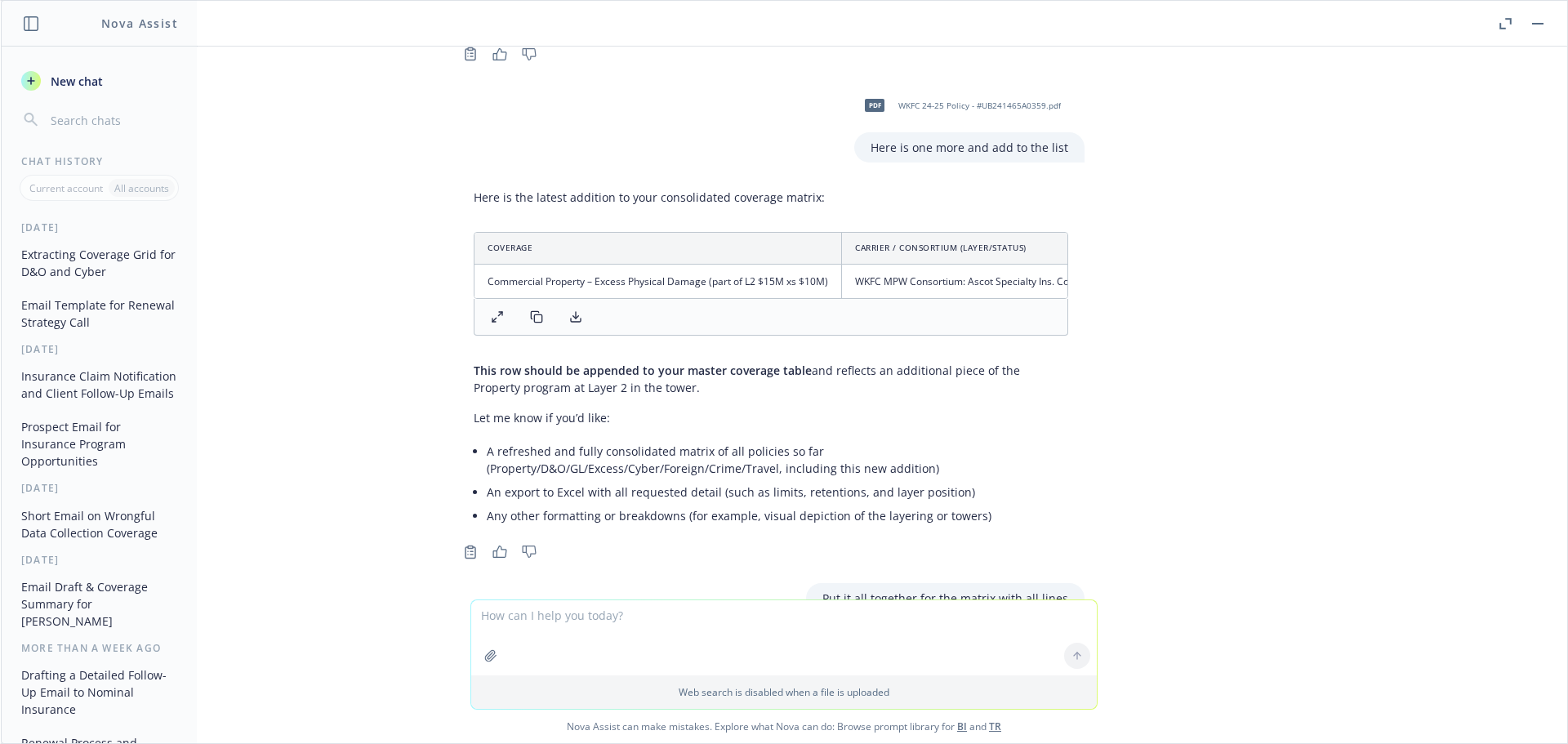
click at [586, 622] on textarea at bounding box center [784, 638] width 626 height 75
type textarea "That last policy that was added is merged together with one on top. Sepearte ho…"
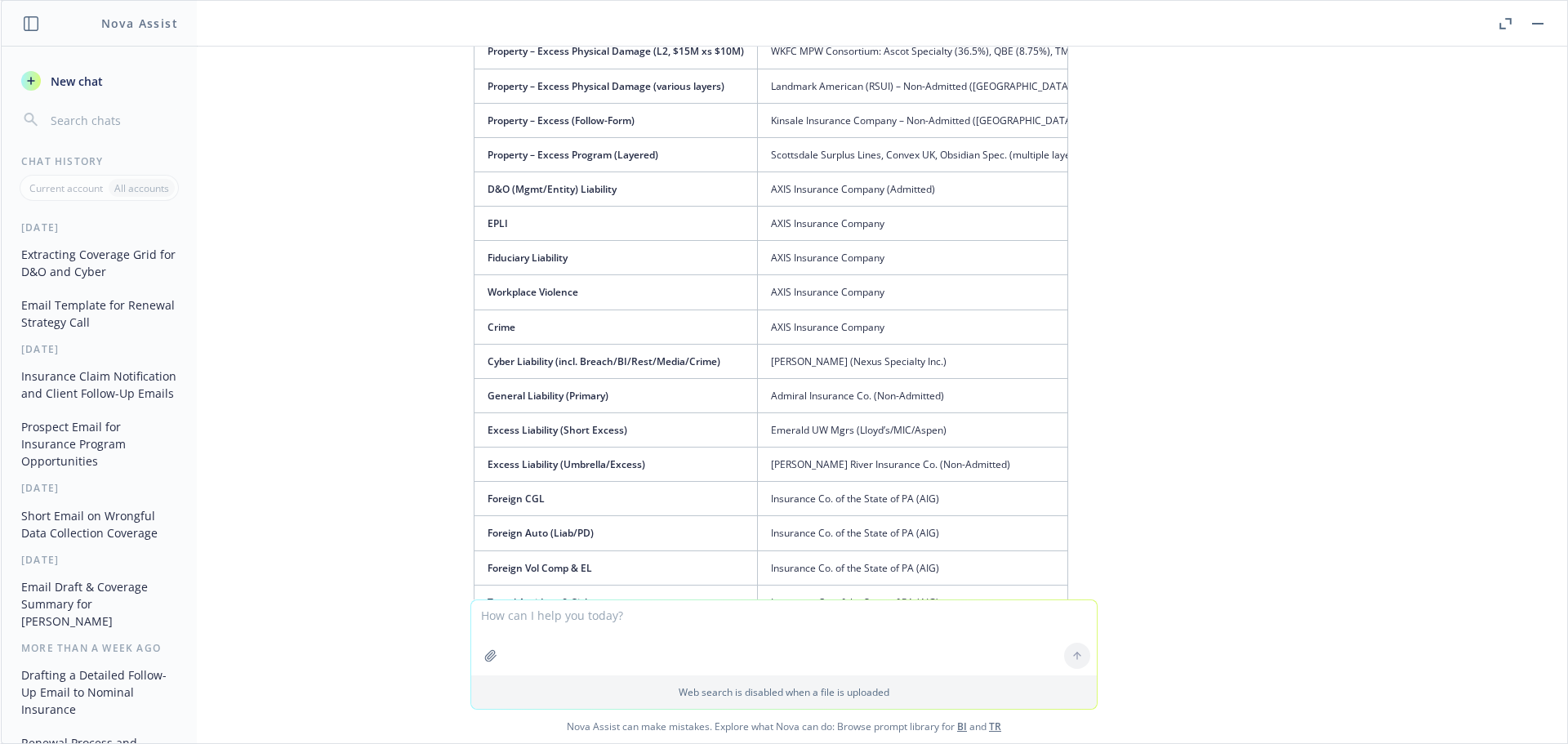
scroll to position [6143, 13]
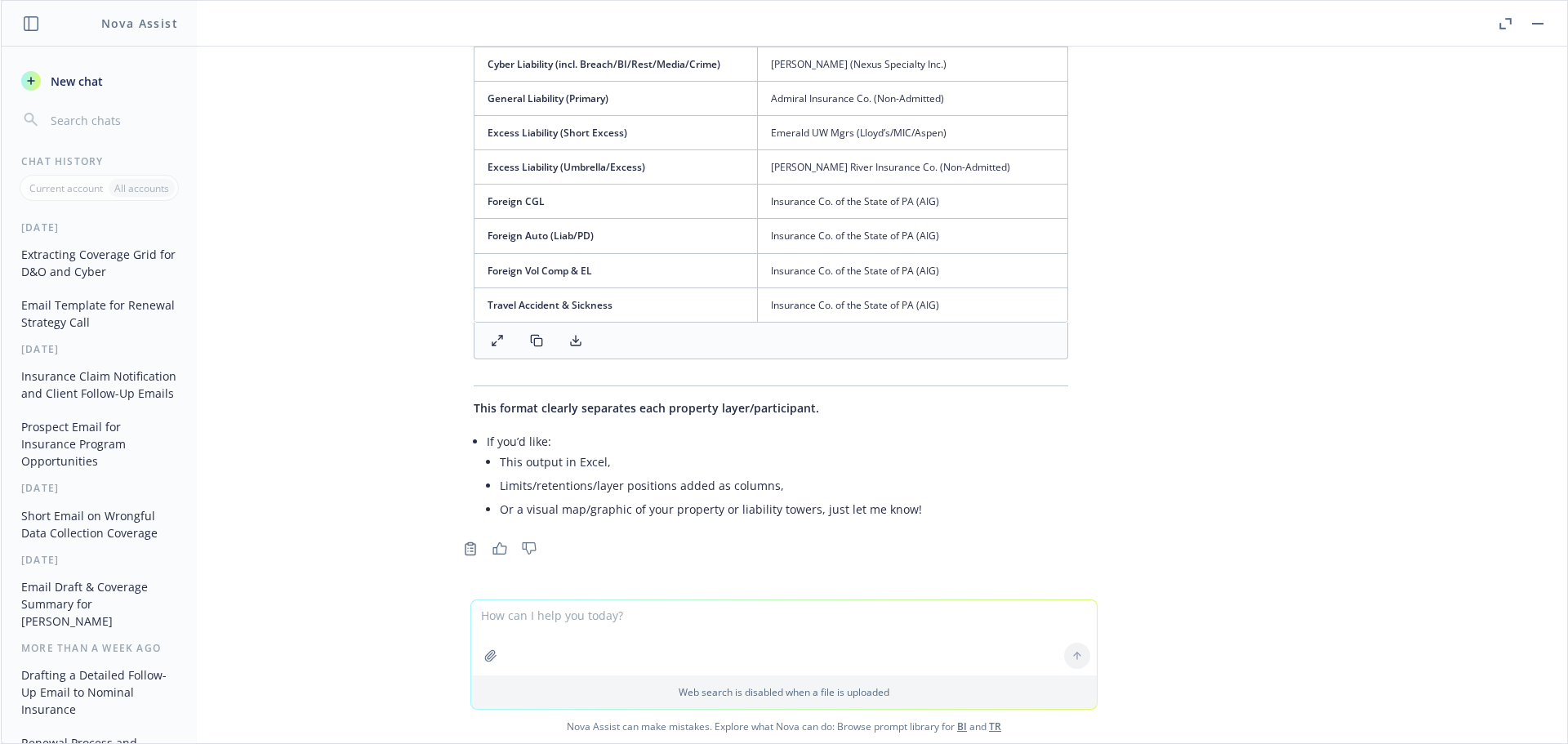
click at [491, 334] on icon at bounding box center [497, 340] width 13 height 13
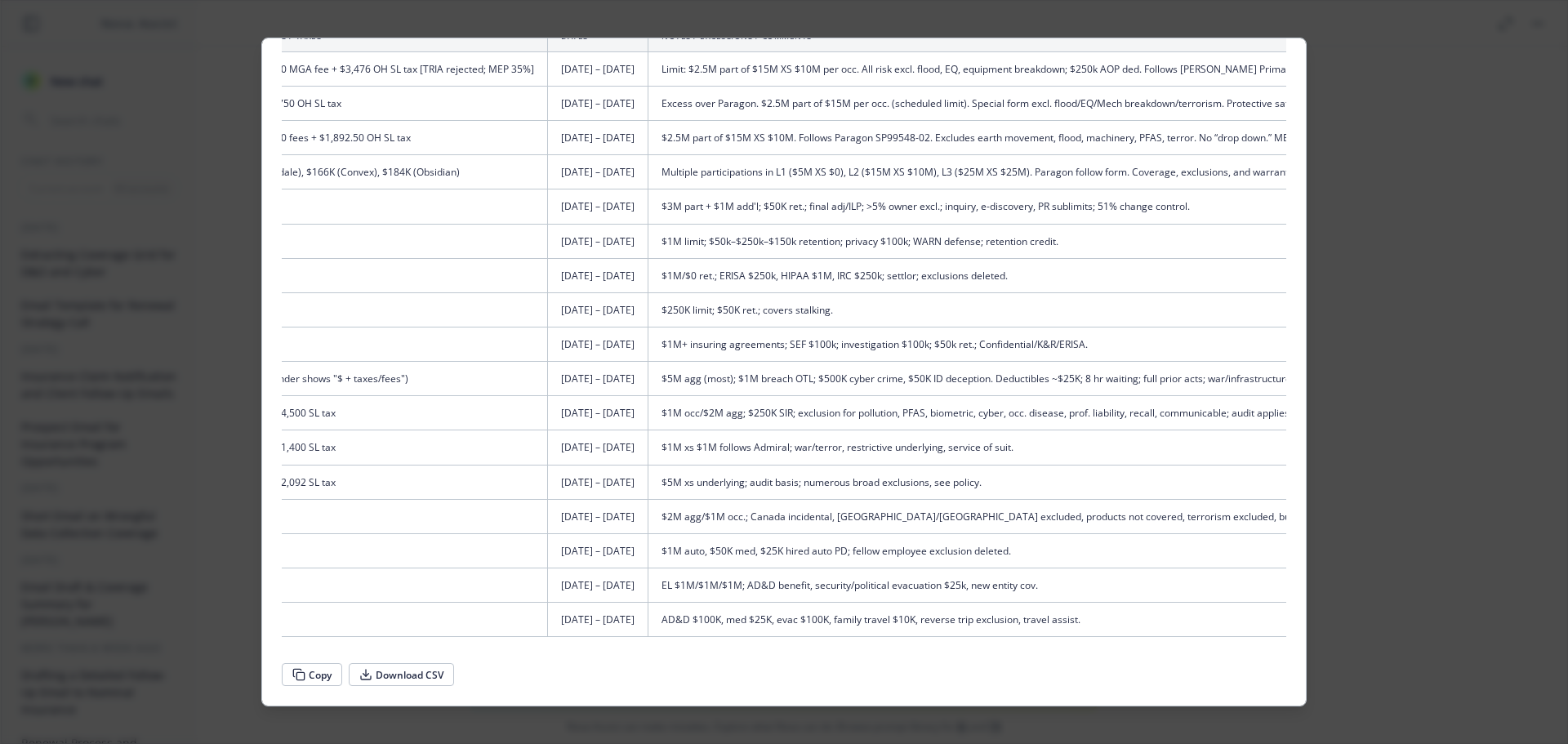
scroll to position [0, 1650]
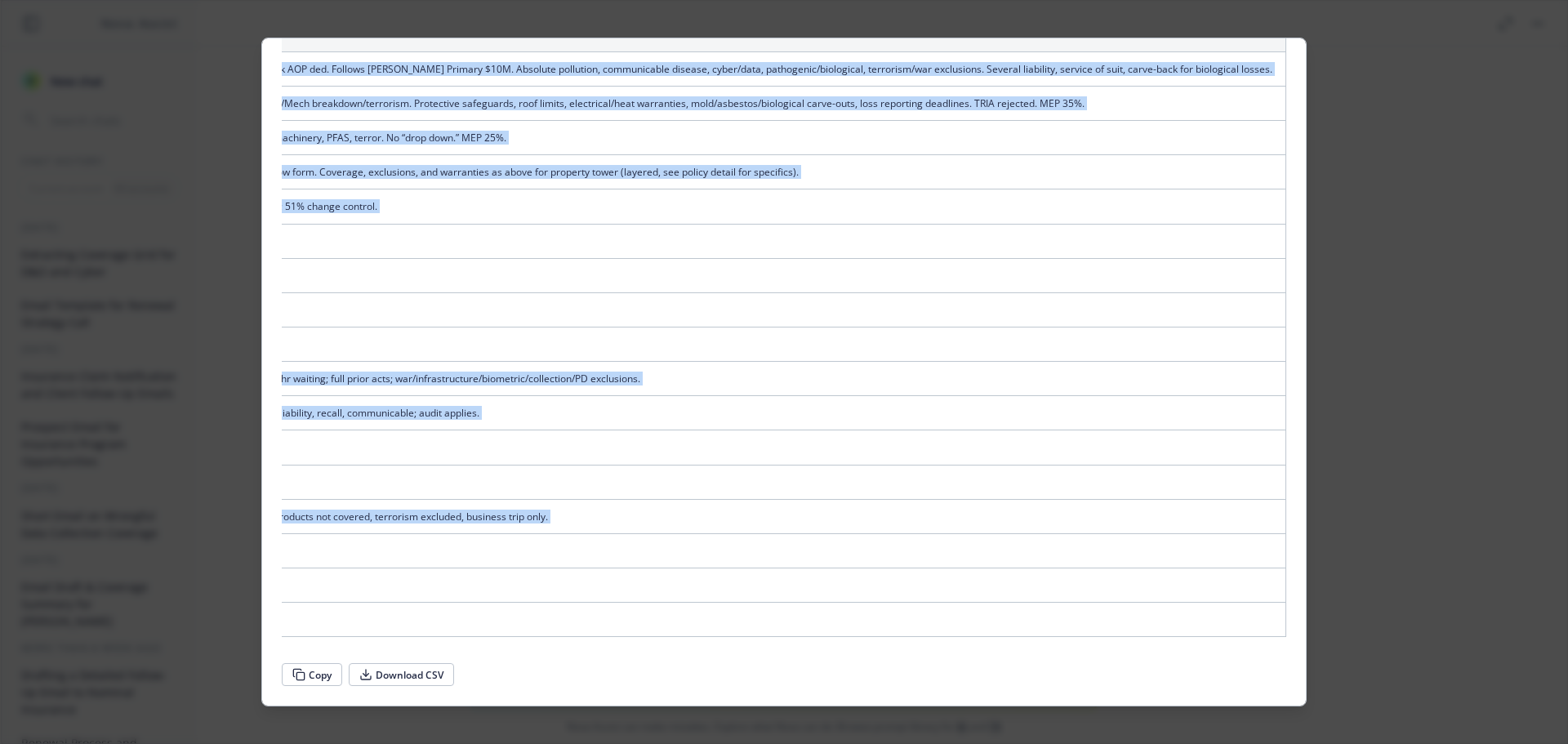
drag, startPoint x: 295, startPoint y: 103, endPoint x: 1265, endPoint y: 609, distance: 1094.0
copy table "Loremips Dolo Sitamet/Consect (Adipi/Elitse) Doeiusm / Temp / Incid Utlab Etdol…"
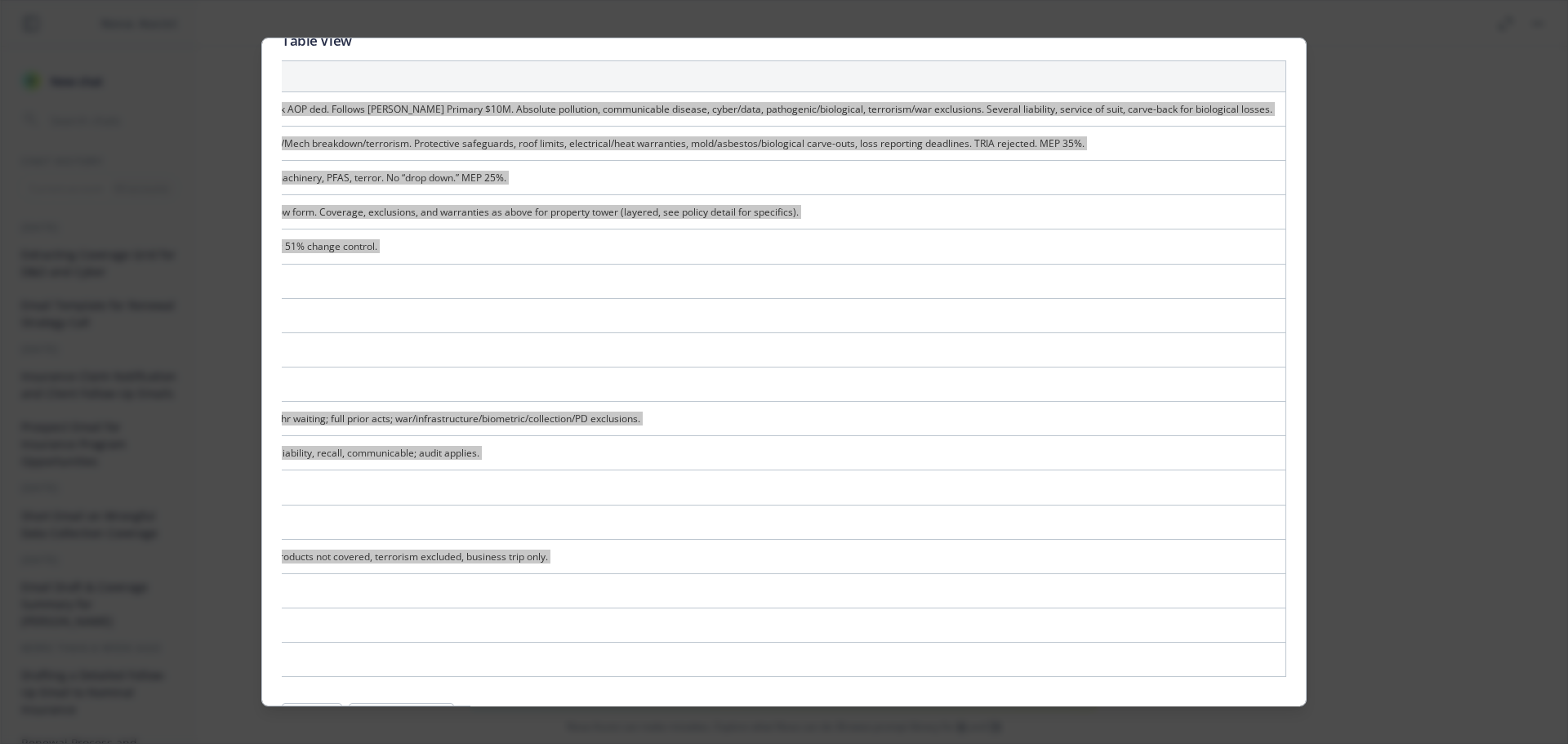
scroll to position [0, 0]
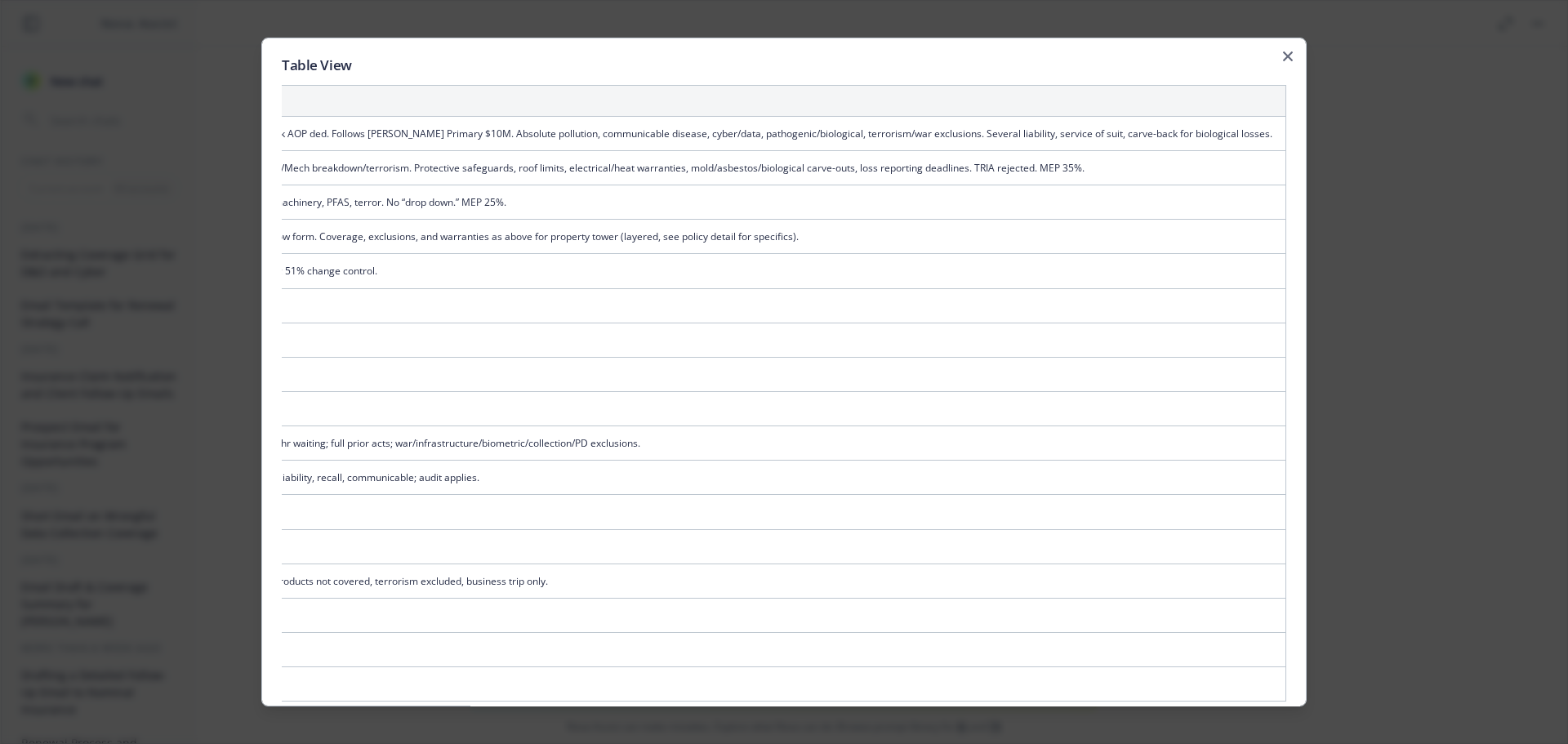
click at [1269, 56] on div "Table View Coverage Type Carrier/Program (Layer/Status) Premium / Fees / Taxes …" at bounding box center [784, 372] width 1045 height 670
click at [1283, 56] on icon "button" at bounding box center [1287, 56] width 10 height 10
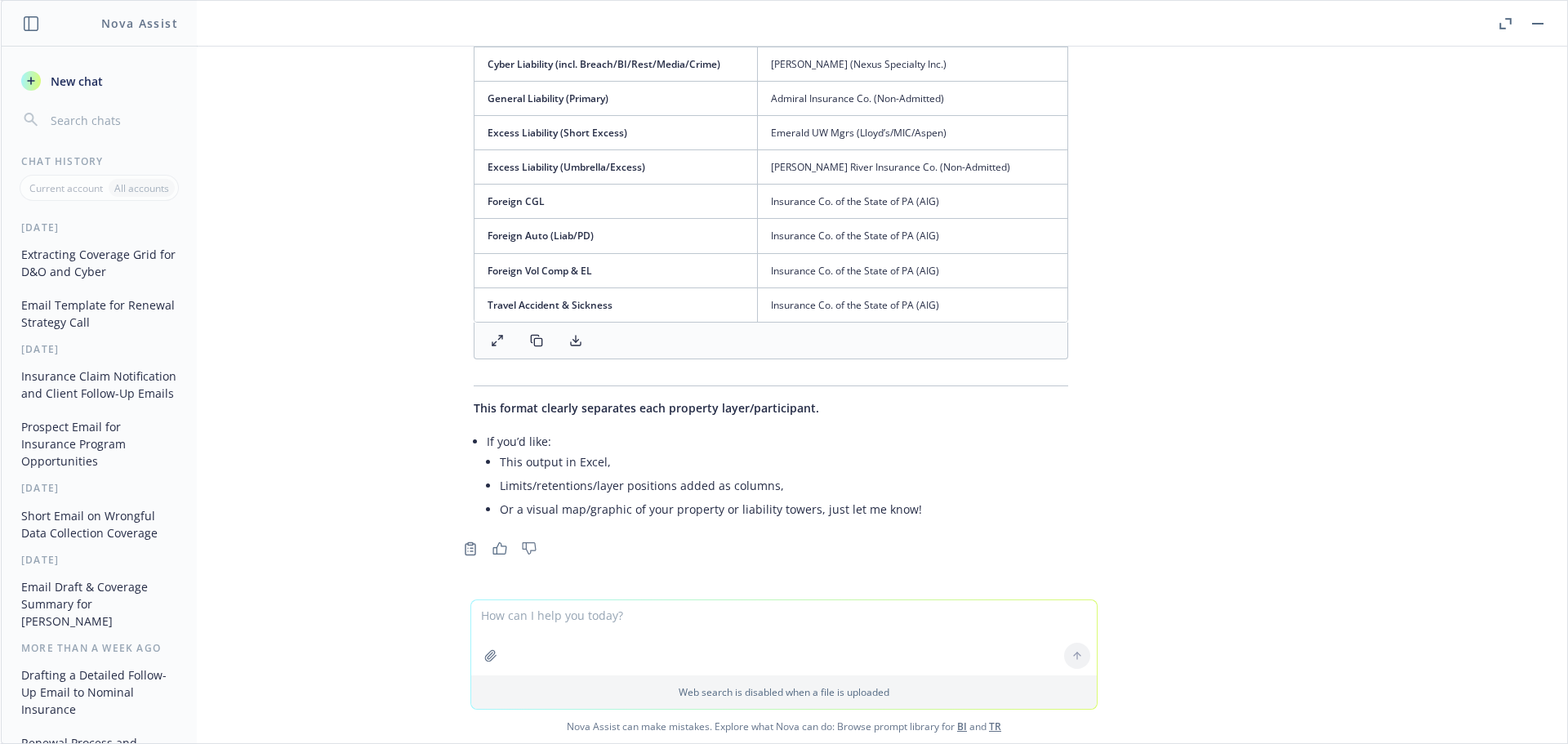
click at [608, 626] on textarea at bounding box center [784, 638] width 626 height 75
paste textarea "Hey, [PERSON_NAME] and [PERSON_NAME]. Here is the grid that I put together for …"
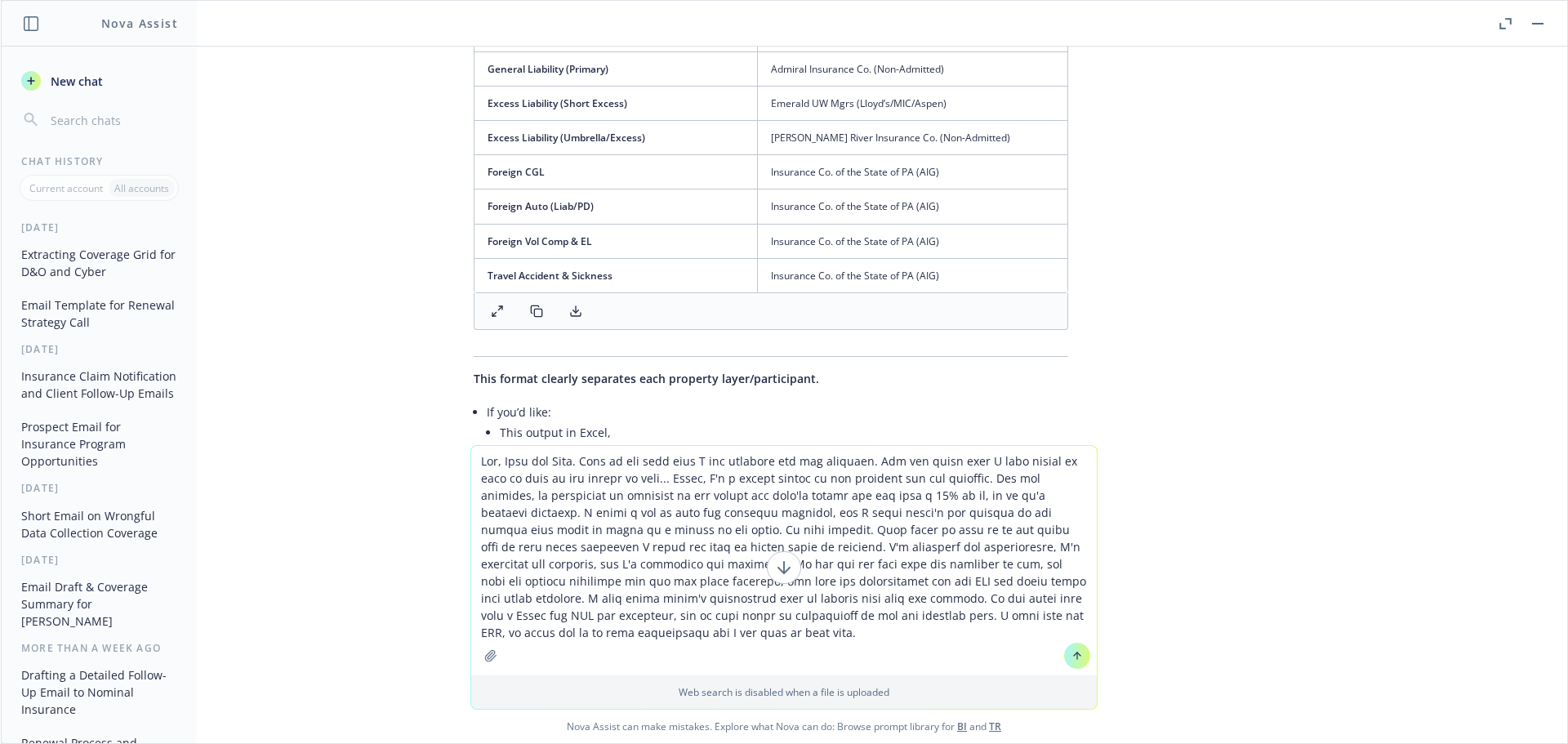
type textarea "Hey, [PERSON_NAME] and [PERSON_NAME]. Here is the grid that I put together for …"
click at [1072, 655] on icon at bounding box center [1077, 655] width 11 height 11
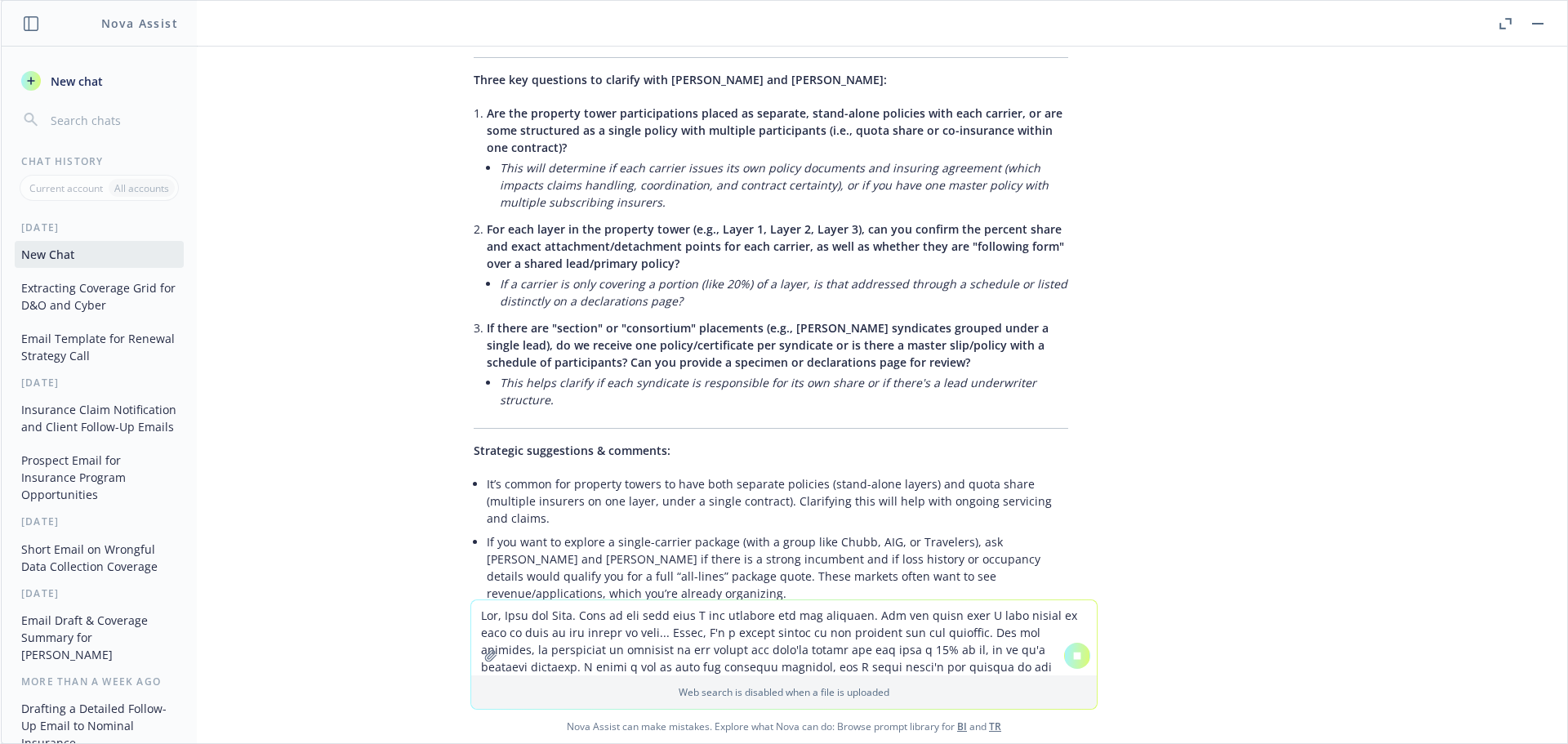
scroll to position [6728, 13]
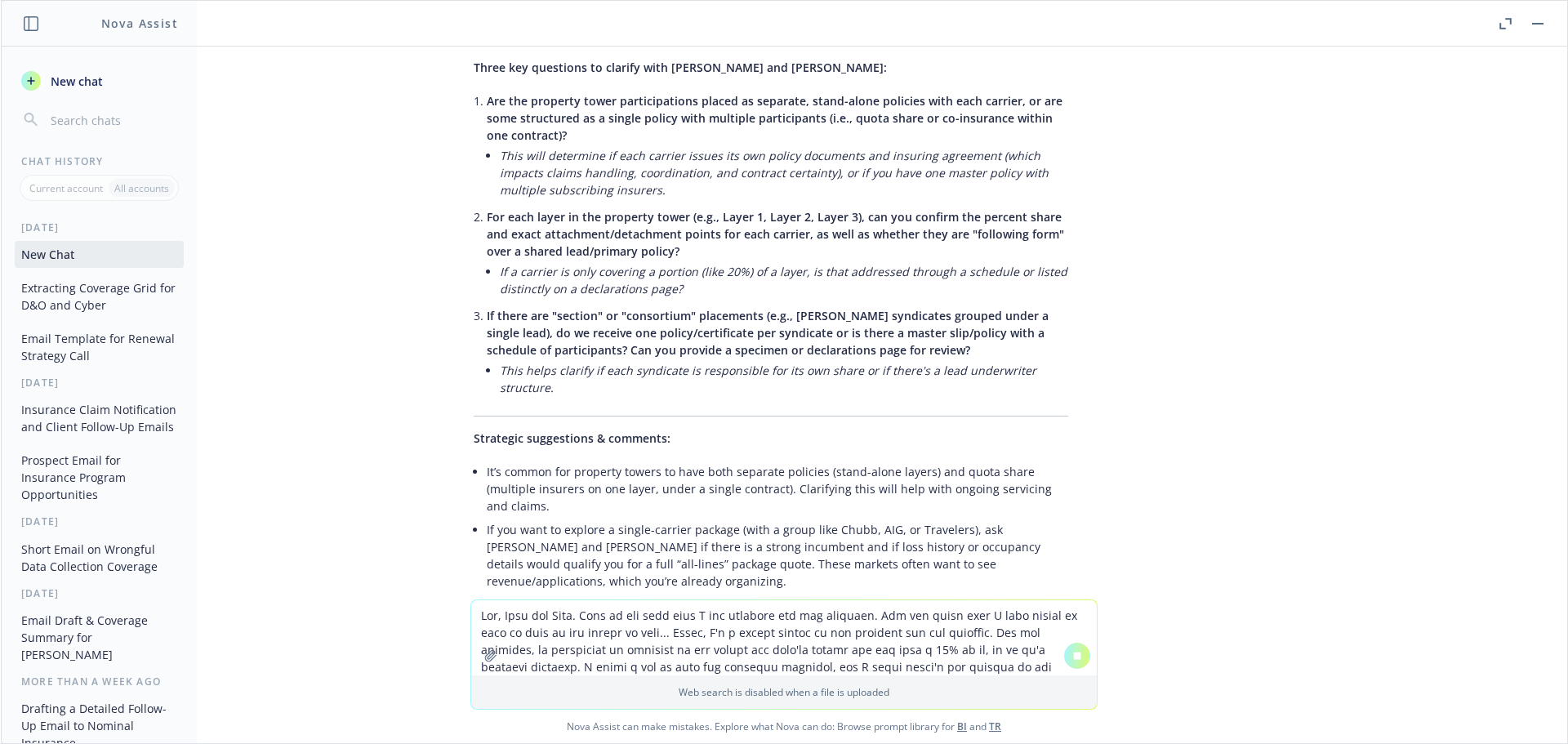
click at [554, 620] on textarea at bounding box center [784, 638] width 626 height 75
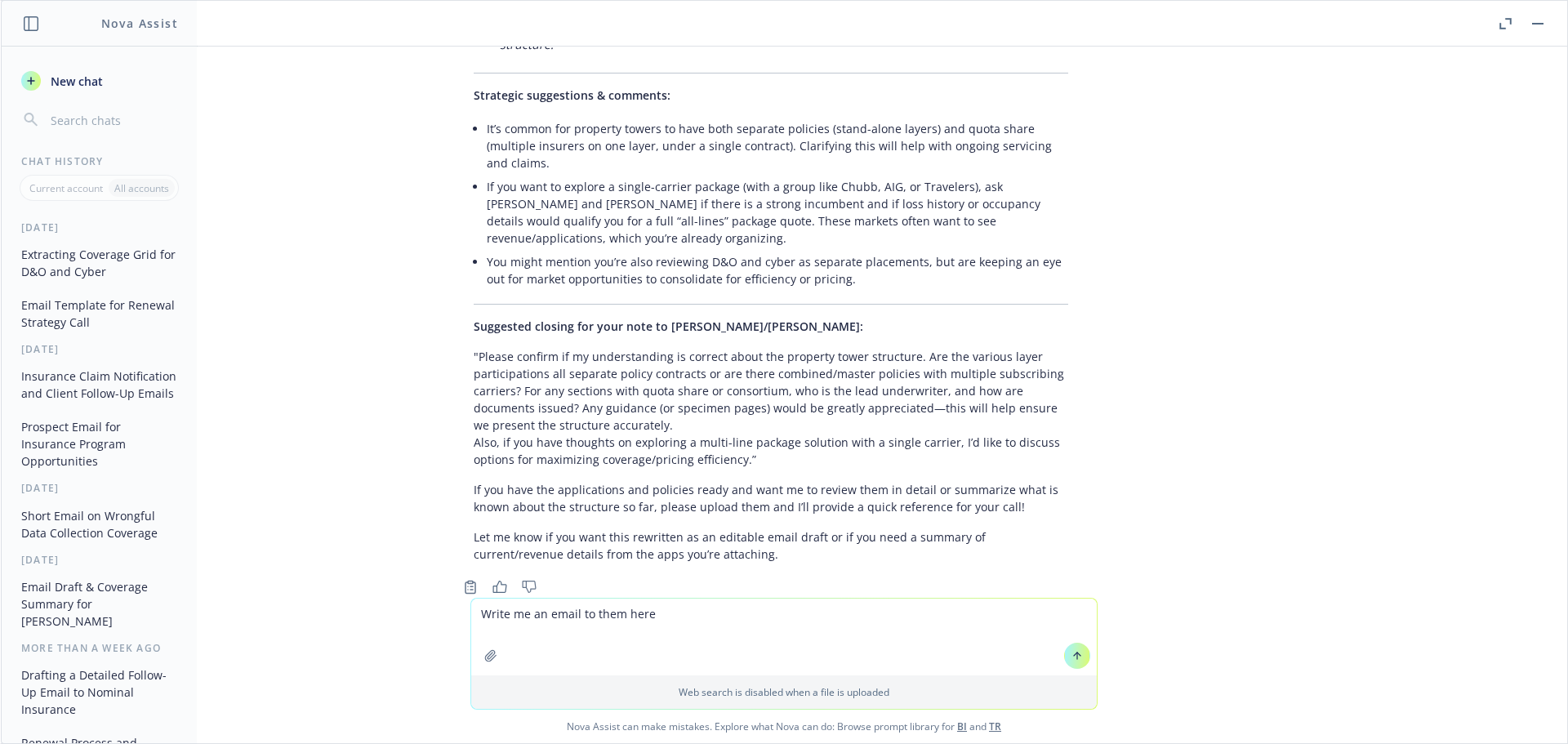
scroll to position [7336, 13]
type textarea "Write me an email to them here - Shorter"
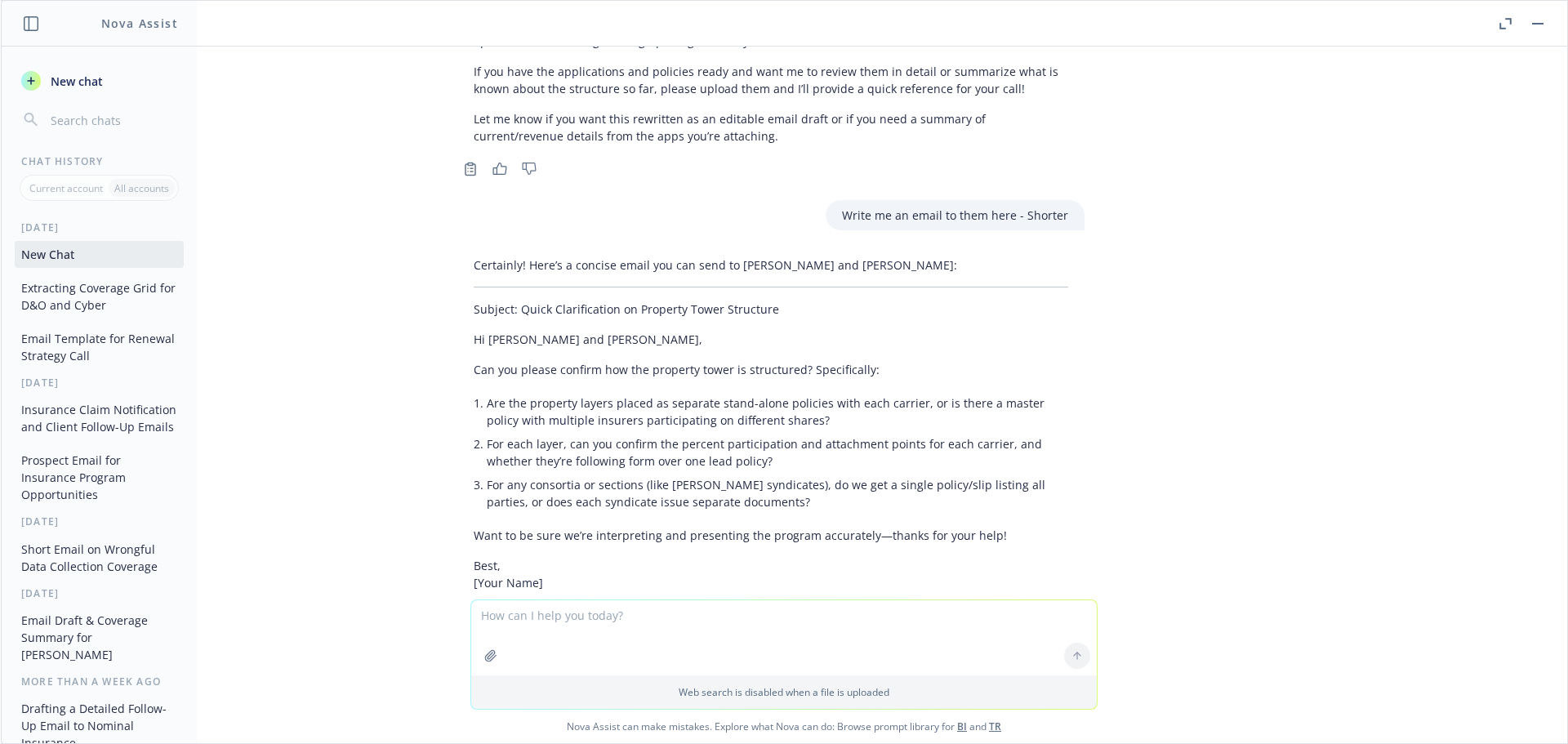
scroll to position [7780, 13]
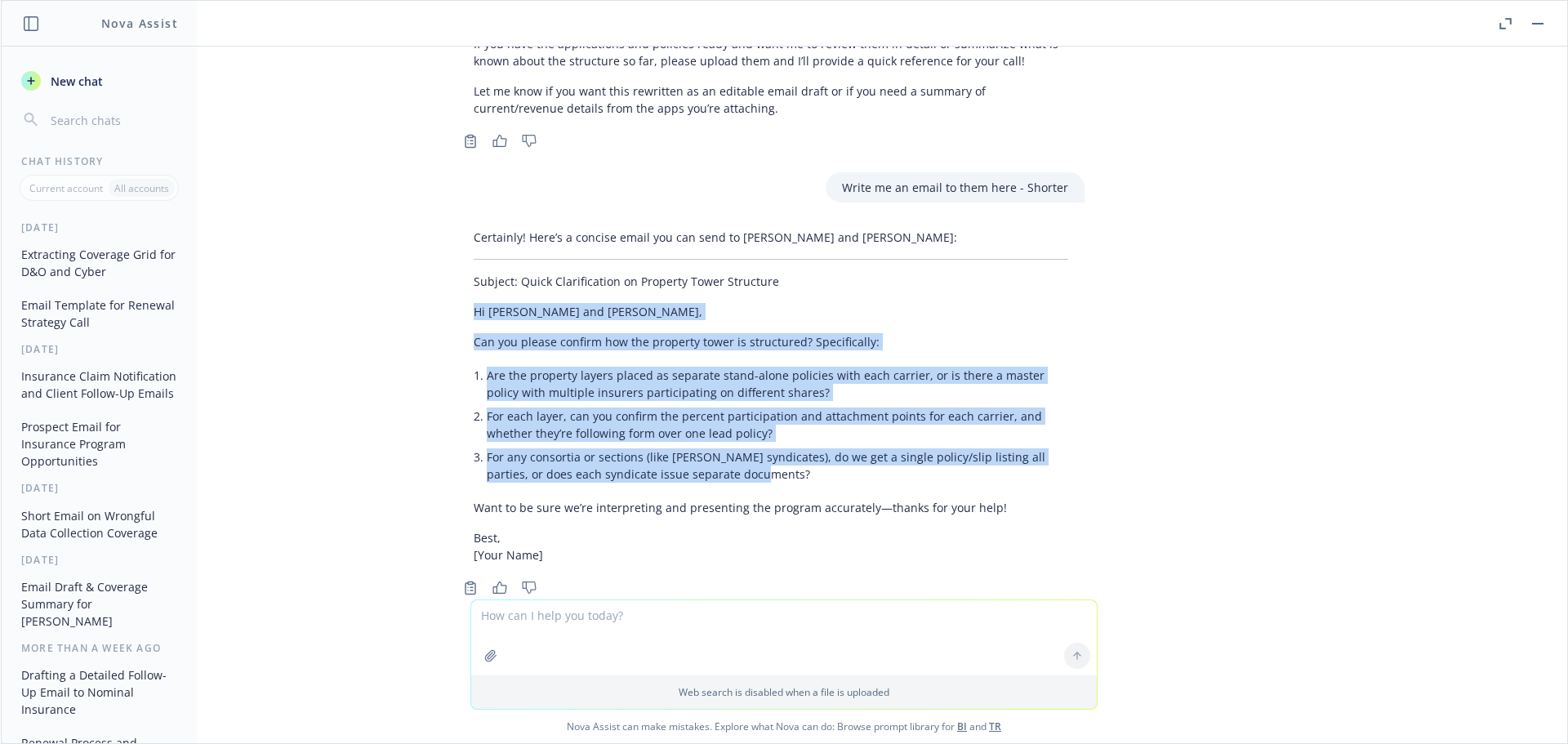
drag, startPoint x: 717, startPoint y: 414, endPoint x: 461, endPoint y: 253, distance: 302.4
click at [461, 253] on div "Certainly! Here’s a concise email you can send to [PERSON_NAME] and [PERSON_NAM…" at bounding box center [770, 396] width 627 height 347
copy div "Hi [PERSON_NAME] and [PERSON_NAME], Can you please confirm how the property tow…"
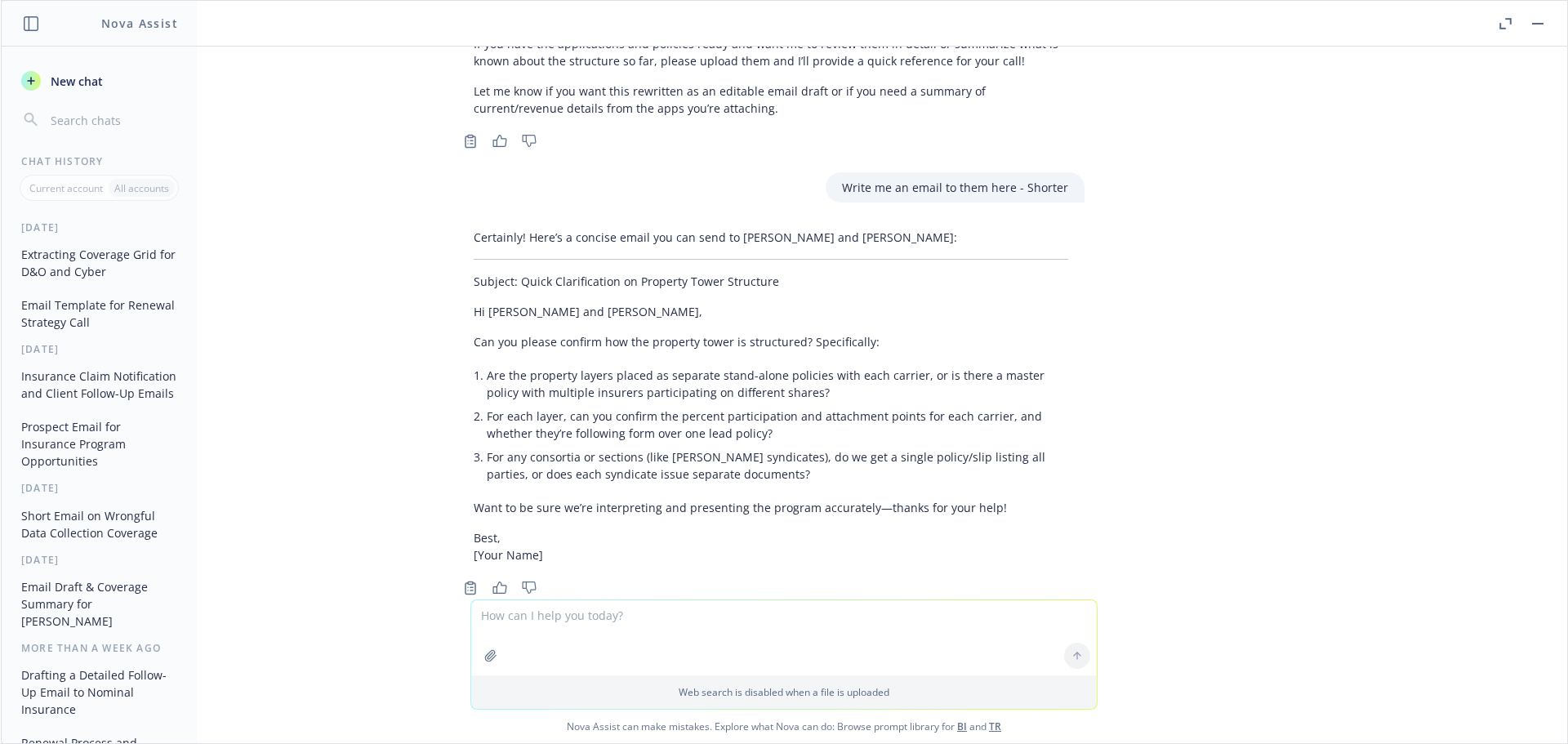
click at [939, 499] on p "Want to be sure we’re interpreting and presenting the program accurately—thanks…" at bounding box center [770, 508] width 594 height 18
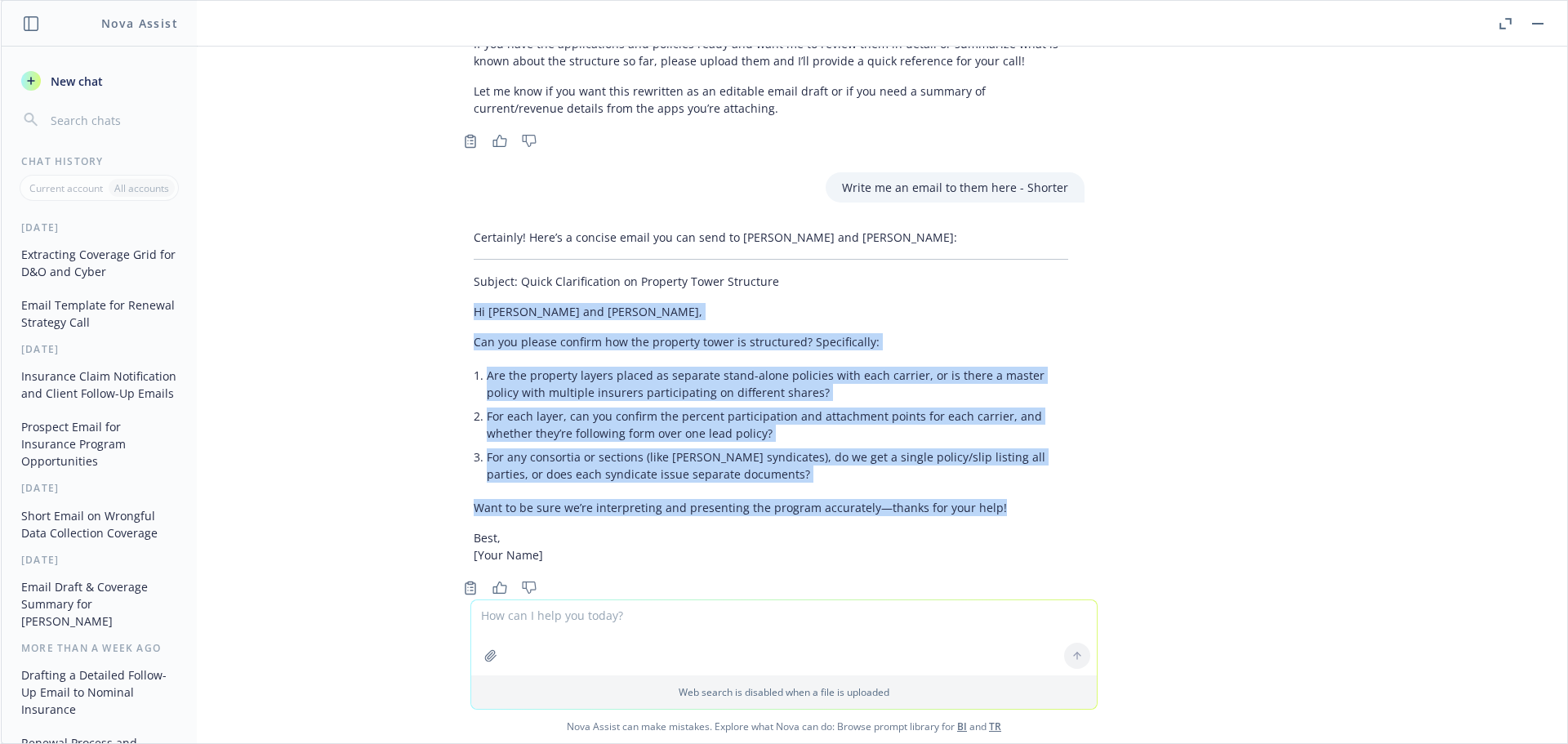
drag, startPoint x: 985, startPoint y: 464, endPoint x: 458, endPoint y: 263, distance: 564.0
click at [458, 263] on div "Certainly! Here’s a concise email you can send to [PERSON_NAME] and [PERSON_NAM…" at bounding box center [770, 396] width 627 height 347
copy div "Hi [PERSON_NAME] and [PERSON_NAME], Can you please confirm how the property tow…"
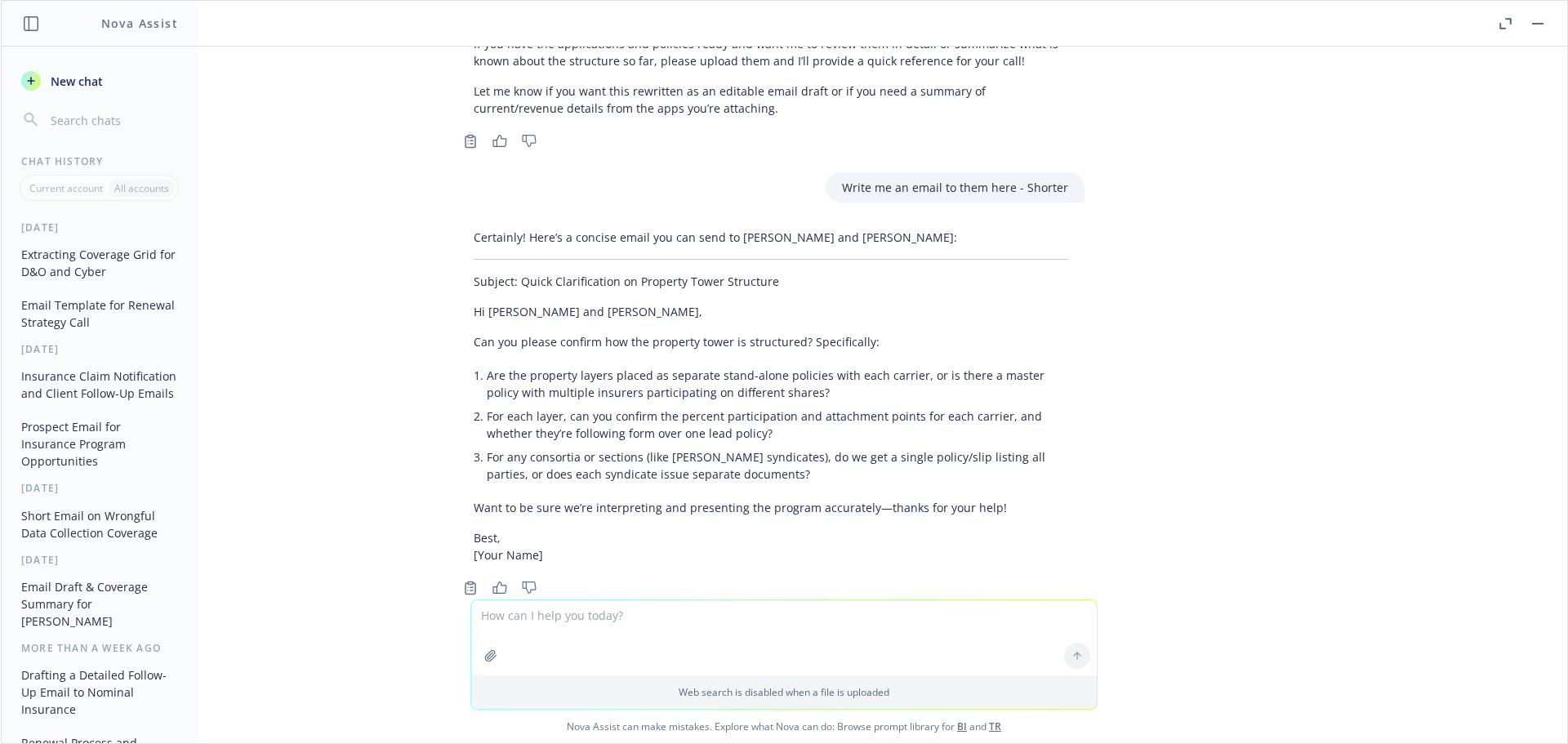
click at [572, 619] on textarea at bounding box center [784, 638] width 626 height 75
paste textarea "Hi [PERSON_NAME], Confirming receipt. We are diving into all the documents, app…"
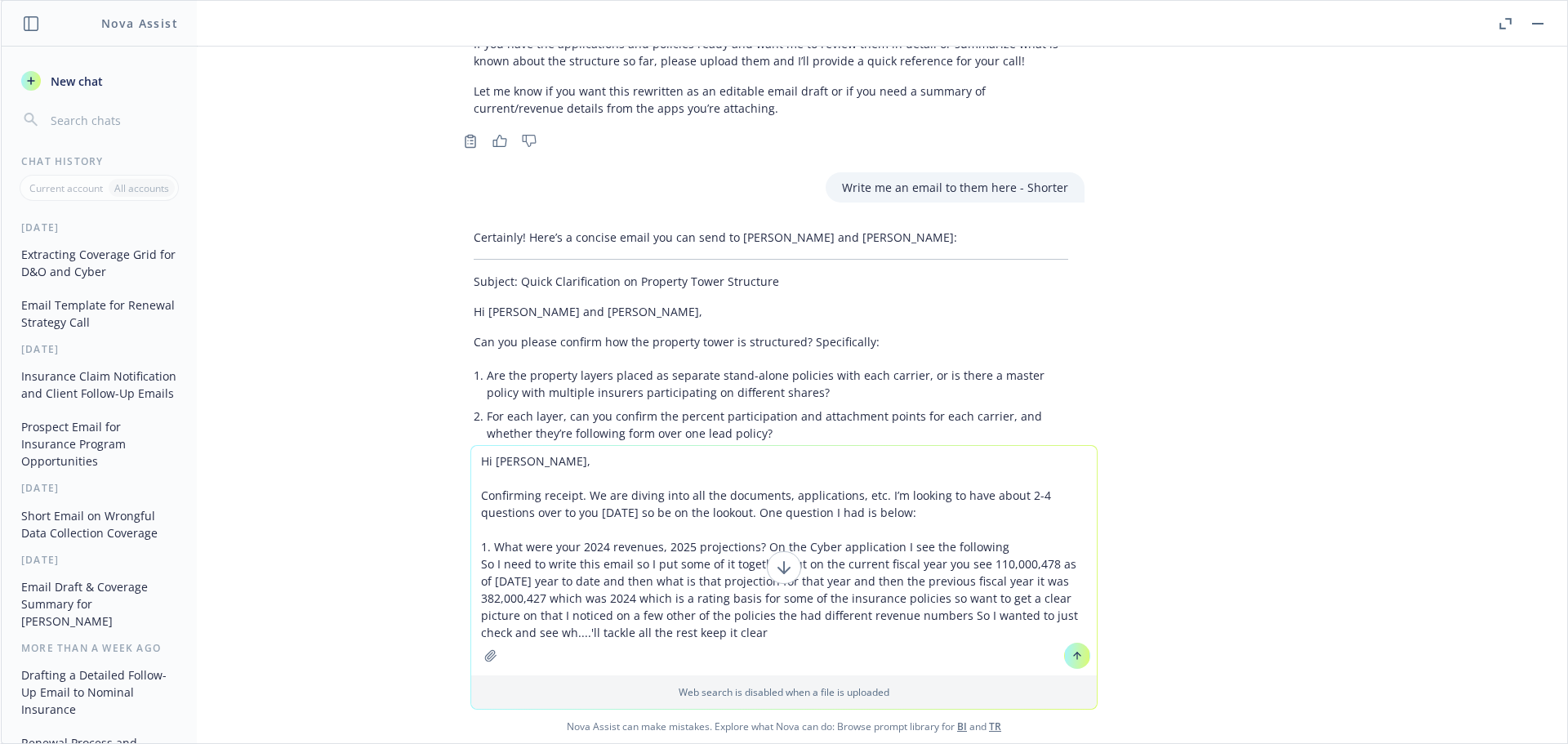
type textarea "Hi [PERSON_NAME], Confirming receipt. We are diving into all the documents, app…"
click at [1064, 649] on button at bounding box center [1077, 656] width 26 height 26
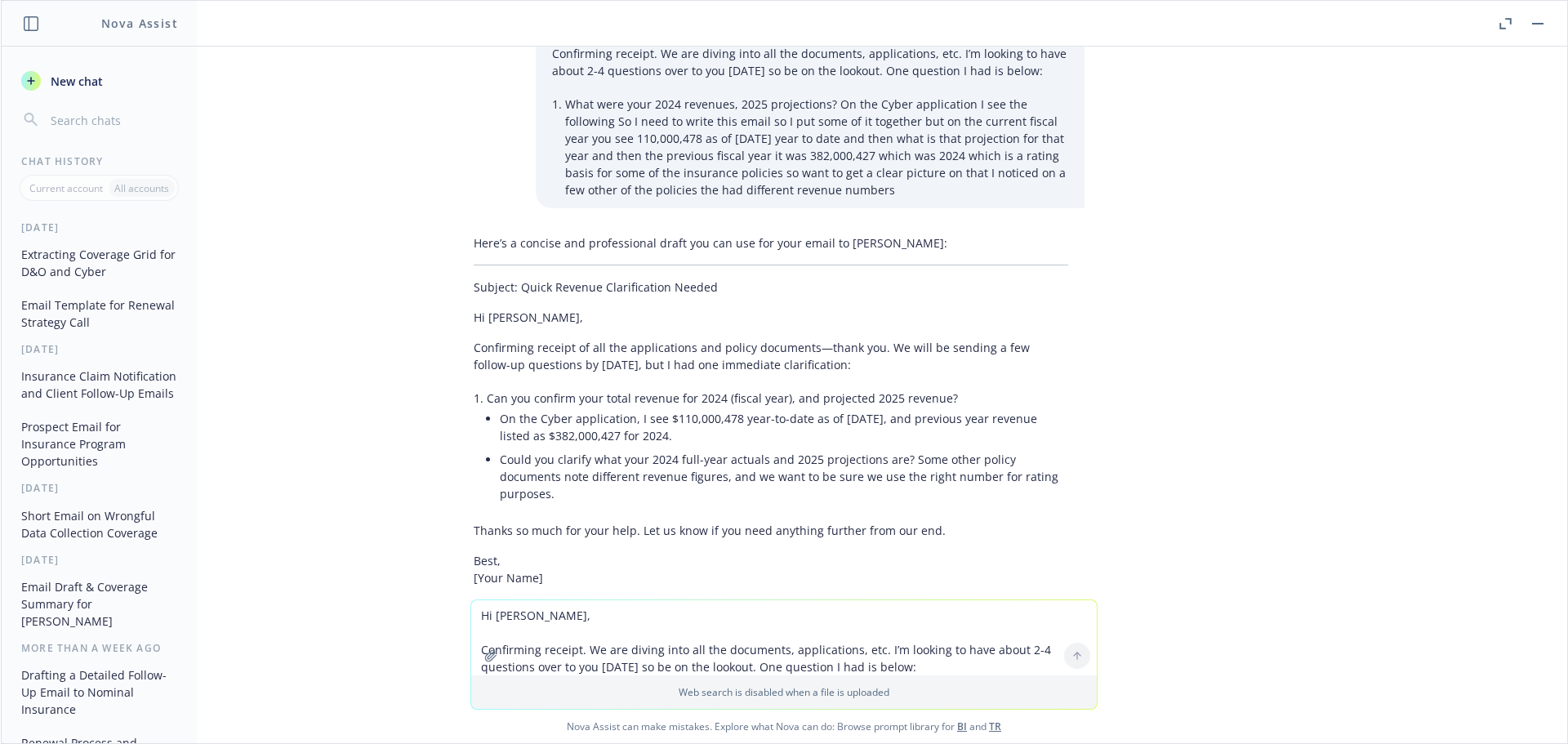
scroll to position [8398, 13]
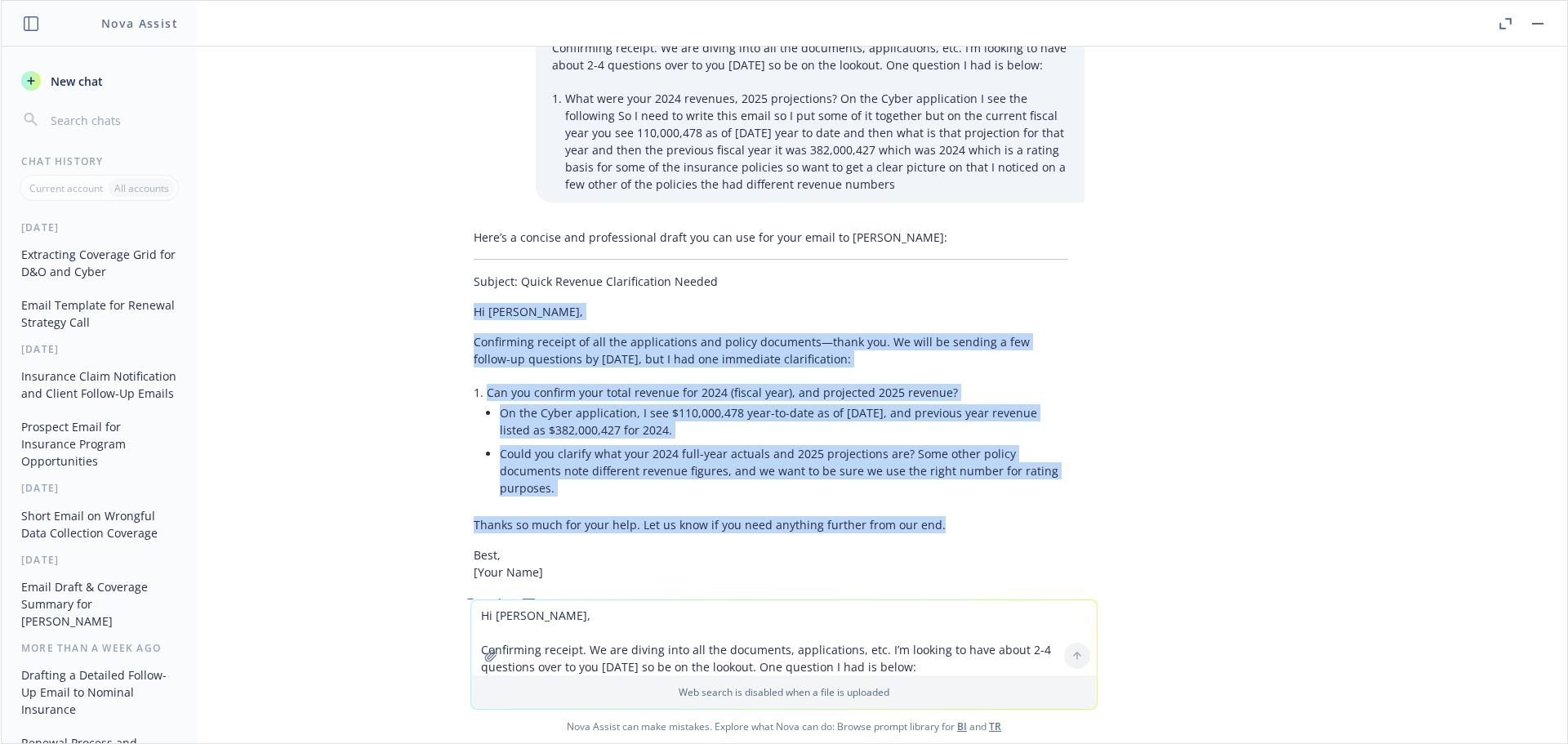
drag, startPoint x: 952, startPoint y: 460, endPoint x: 442, endPoint y: 261, distance: 547.4
click at [444, 261] on div "Here’s a concise and professional draft you can use for your email to [PERSON_N…" at bounding box center [770, 419] width 653 height 395
copy div "Hi [PERSON_NAME], Confirming receipt of all the applications and policy documen…"
